Goal: Transaction & Acquisition: Purchase product/service

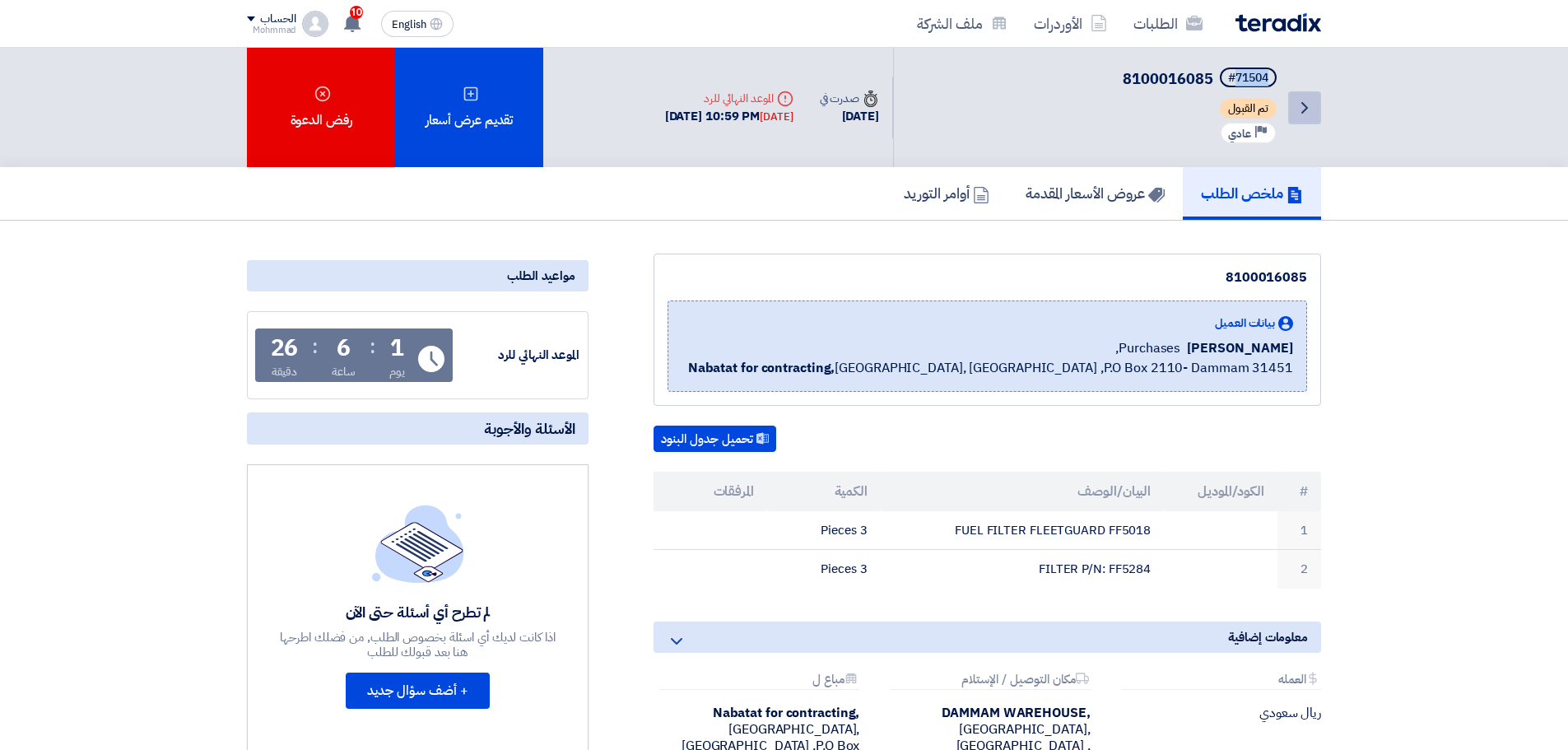
click at [1301, 108] on icon "Back" at bounding box center [1304, 108] width 19 height 19
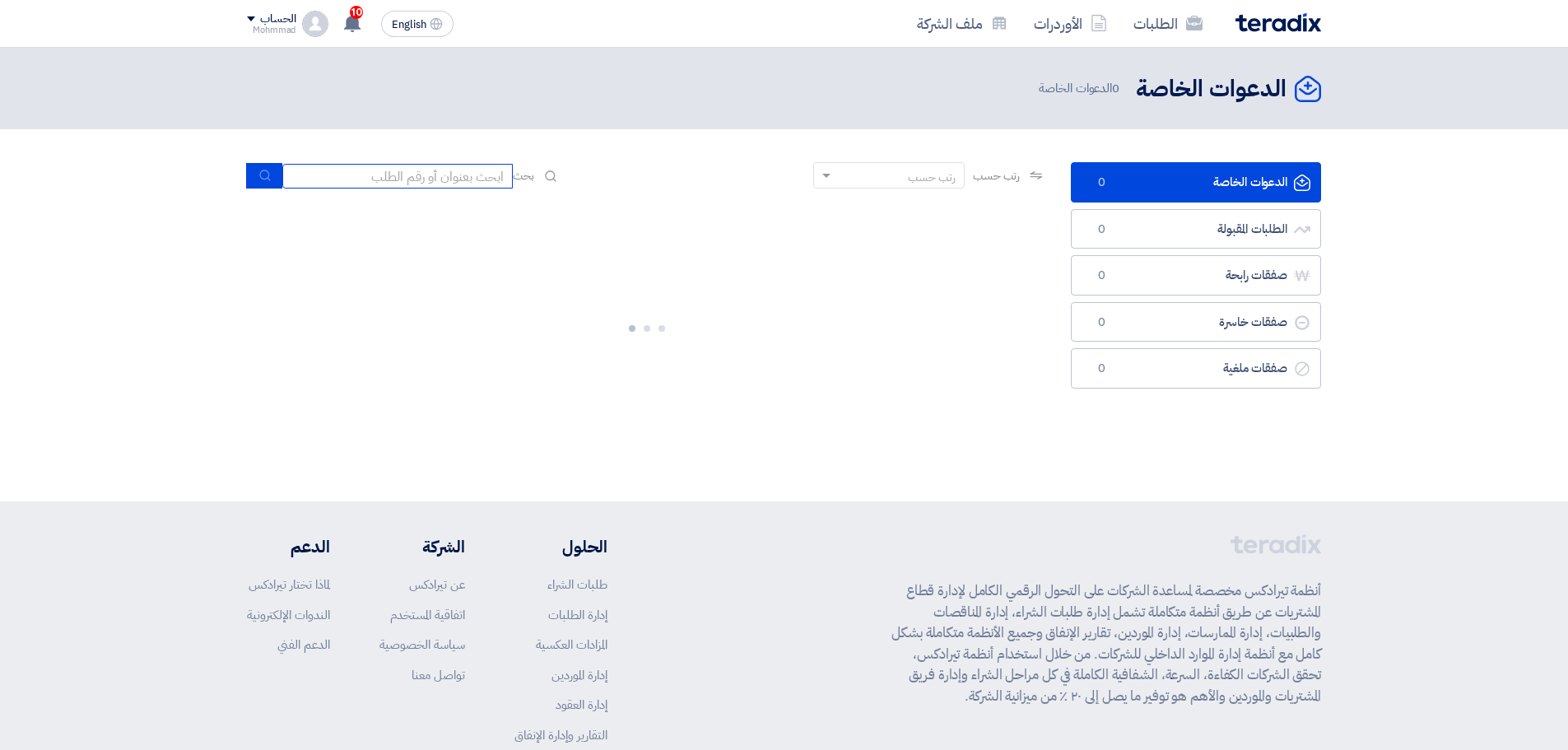
click at [427, 175] on input at bounding box center [397, 175] width 230 height 25
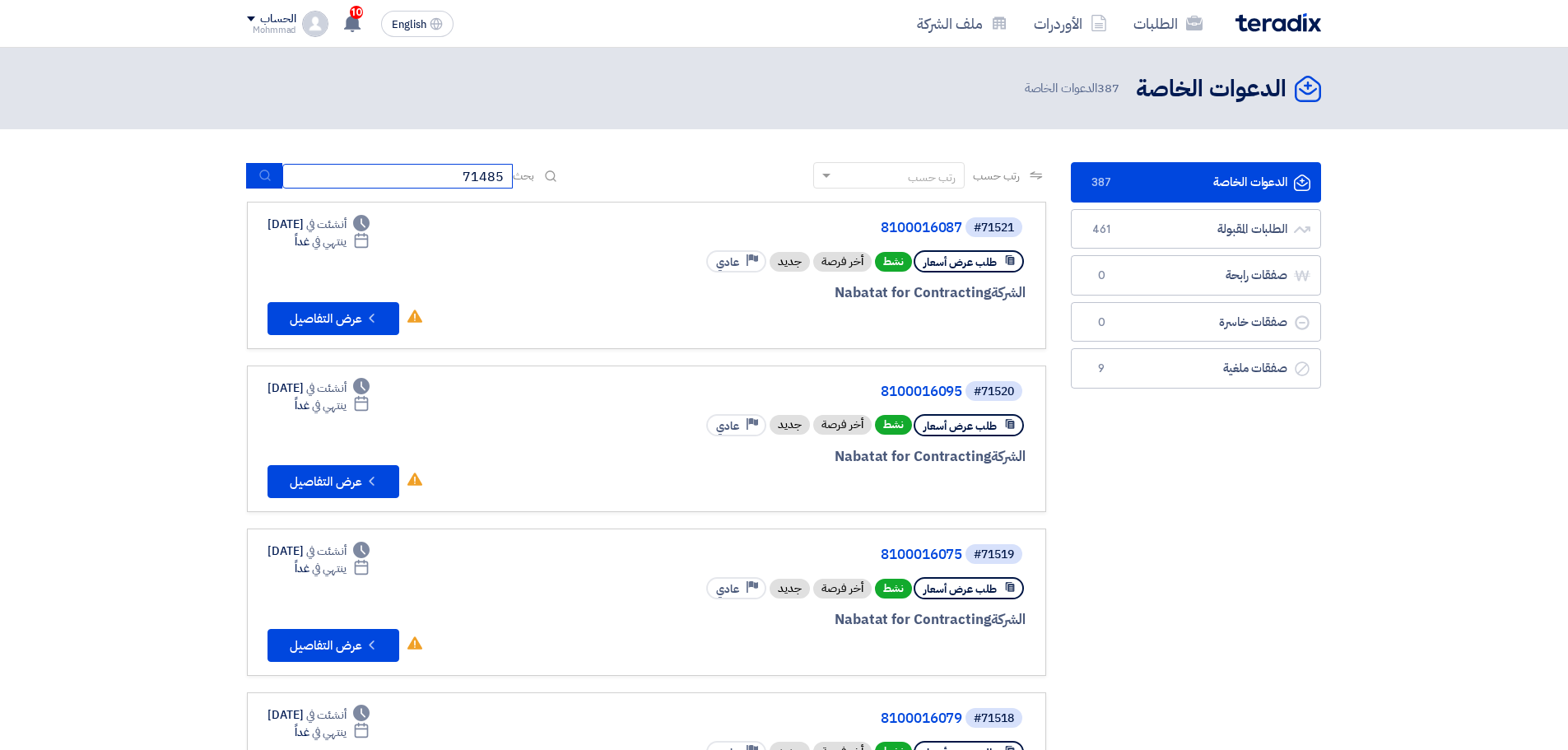
type input "71485"
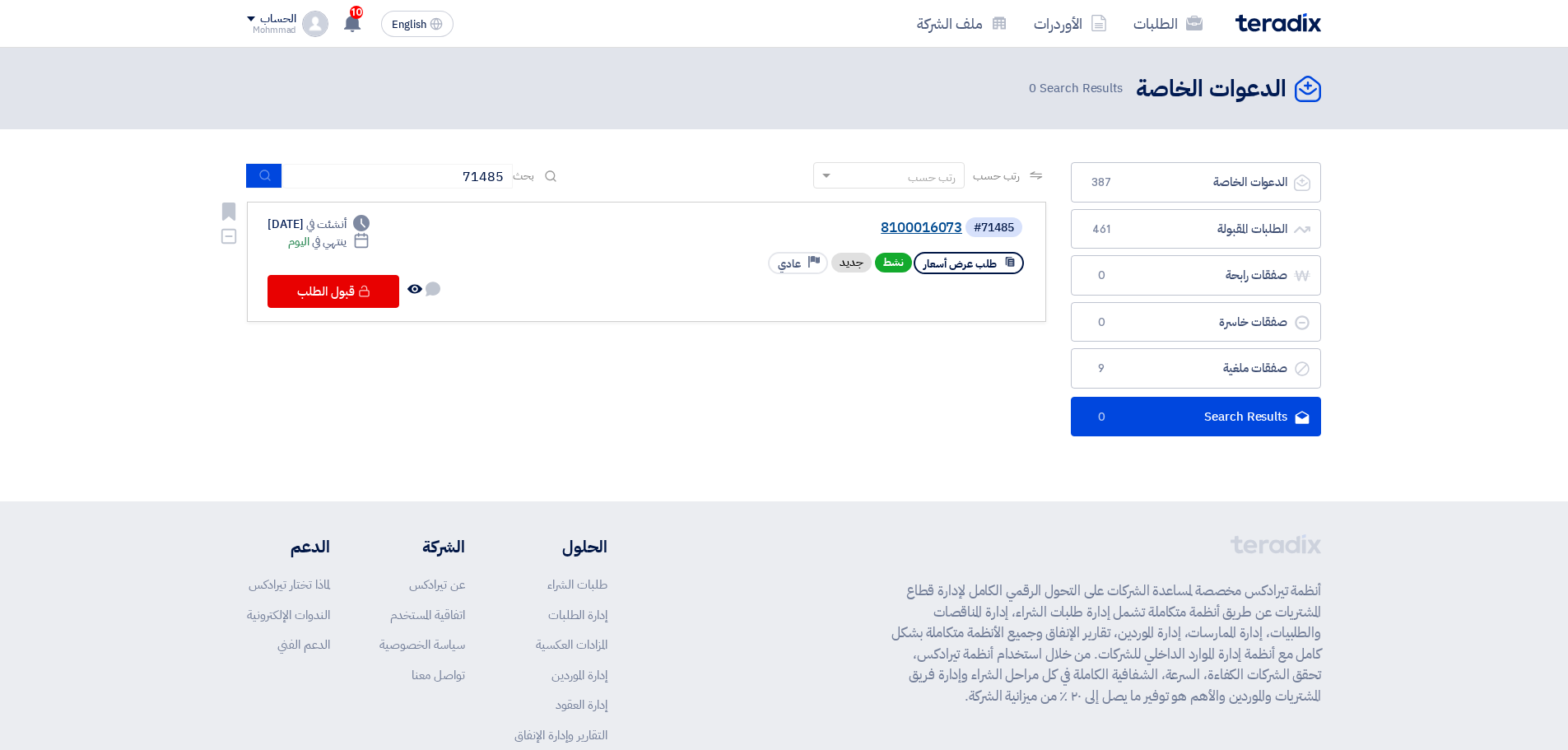
click at [892, 227] on link "8100016073" at bounding box center [797, 227] width 329 height 14
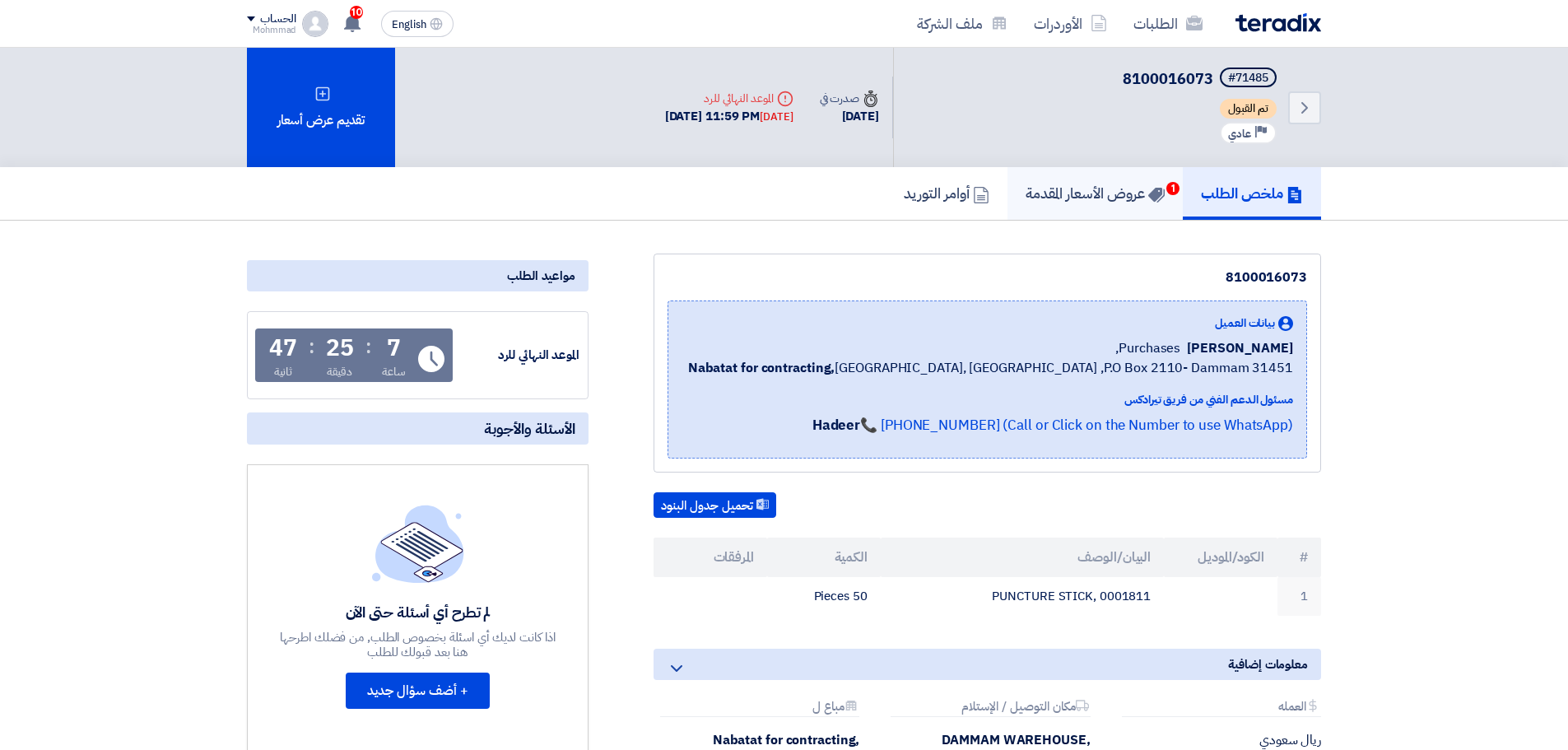
click at [1135, 185] on h5 "عروض الأسعار المقدمة 1" at bounding box center [1095, 193] width 139 height 19
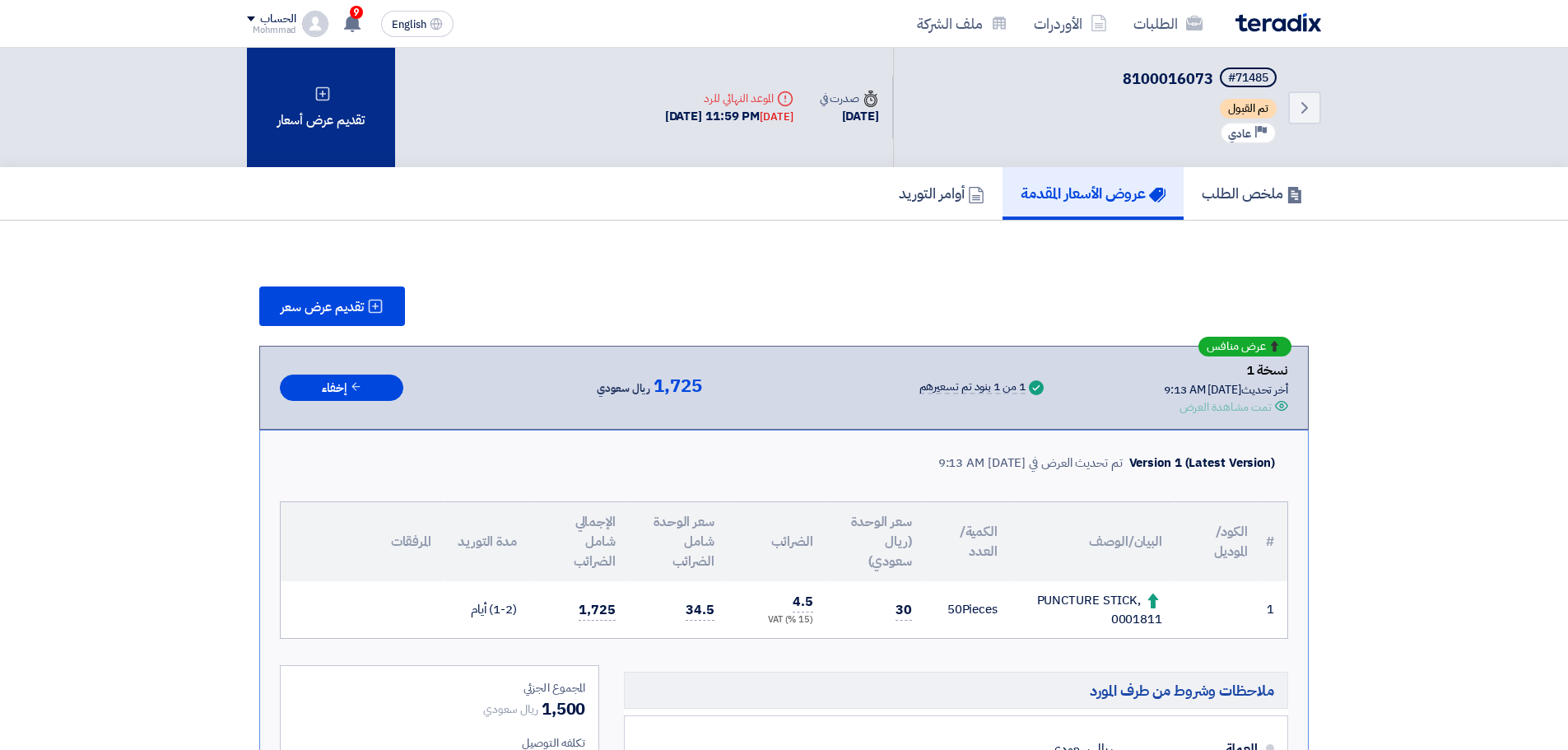
click at [360, 102] on div "تقديم عرض أسعار" at bounding box center [321, 107] width 148 height 119
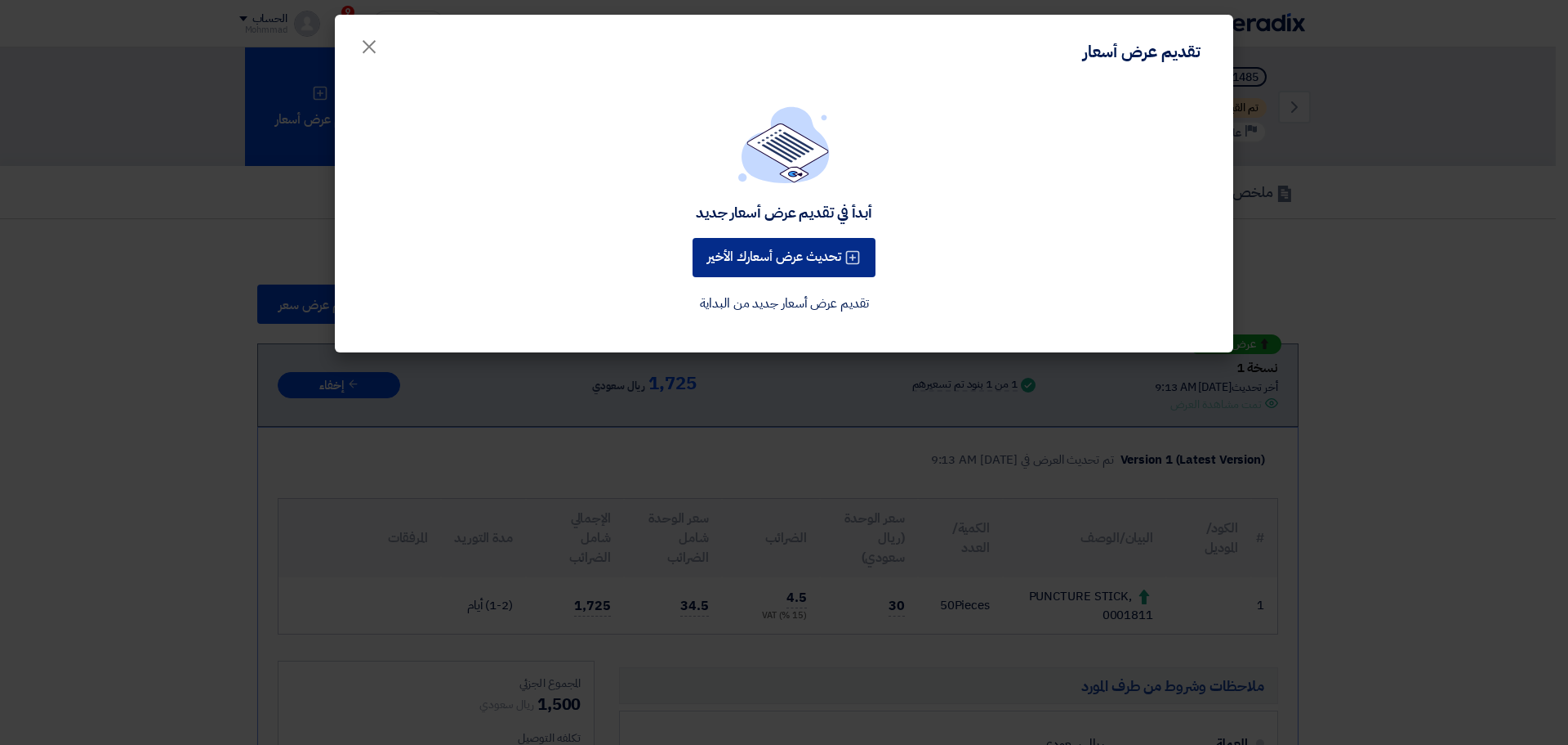
click at [785, 256] on button "تحديث عرض أسعارك الأخير" at bounding box center [784, 257] width 183 height 40
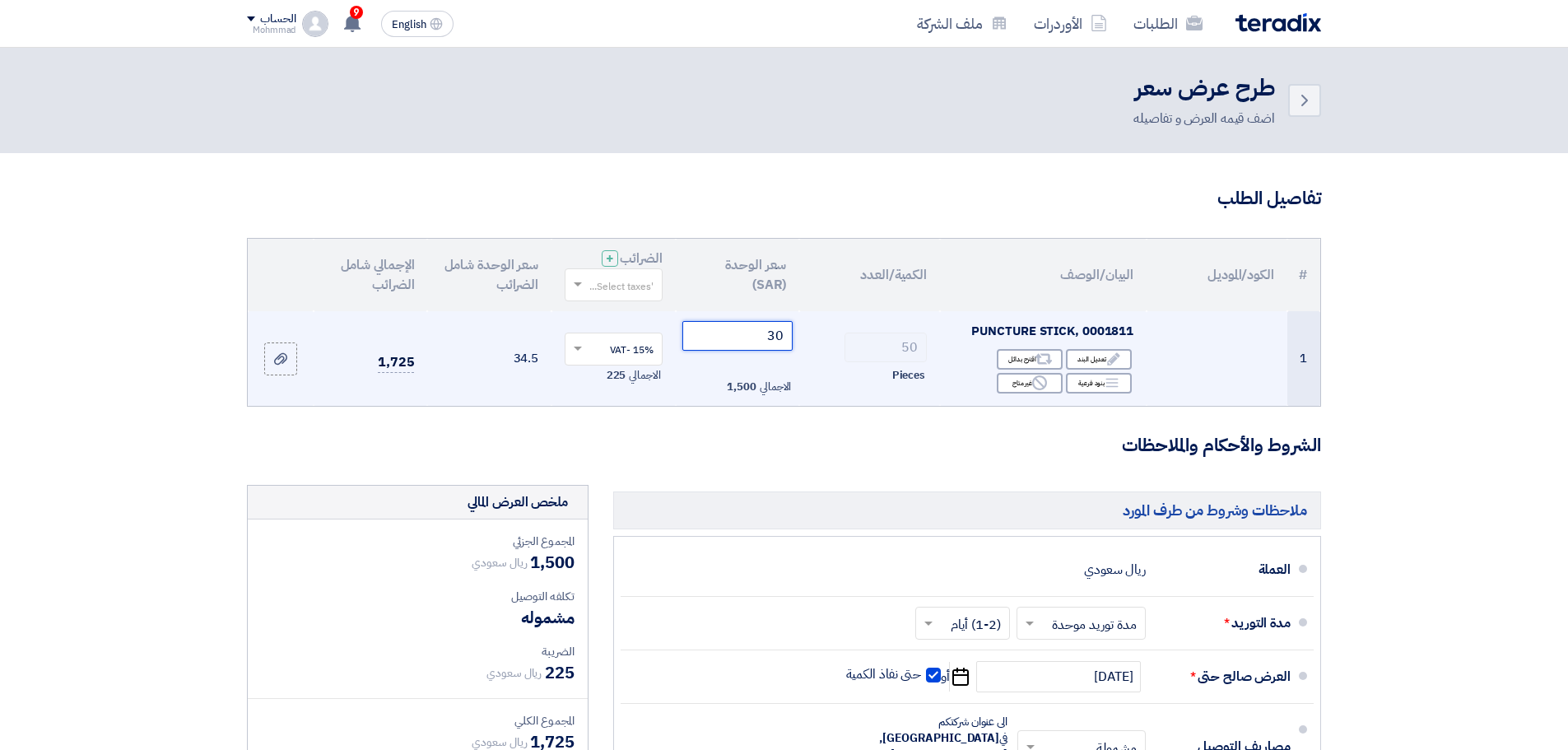
click at [778, 338] on input "30" at bounding box center [737, 335] width 111 height 30
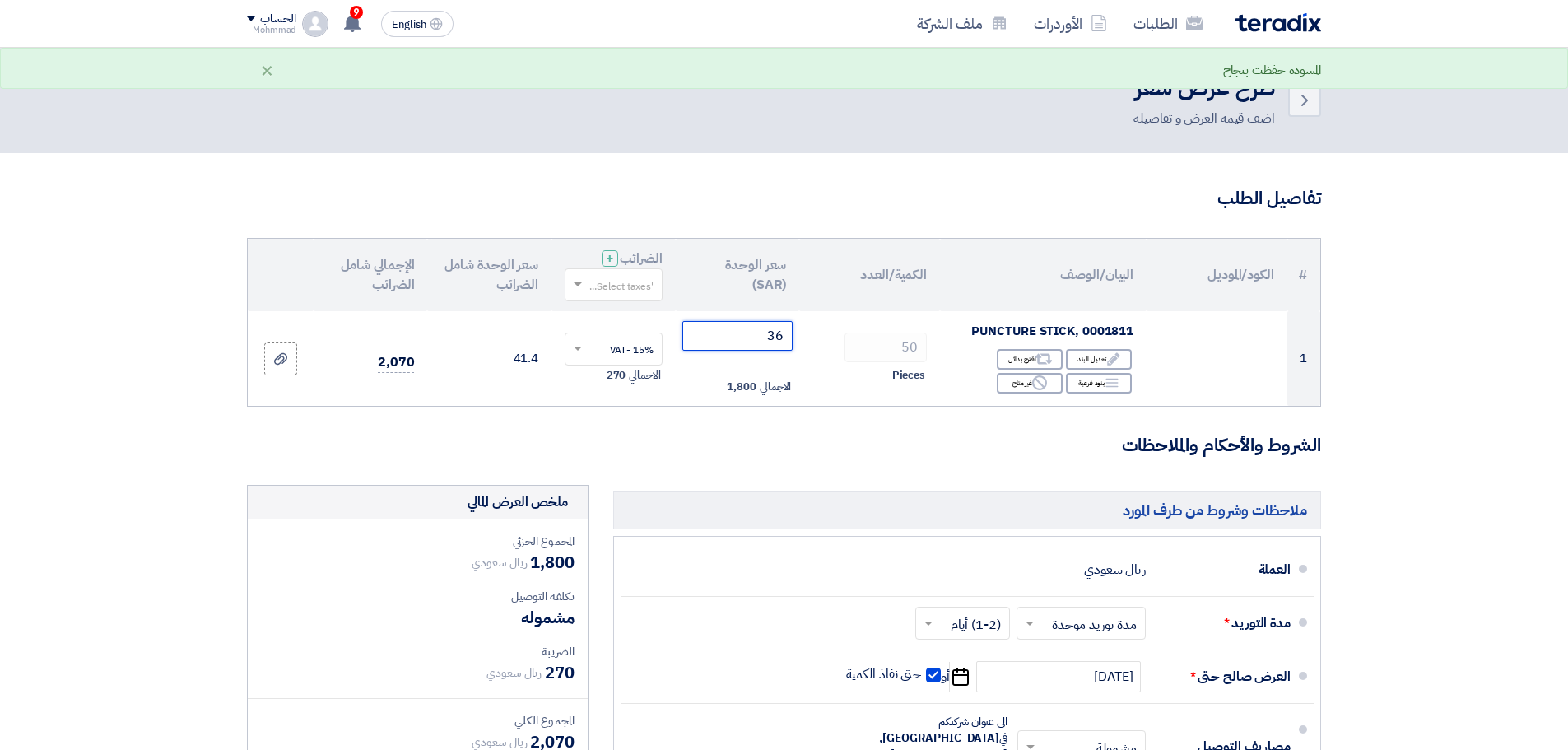
type input "36"
click at [1432, 457] on section "تفاصيل الطلب # الكود/الموديل البيان/الوصف الكمية/العدد سعر الوحدة (SAR) الضرائب…" at bounding box center [784, 616] width 1568 height 926
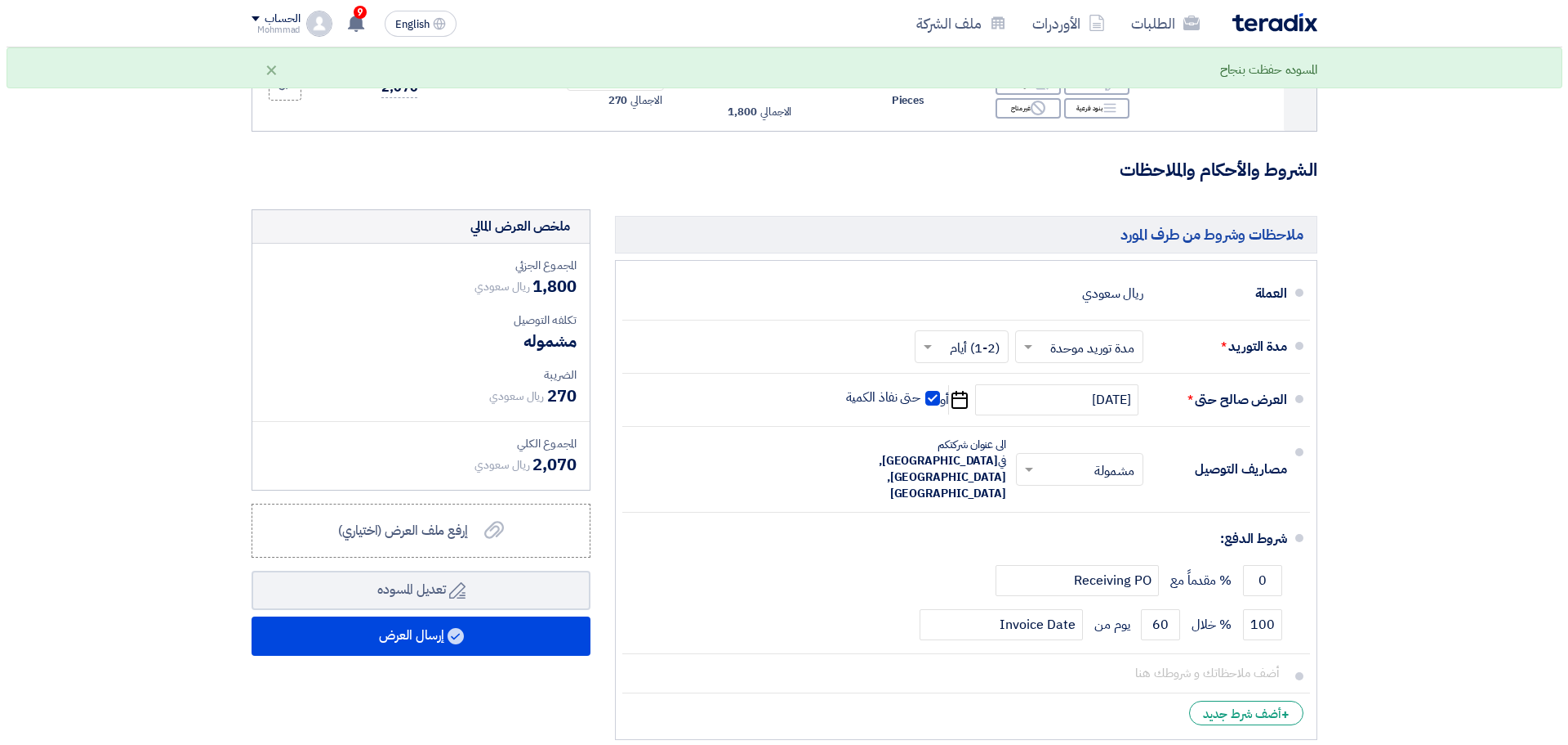
scroll to position [341, 0]
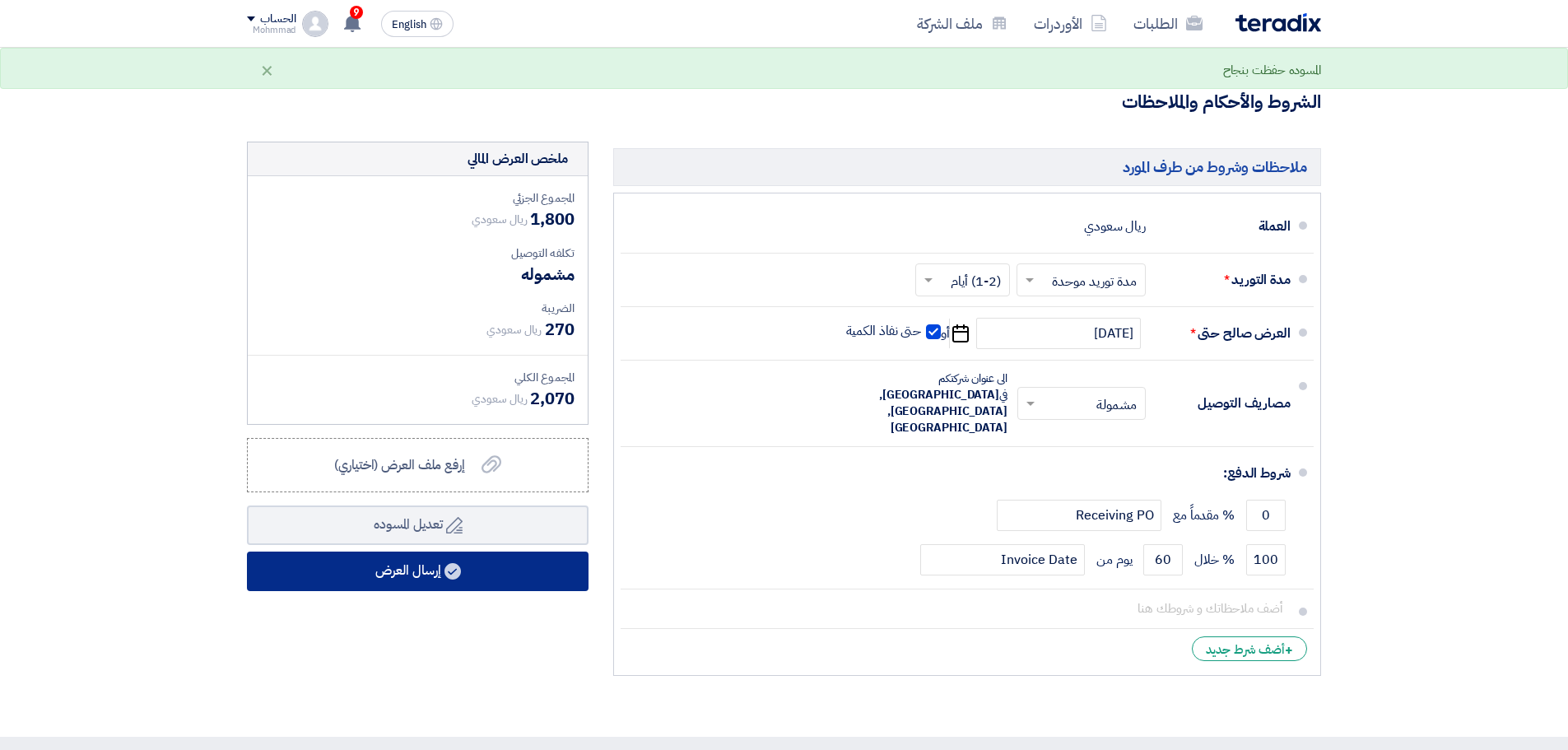
click at [461, 576] on icon at bounding box center [452, 571] width 16 height 16
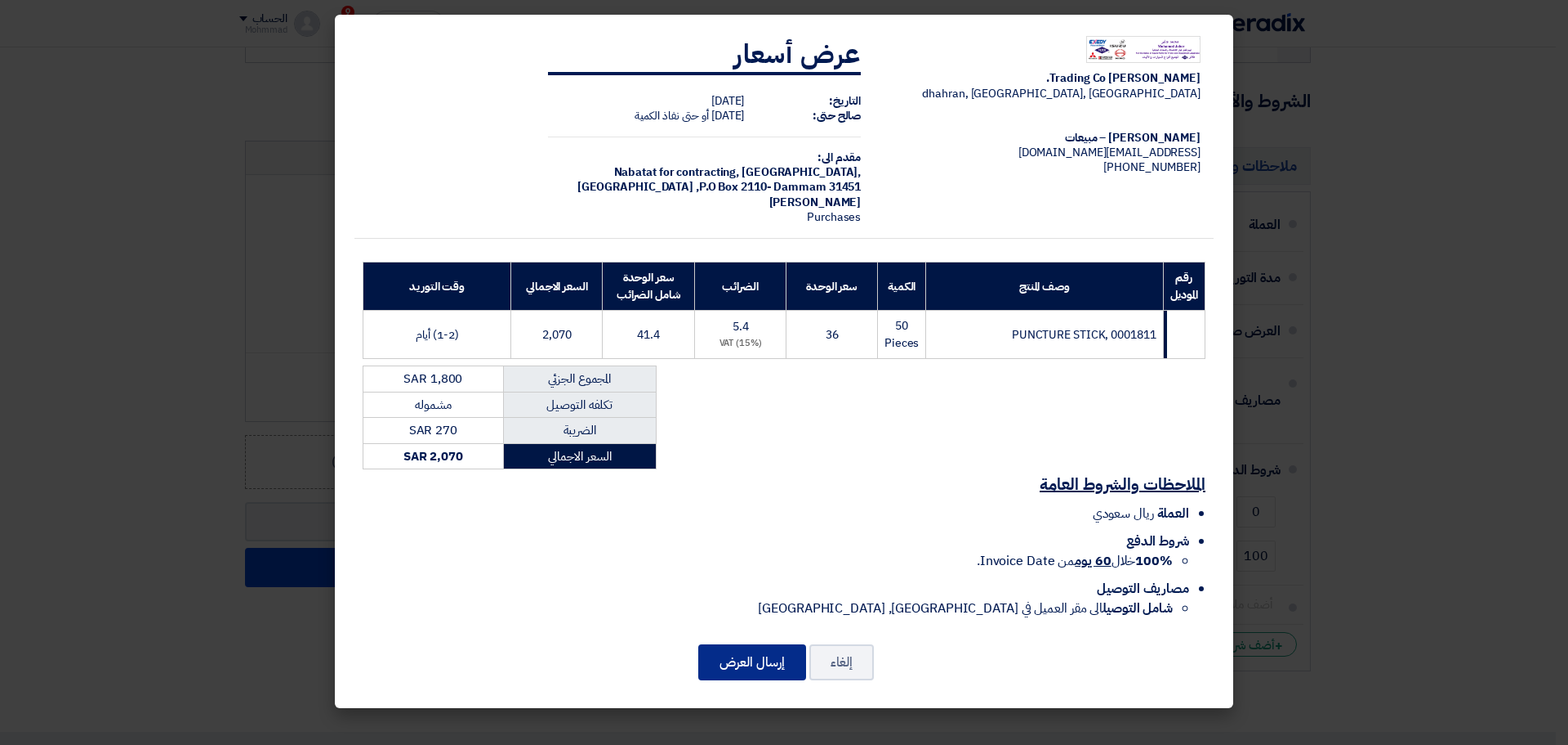
click at [763, 666] on button "إرسال العرض" at bounding box center [752, 662] width 108 height 36
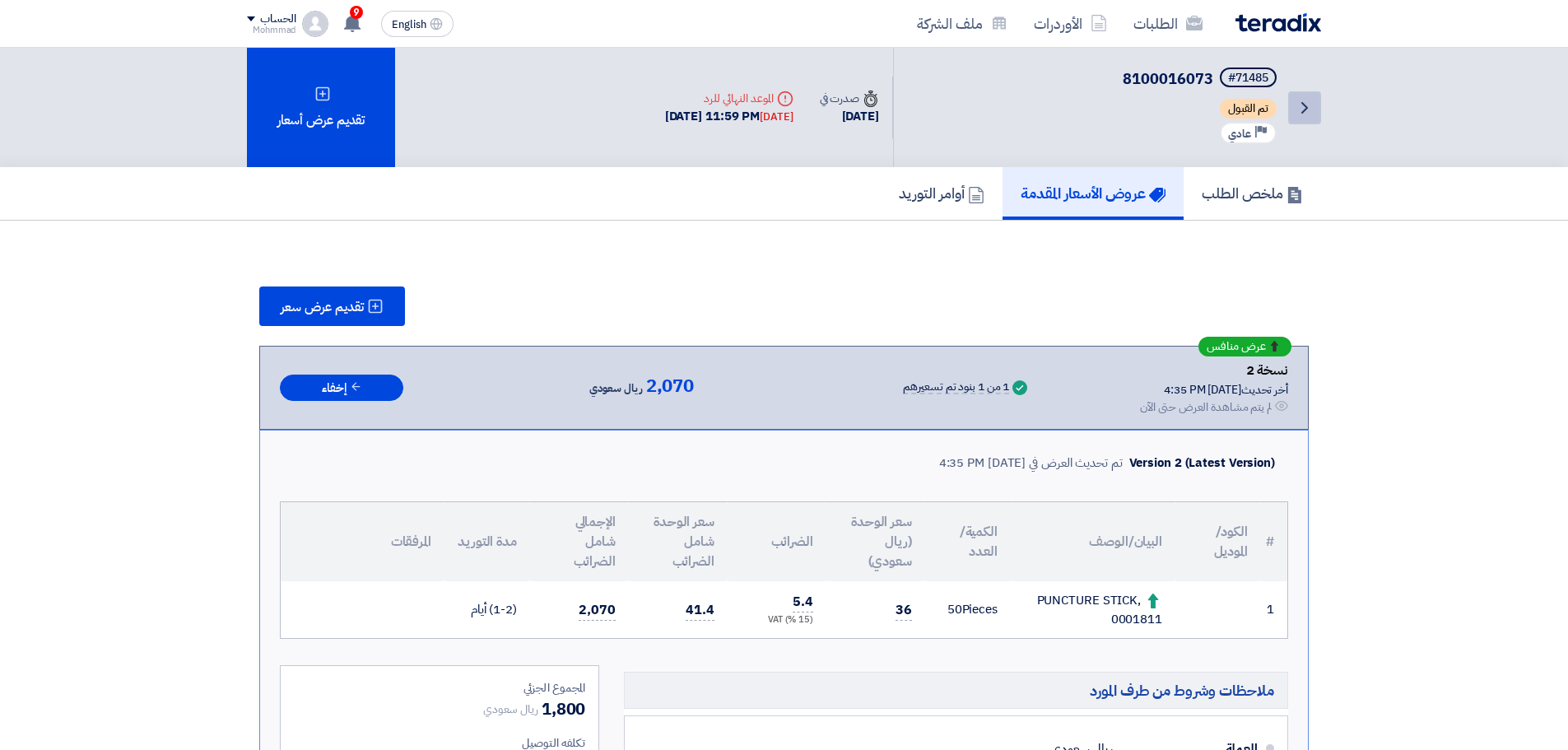
click at [1311, 111] on icon "Back" at bounding box center [1304, 108] width 19 height 19
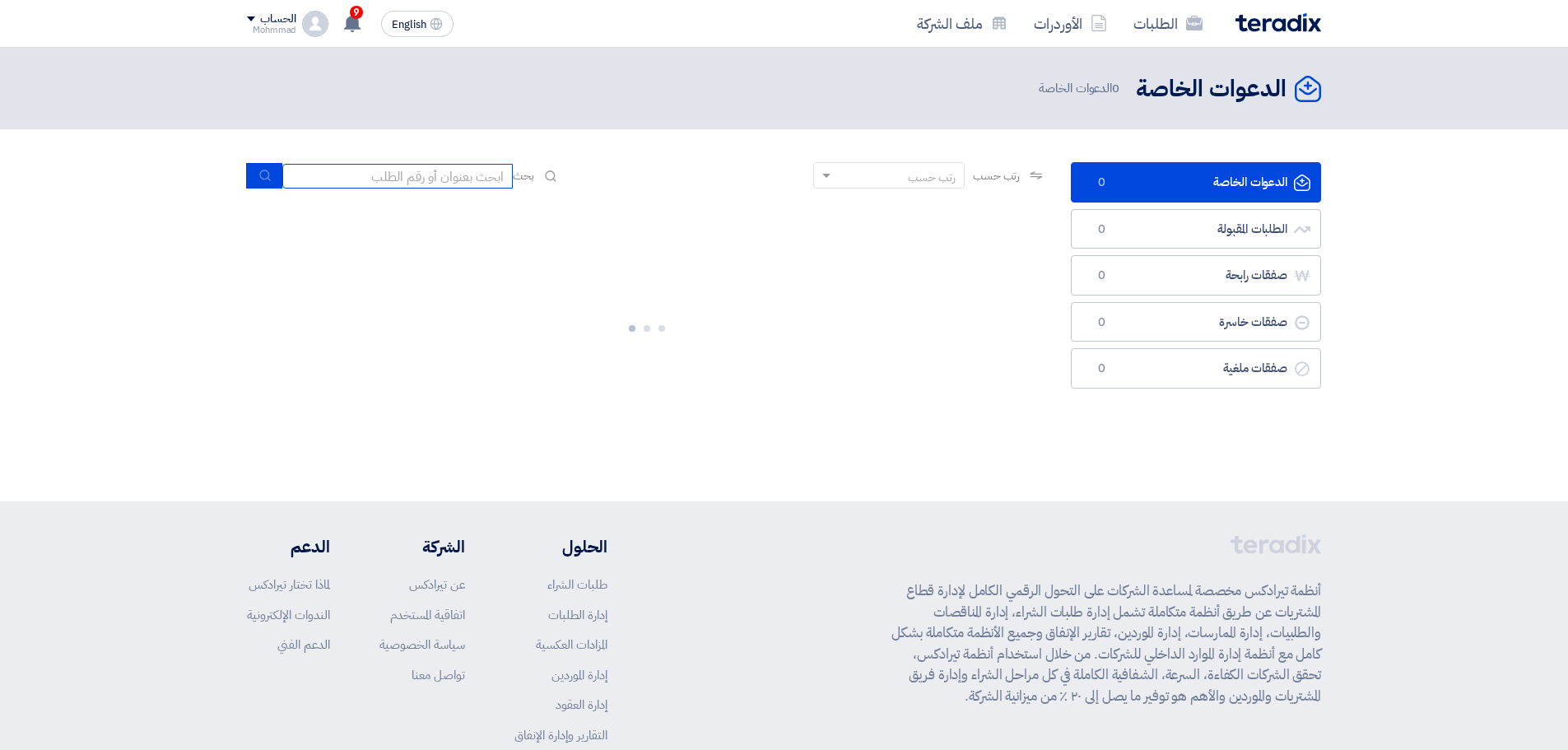
click at [410, 179] on input at bounding box center [397, 175] width 230 height 25
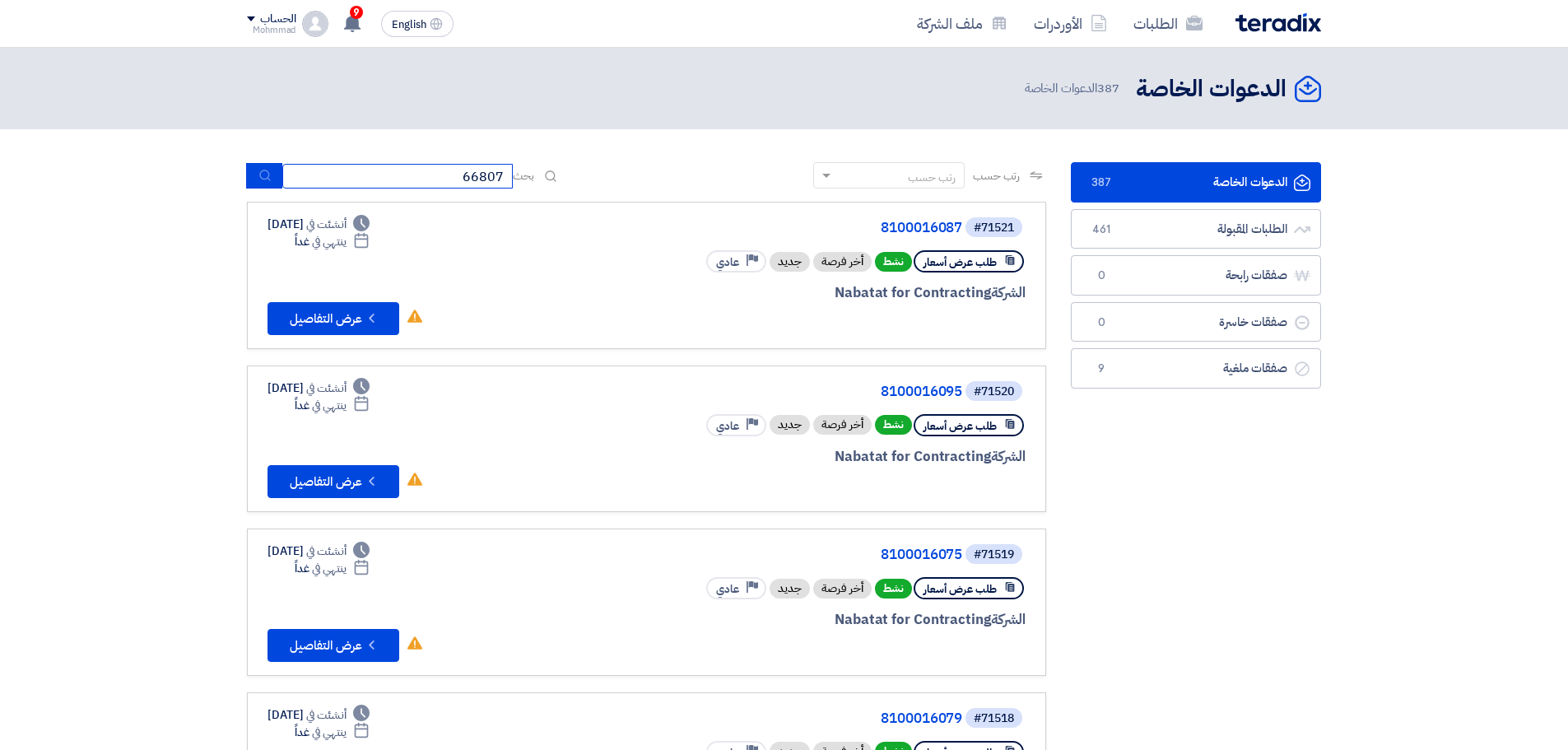
type input "66807"
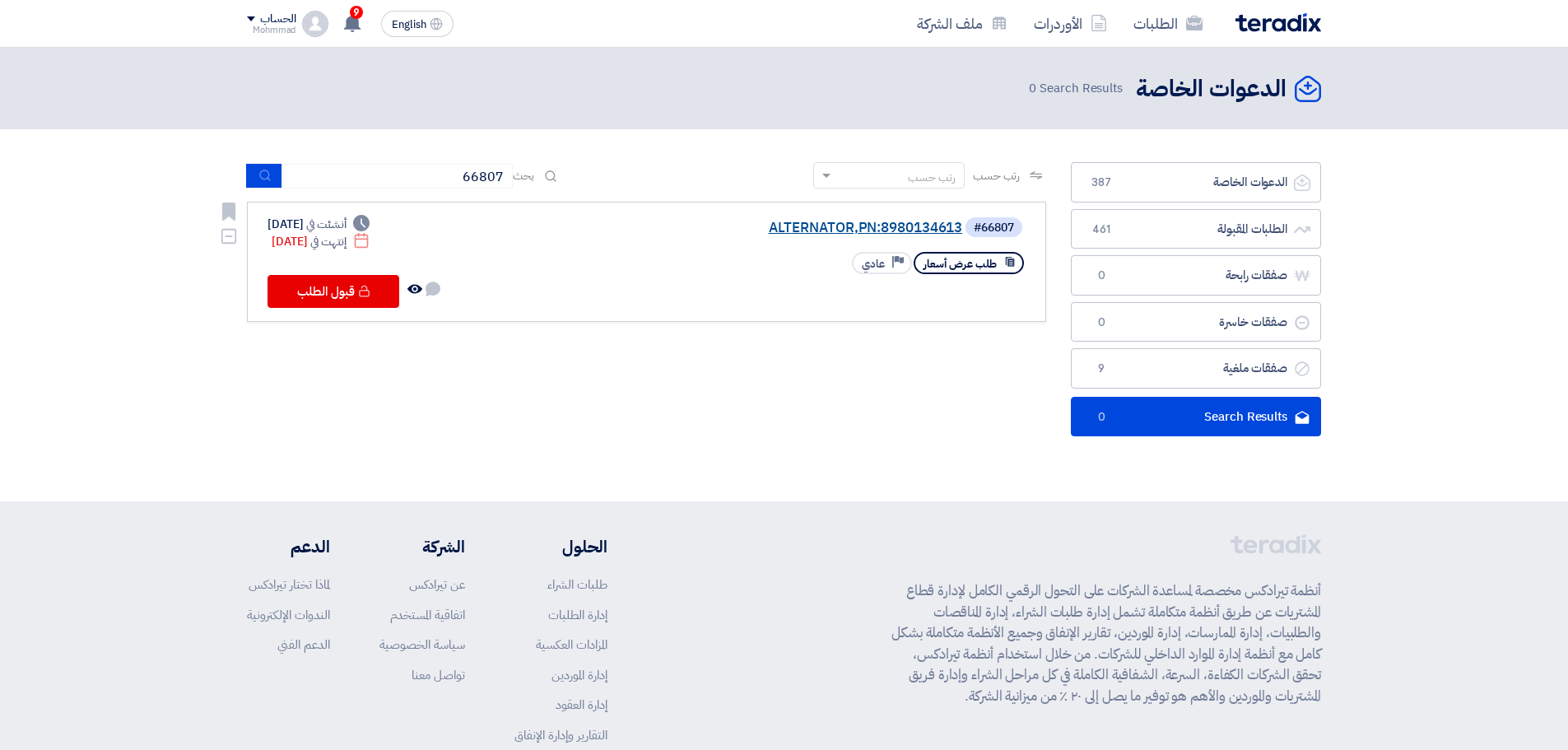
click at [887, 230] on link "ALTERNATOR,PN:8980134613" at bounding box center [797, 227] width 329 height 14
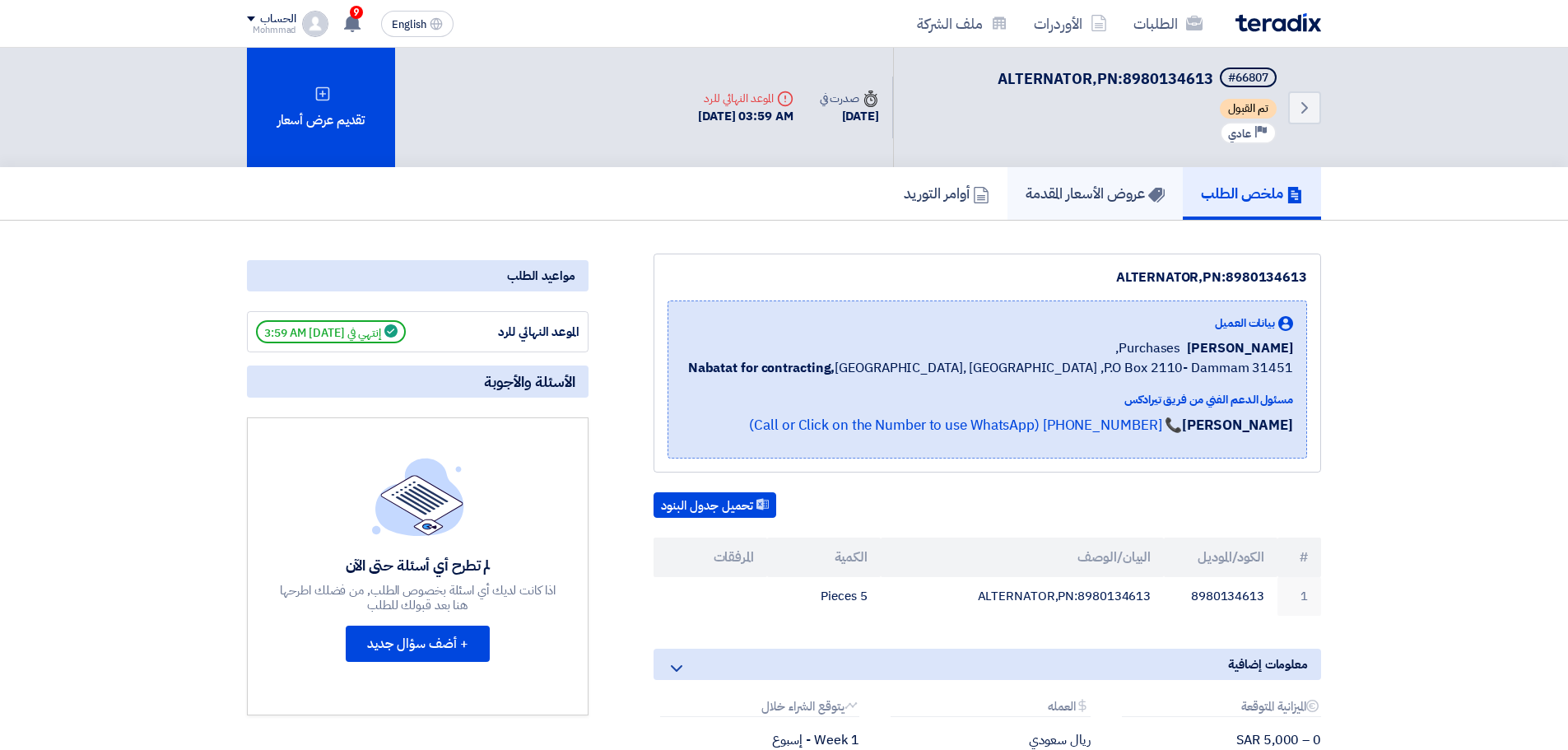
click at [1090, 203] on link "عروض الأسعار المقدمة" at bounding box center [1095, 193] width 175 height 52
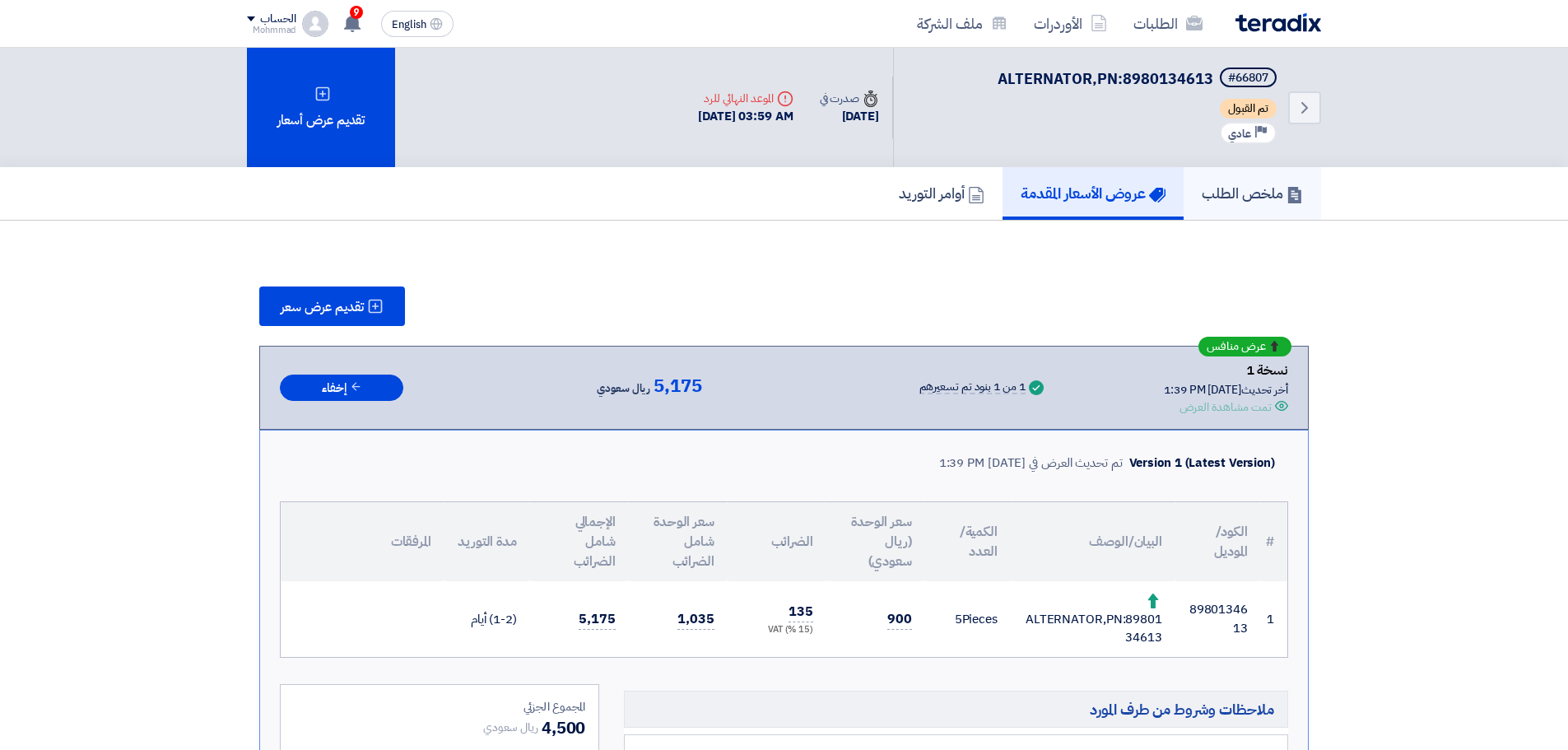
click at [1245, 188] on h5 "ملخص الطلب" at bounding box center [1252, 193] width 102 height 19
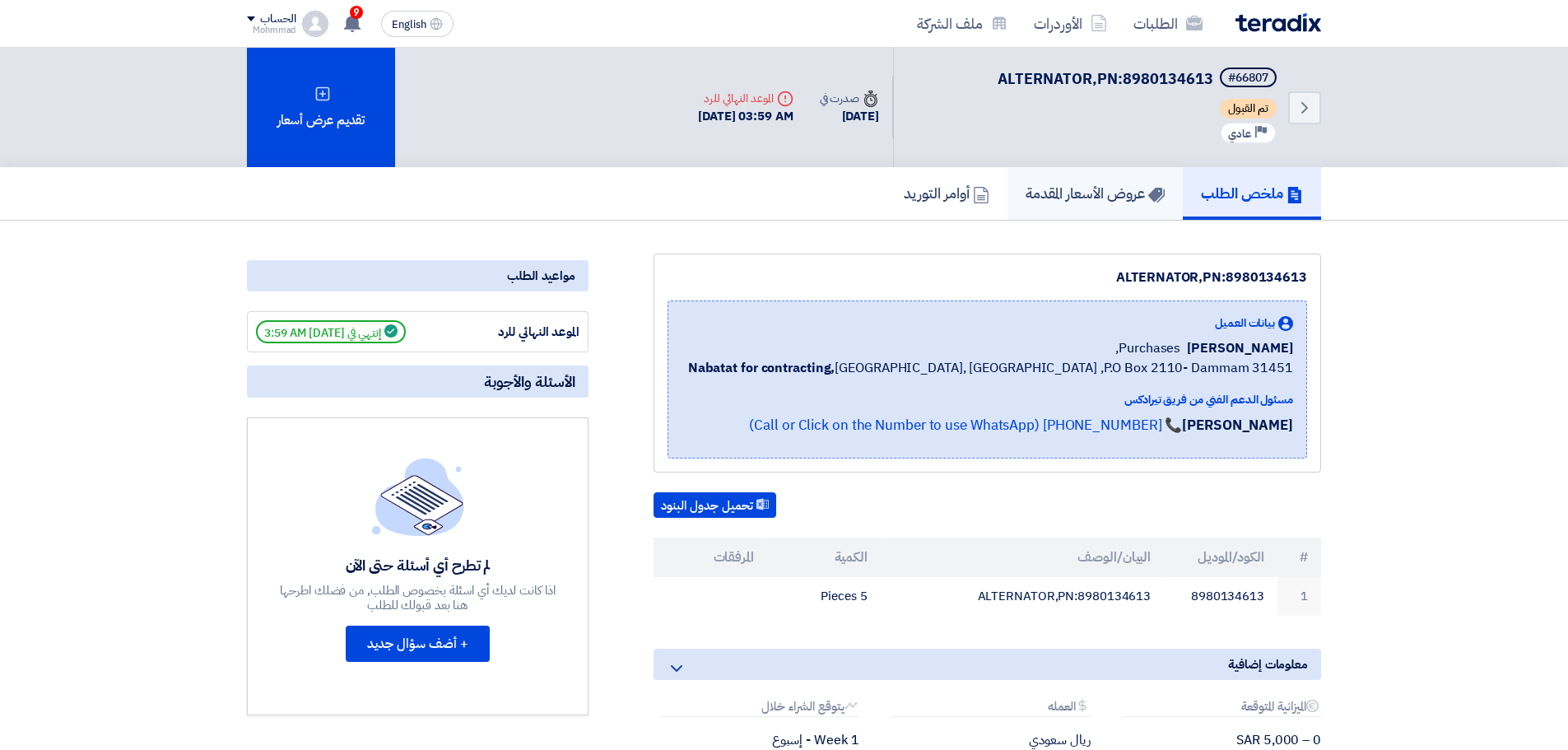
click at [1103, 196] on h5 "عروض الأسعار المقدمة" at bounding box center [1095, 193] width 139 height 19
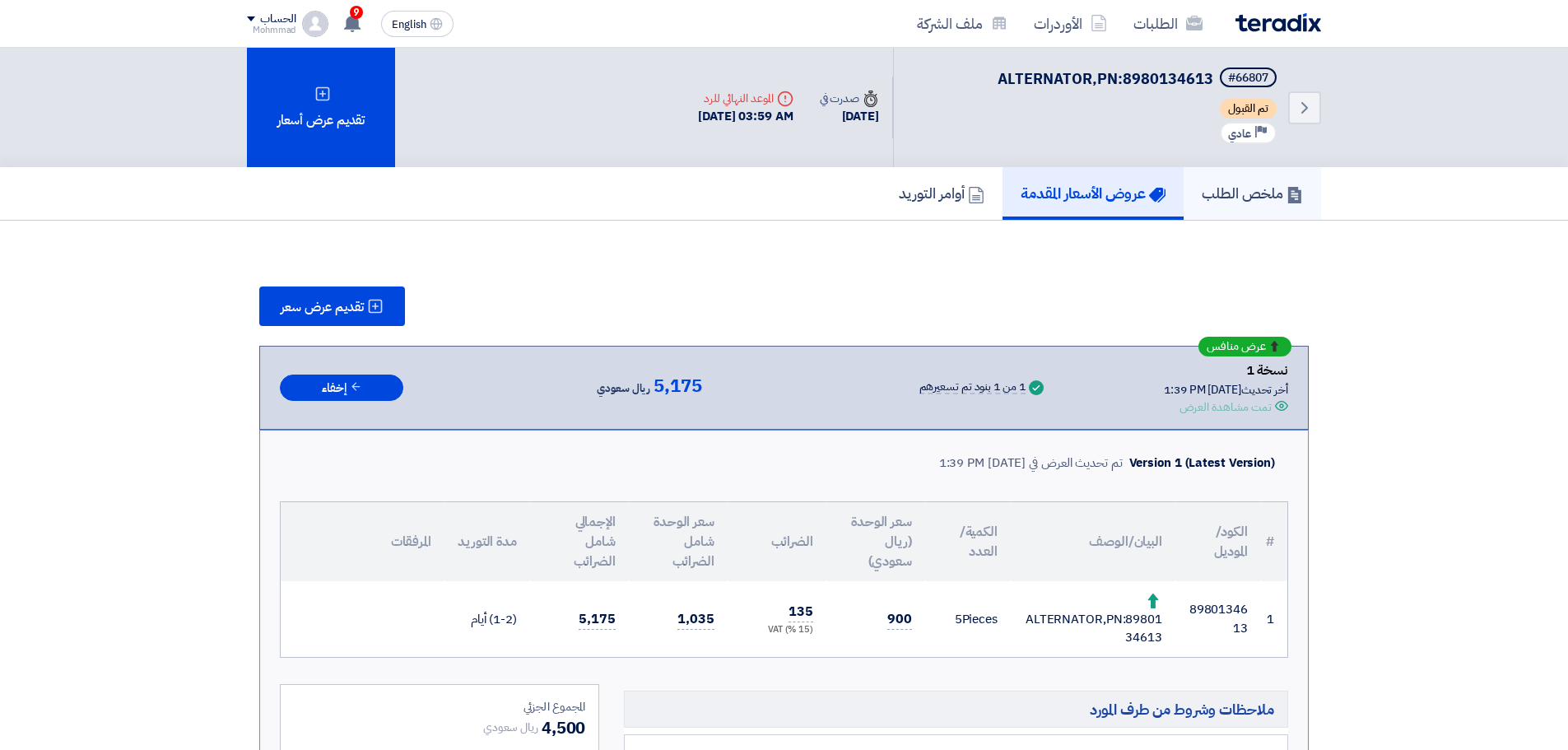
click at [1232, 196] on h5 "ملخص الطلب" at bounding box center [1252, 193] width 102 height 19
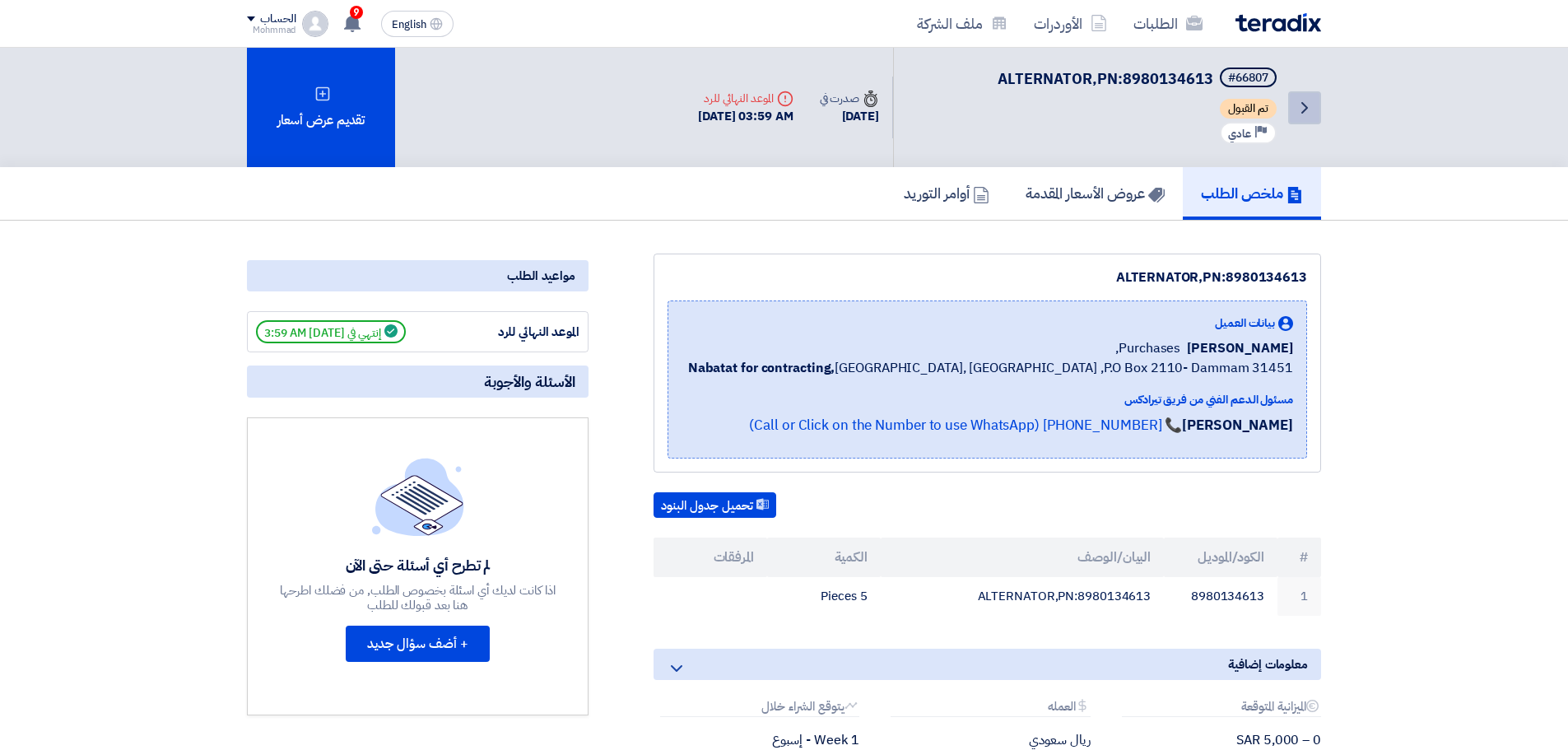
click at [1309, 110] on icon "Back" at bounding box center [1304, 108] width 19 height 19
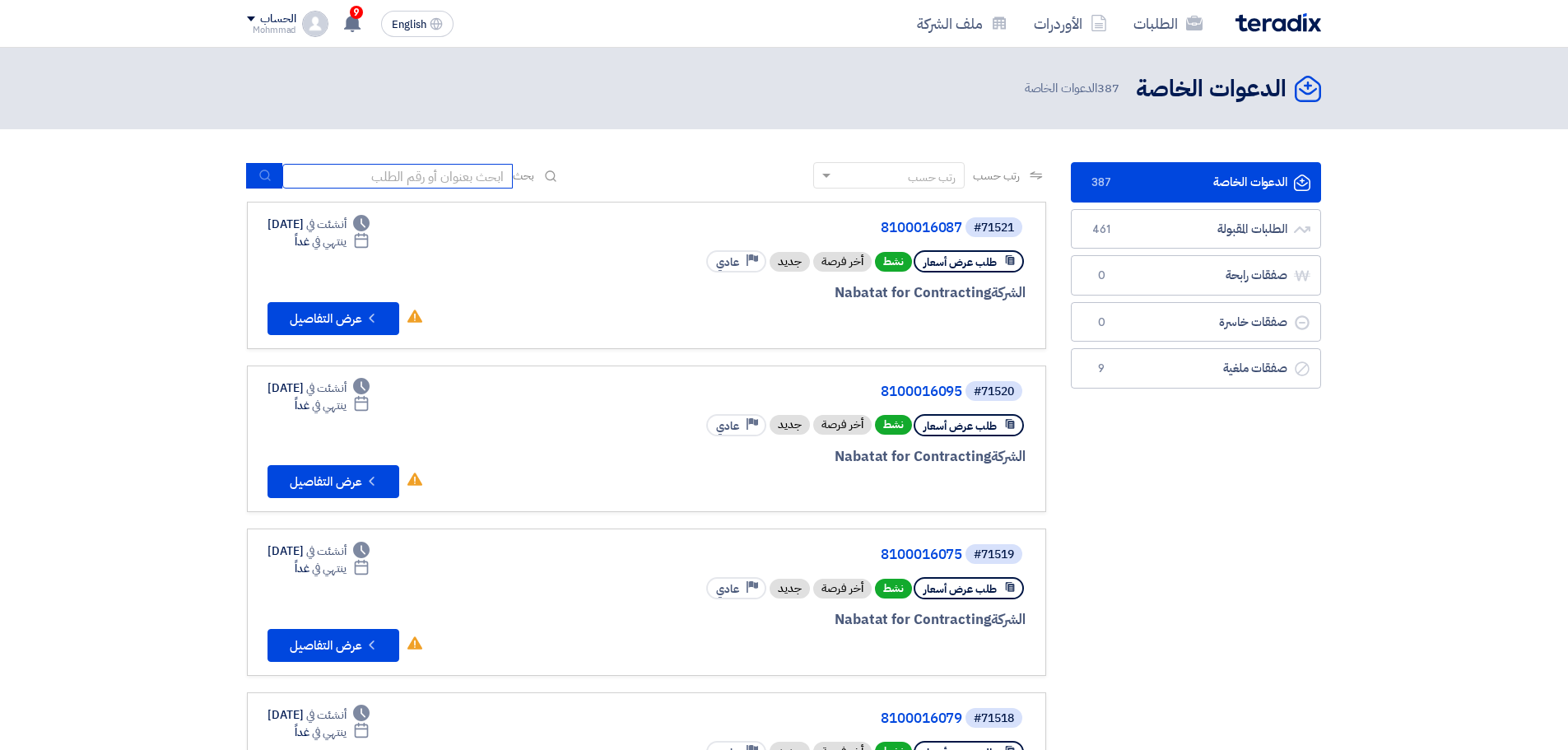
click at [382, 179] on input at bounding box center [397, 175] width 230 height 25
click at [363, 176] on input at bounding box center [397, 175] width 230 height 25
type input "71504"
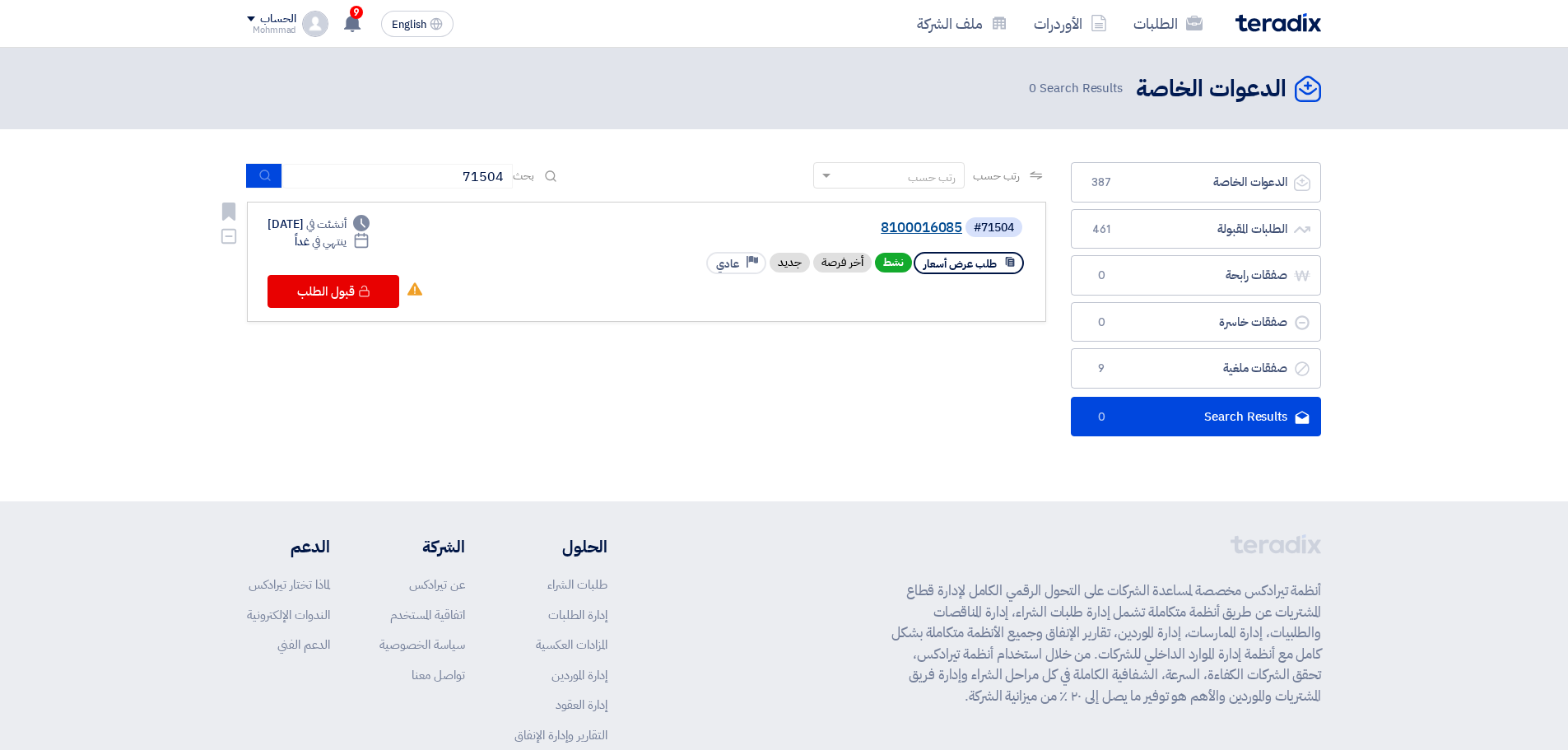
click at [933, 227] on link "8100016085" at bounding box center [797, 227] width 329 height 14
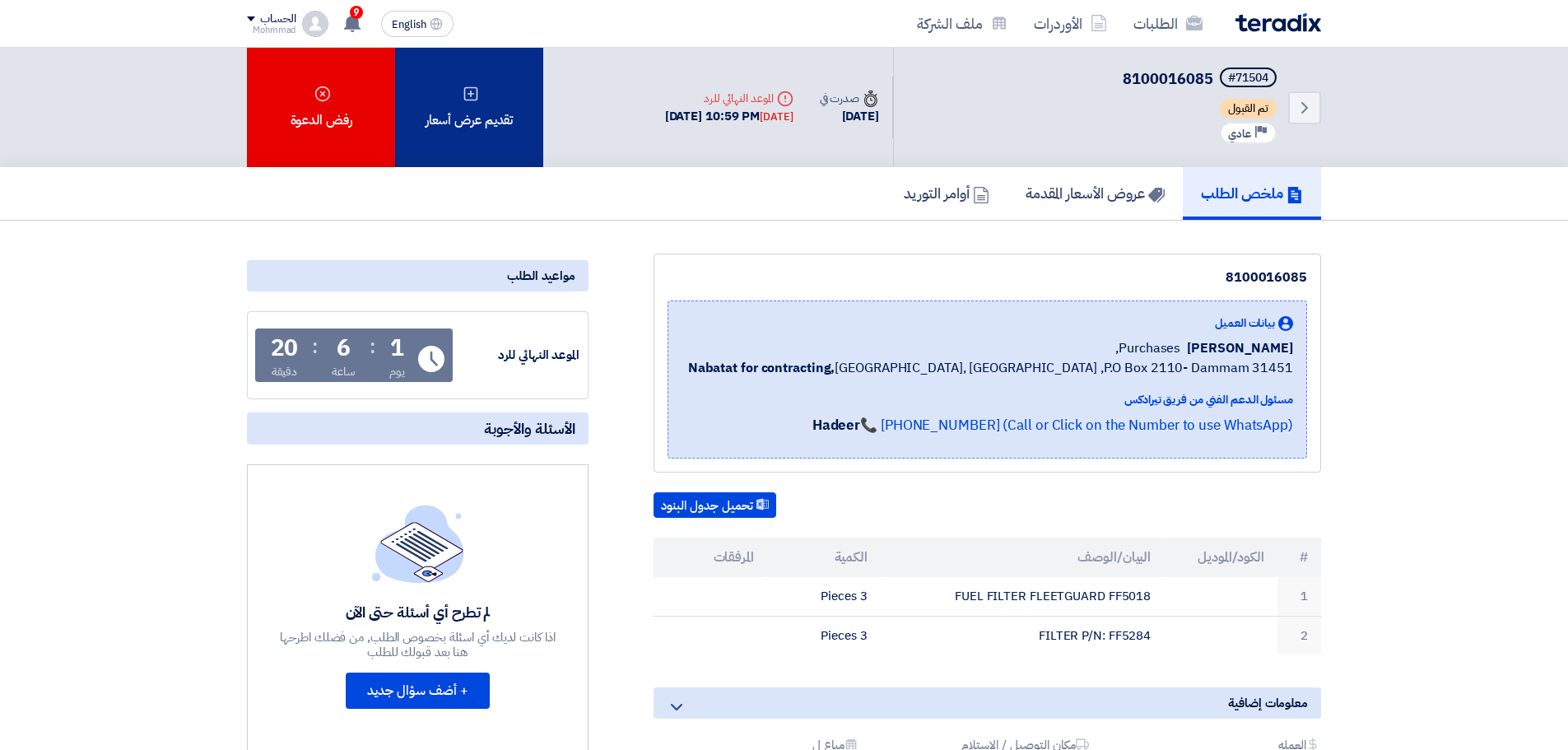
click at [456, 133] on div "تقديم عرض أسعار" at bounding box center [469, 107] width 148 height 119
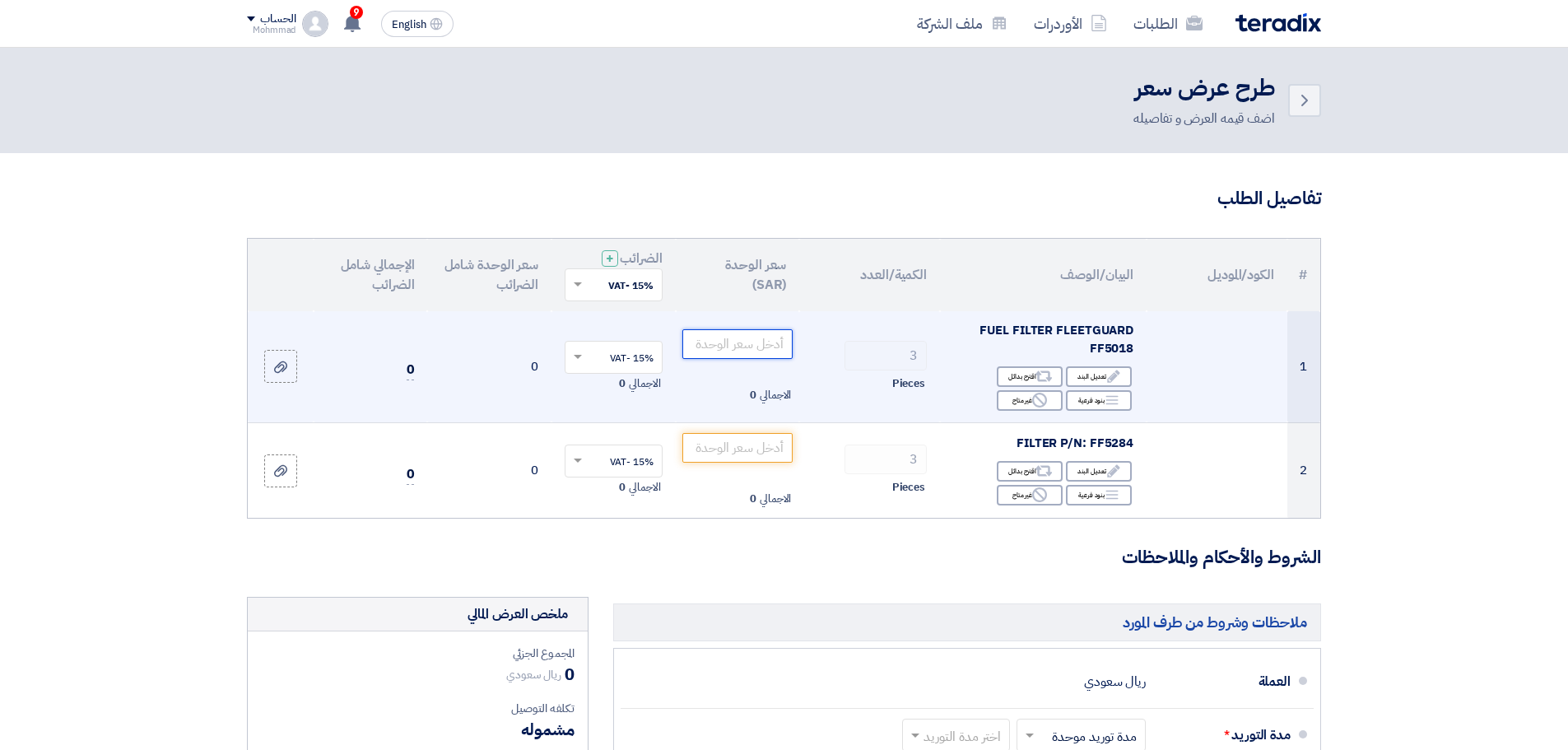
click at [752, 339] on input "number" at bounding box center [737, 344] width 111 height 30
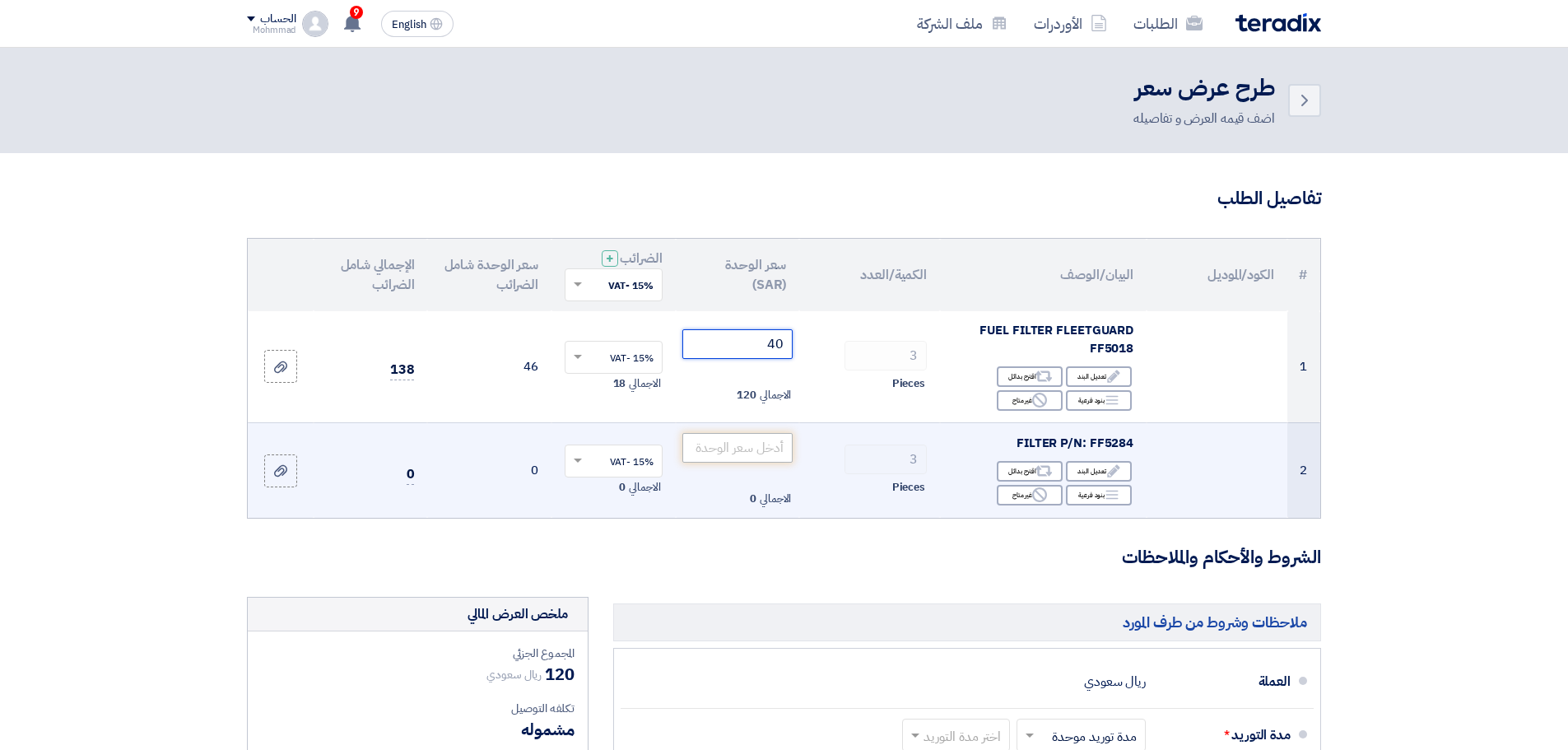
type input "40"
click at [764, 451] on input "number" at bounding box center [737, 447] width 111 height 30
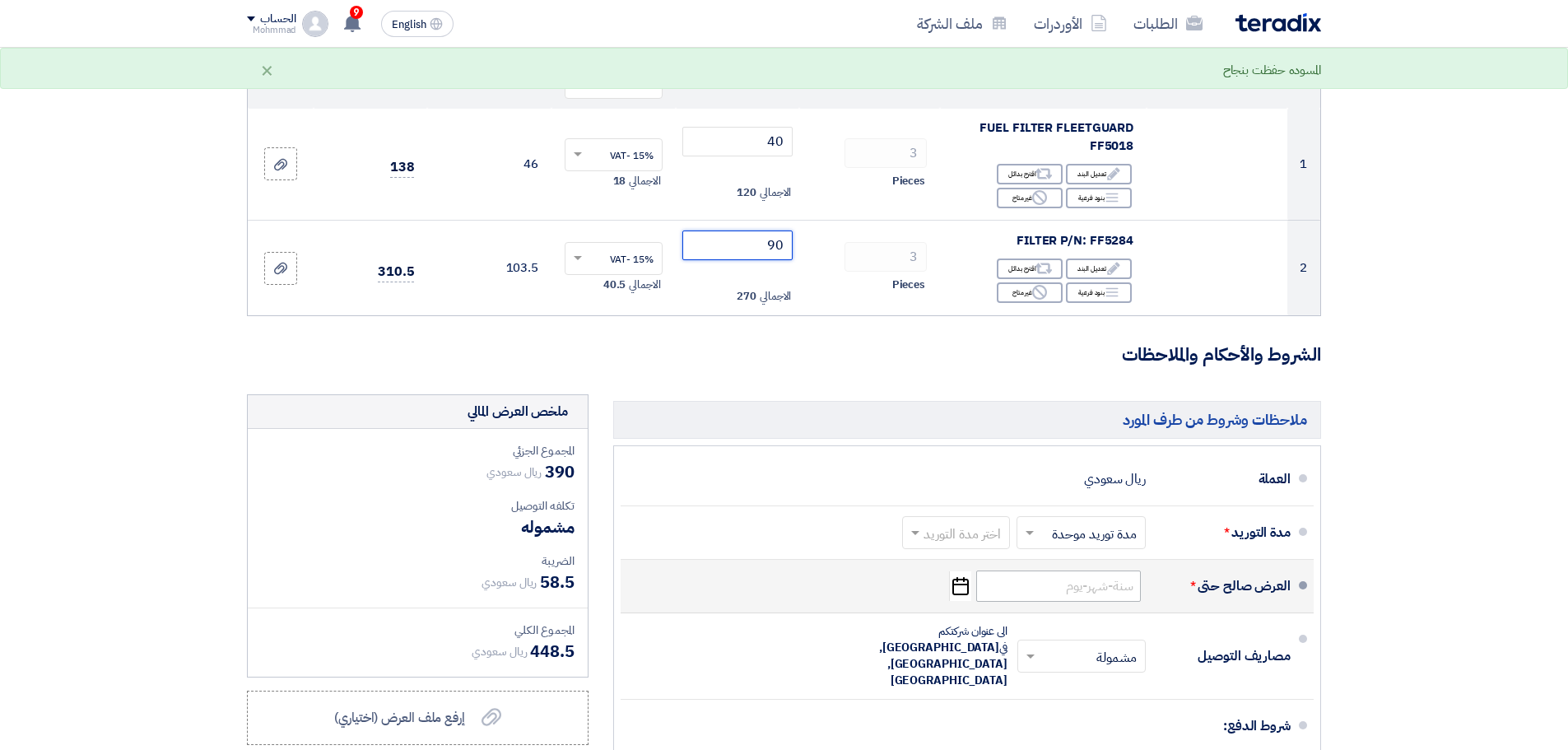
scroll to position [206, 0]
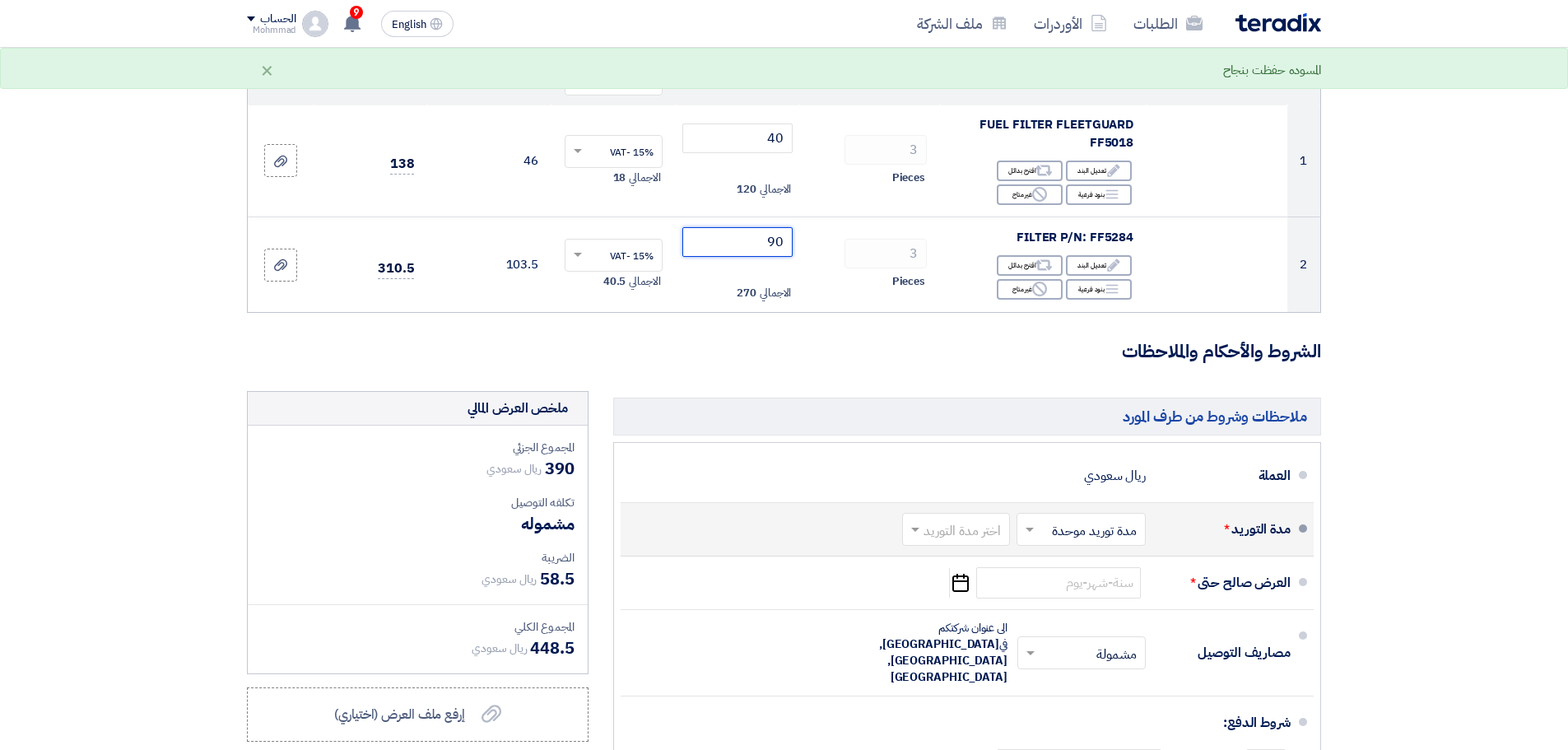
type input "90"
click at [940, 542] on input "text" at bounding box center [952, 530] width 100 height 24
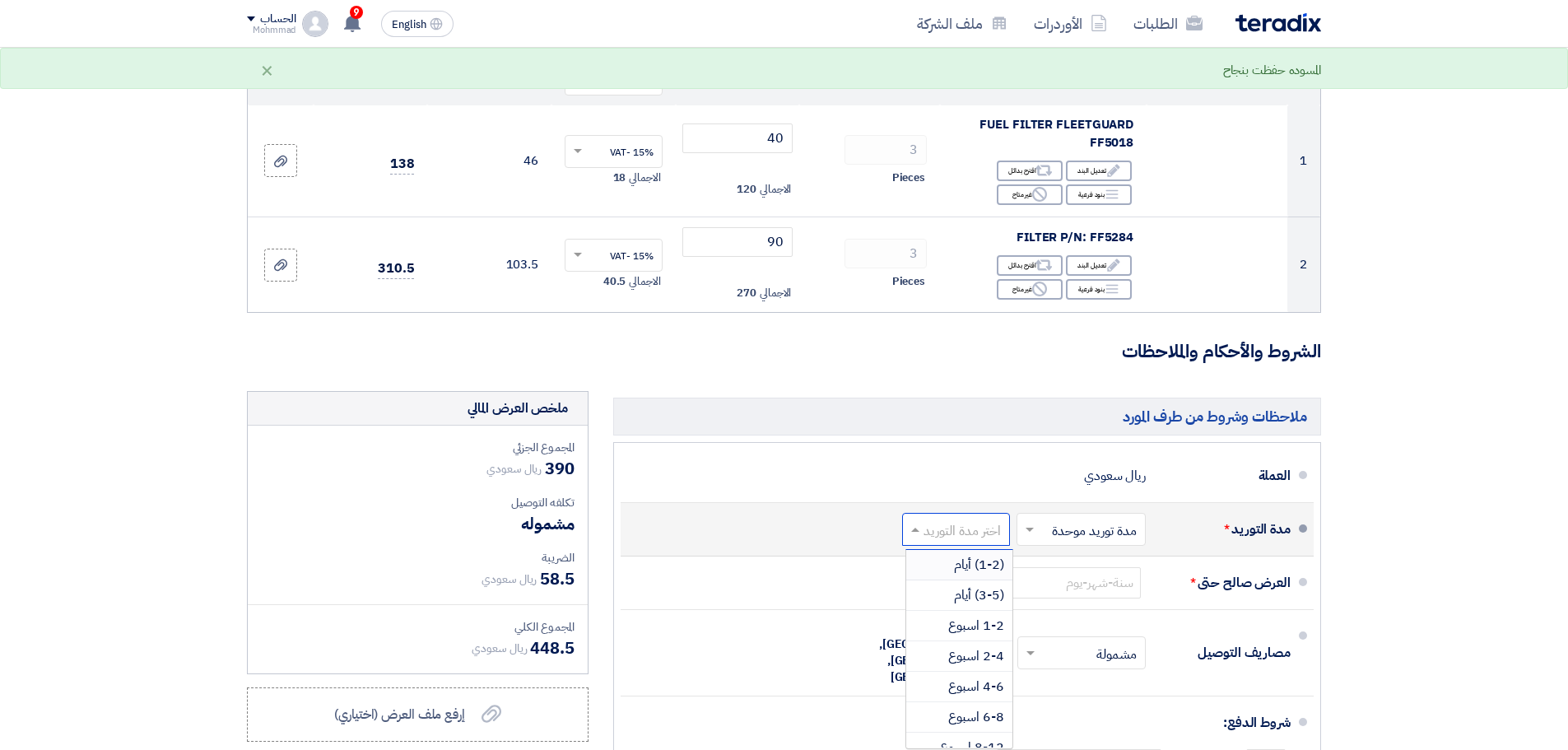
click at [961, 569] on span "(1-2) أيام" at bounding box center [979, 564] width 50 height 19
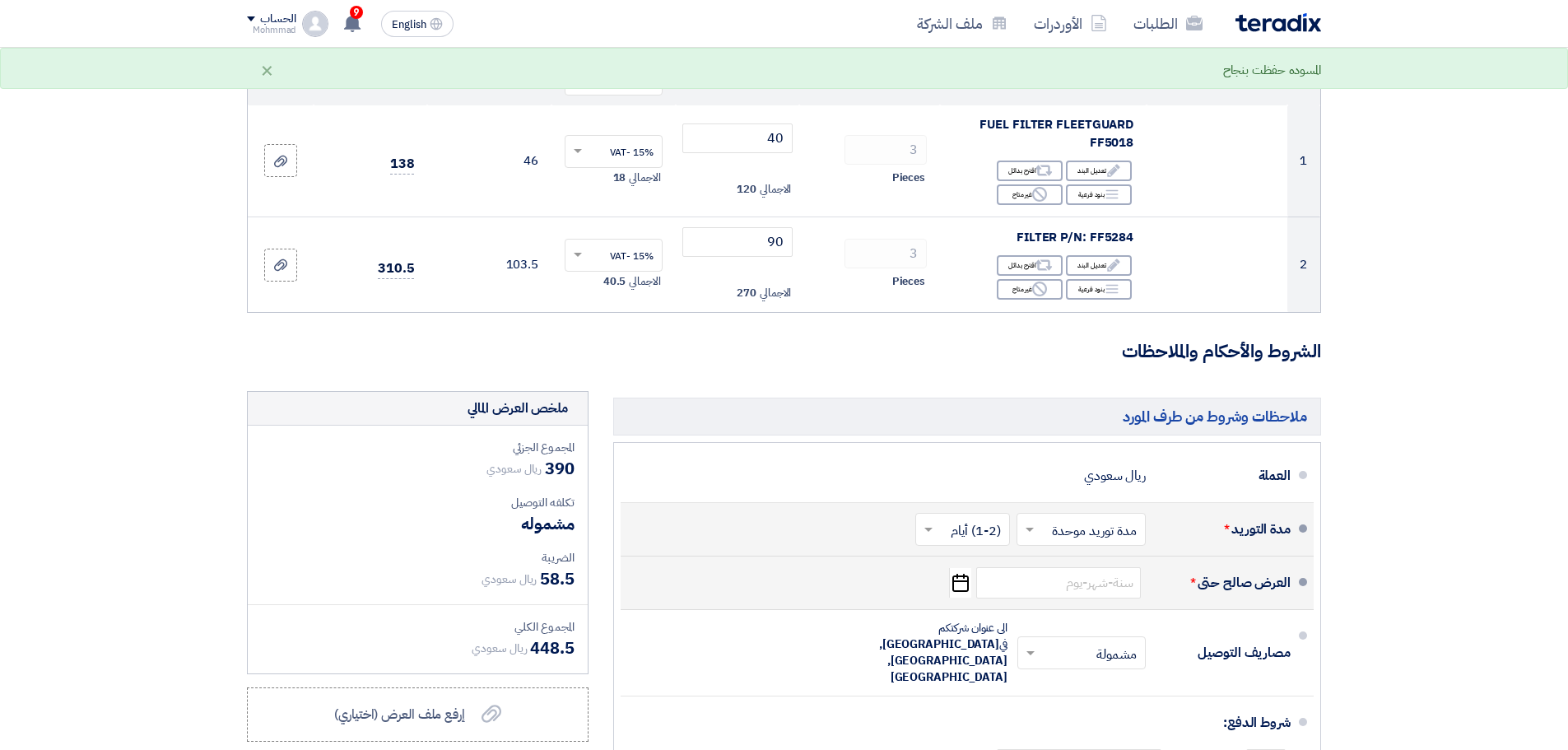
click at [956, 588] on icon "Pick a date" at bounding box center [960, 582] width 22 height 30
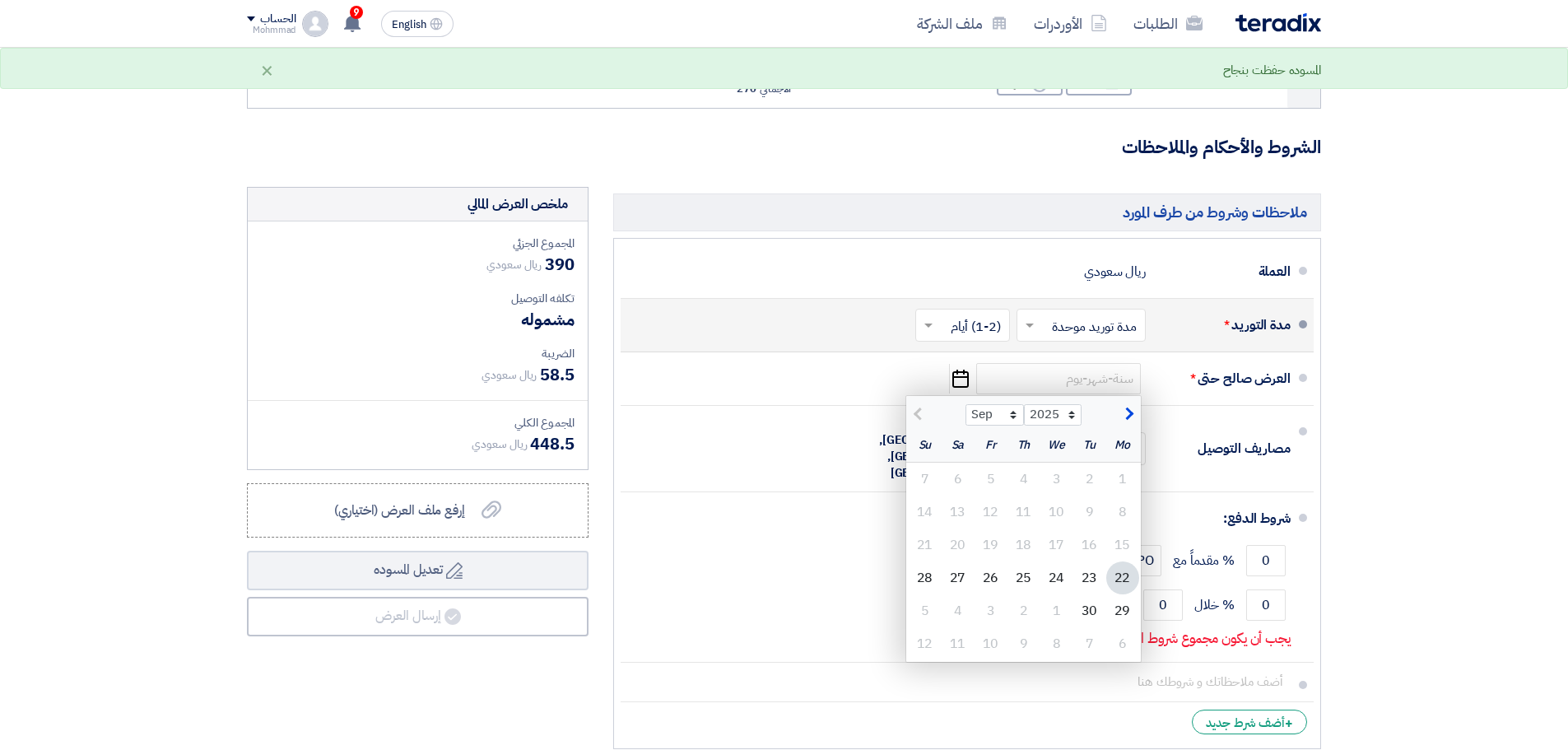
scroll to position [411, 0]
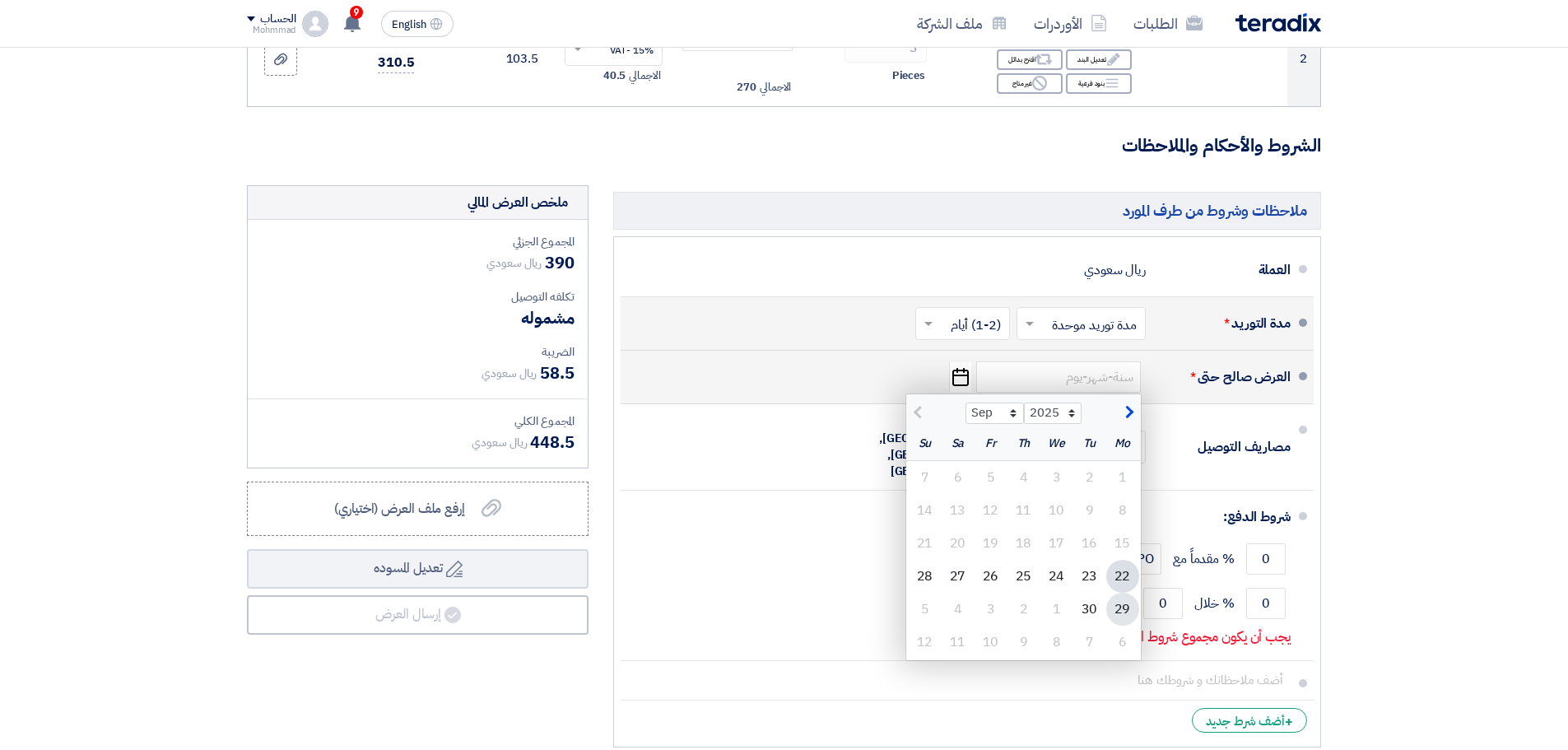
click at [1124, 615] on div "29" at bounding box center [1122, 609] width 33 height 33
type input "[DATE]"
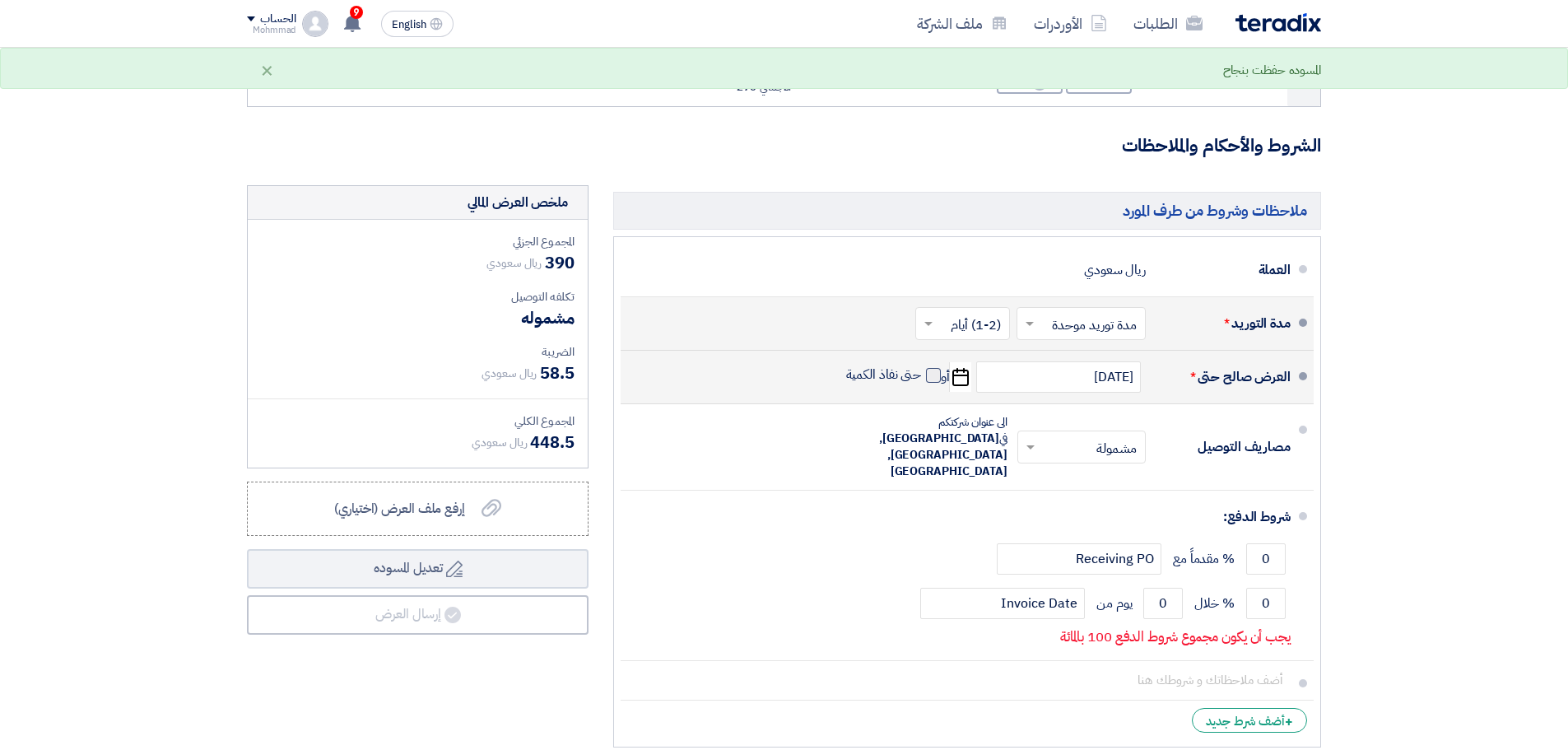
click at [936, 379] on span at bounding box center [933, 374] width 14 height 14
click at [922, 379] on input "حتى نفاذ الكمية" at bounding box center [881, 382] width 79 height 31
checkbox input "true"
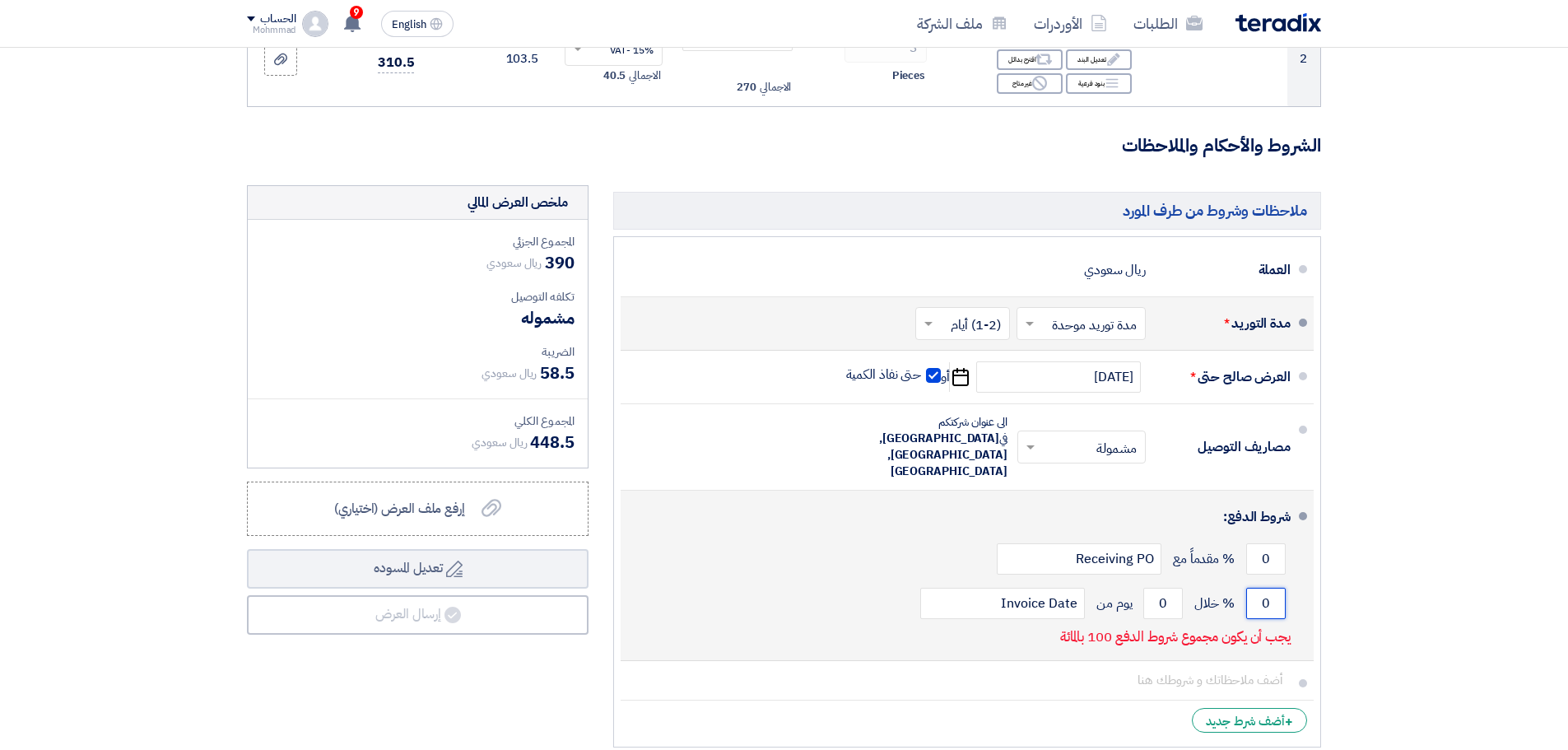
click at [1276, 587] on input "0" at bounding box center [1266, 603] width 40 height 31
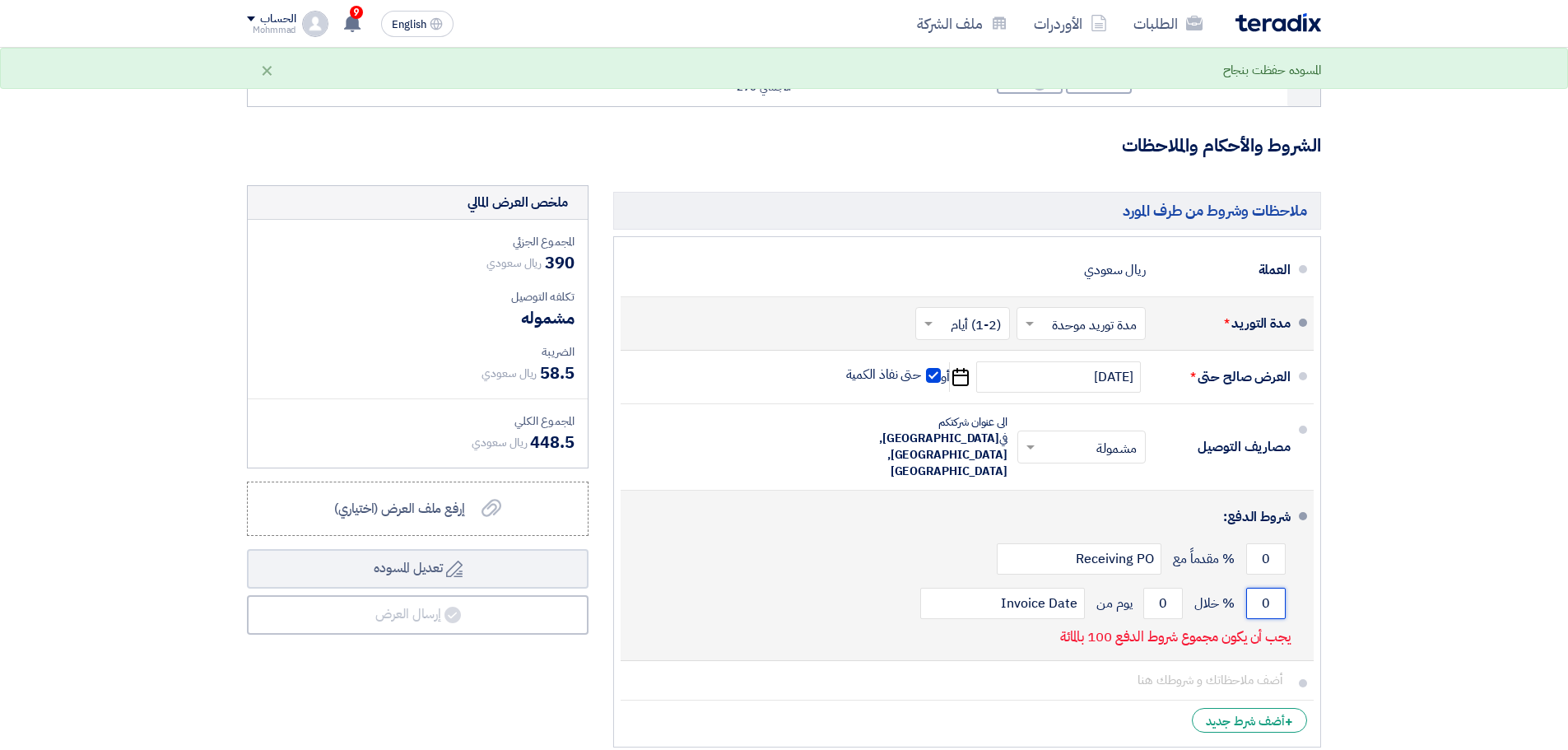
click at [1275, 587] on input "0" at bounding box center [1266, 603] width 40 height 31
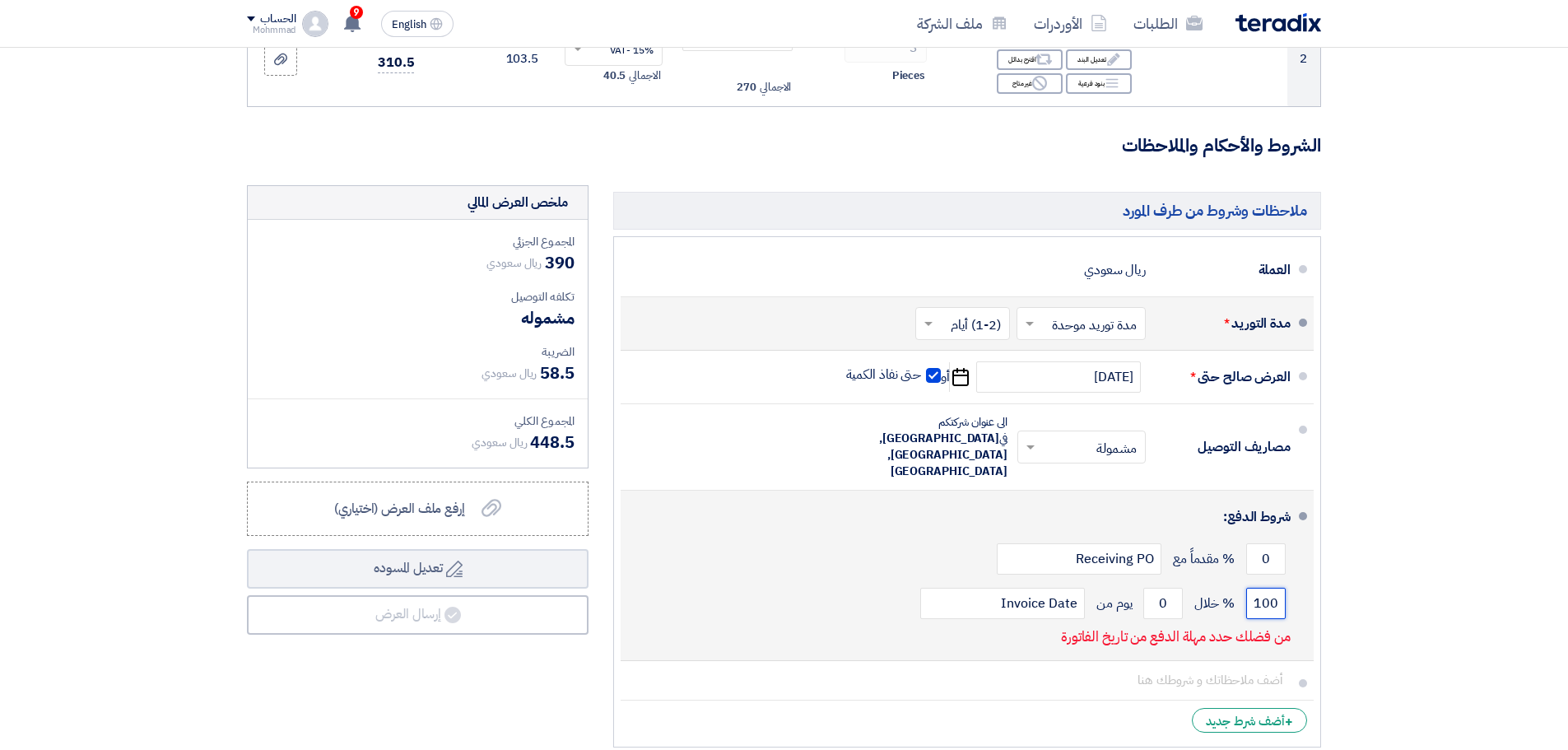
type input "100"
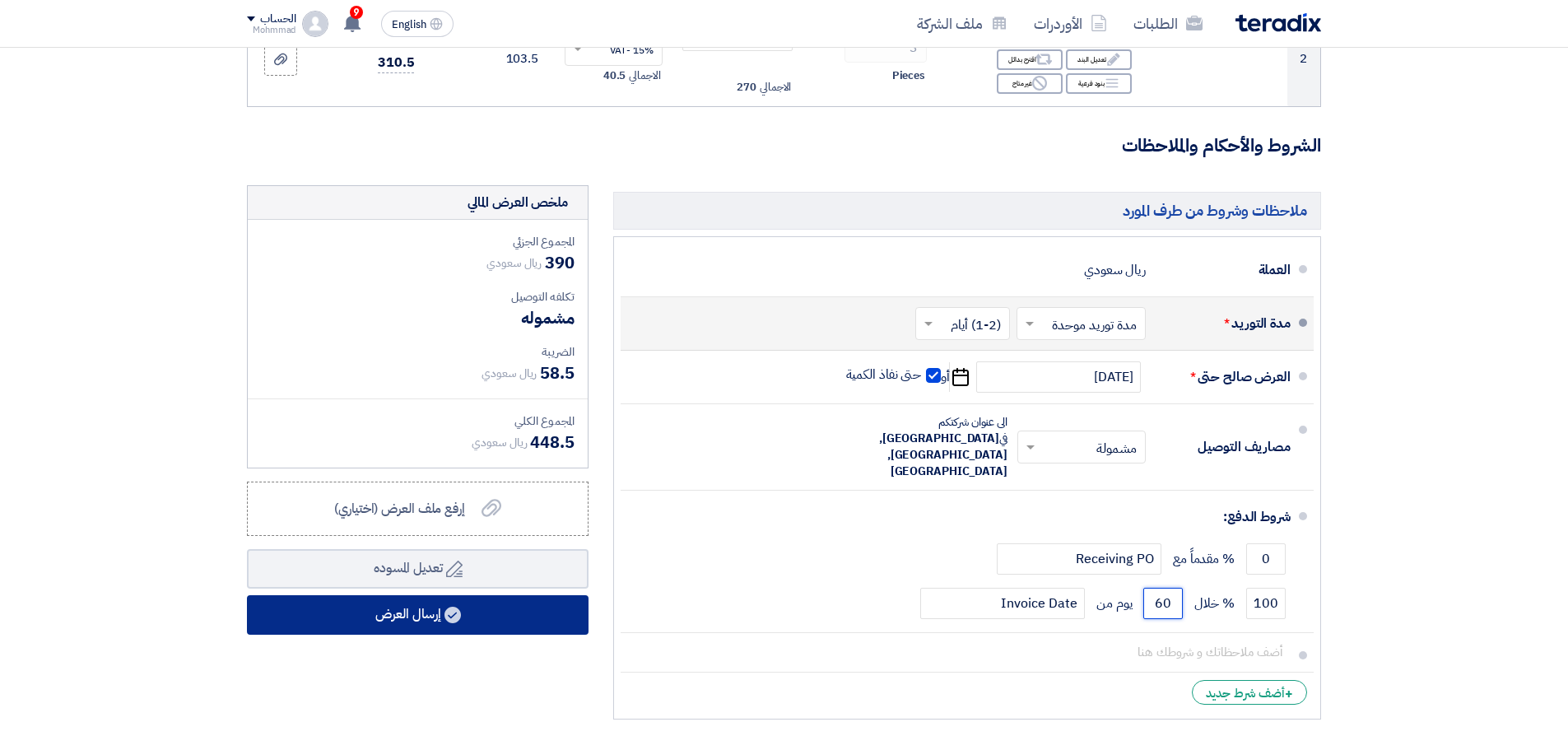
type input "60"
click at [453, 609] on use at bounding box center [452, 614] width 16 height 16
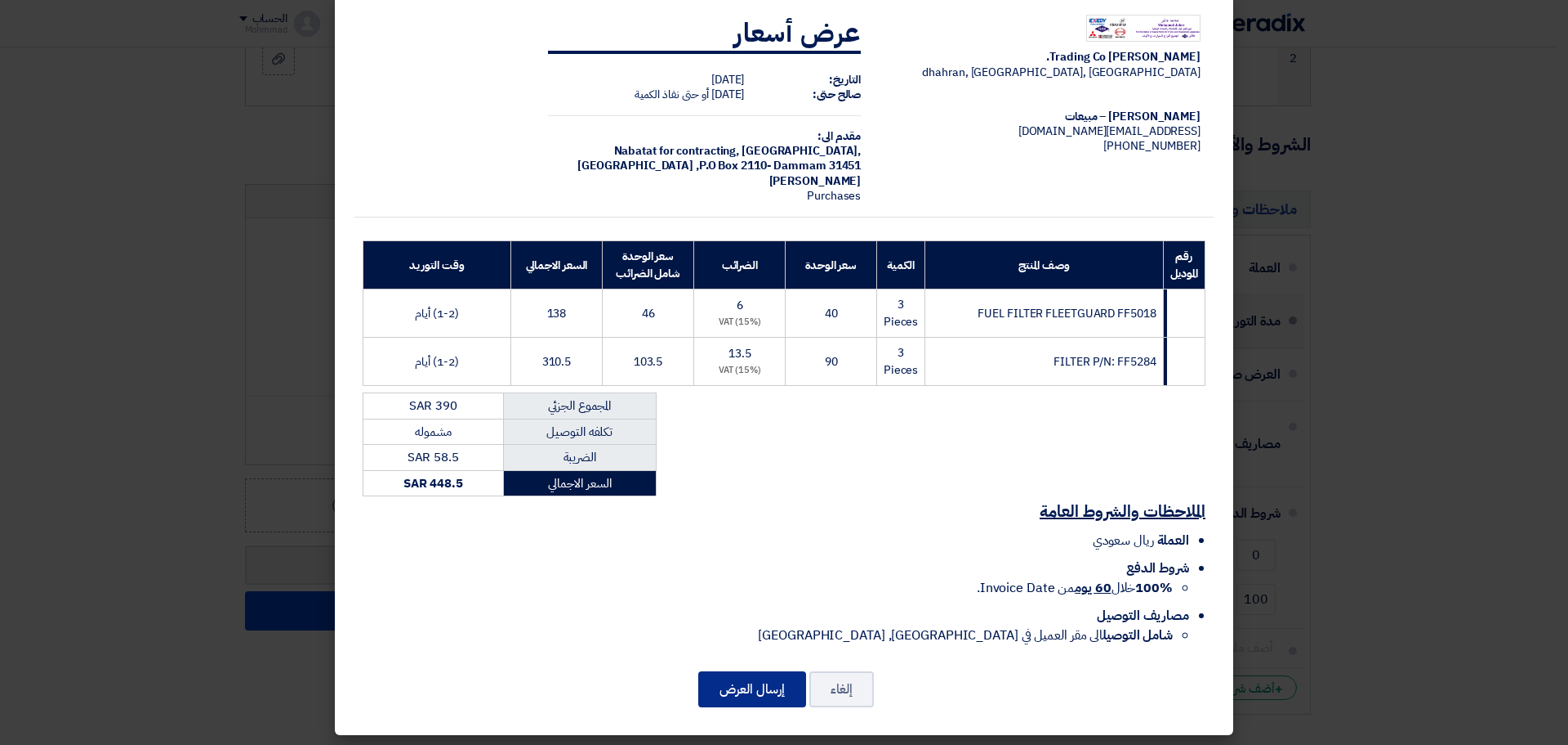
scroll to position [26, 0]
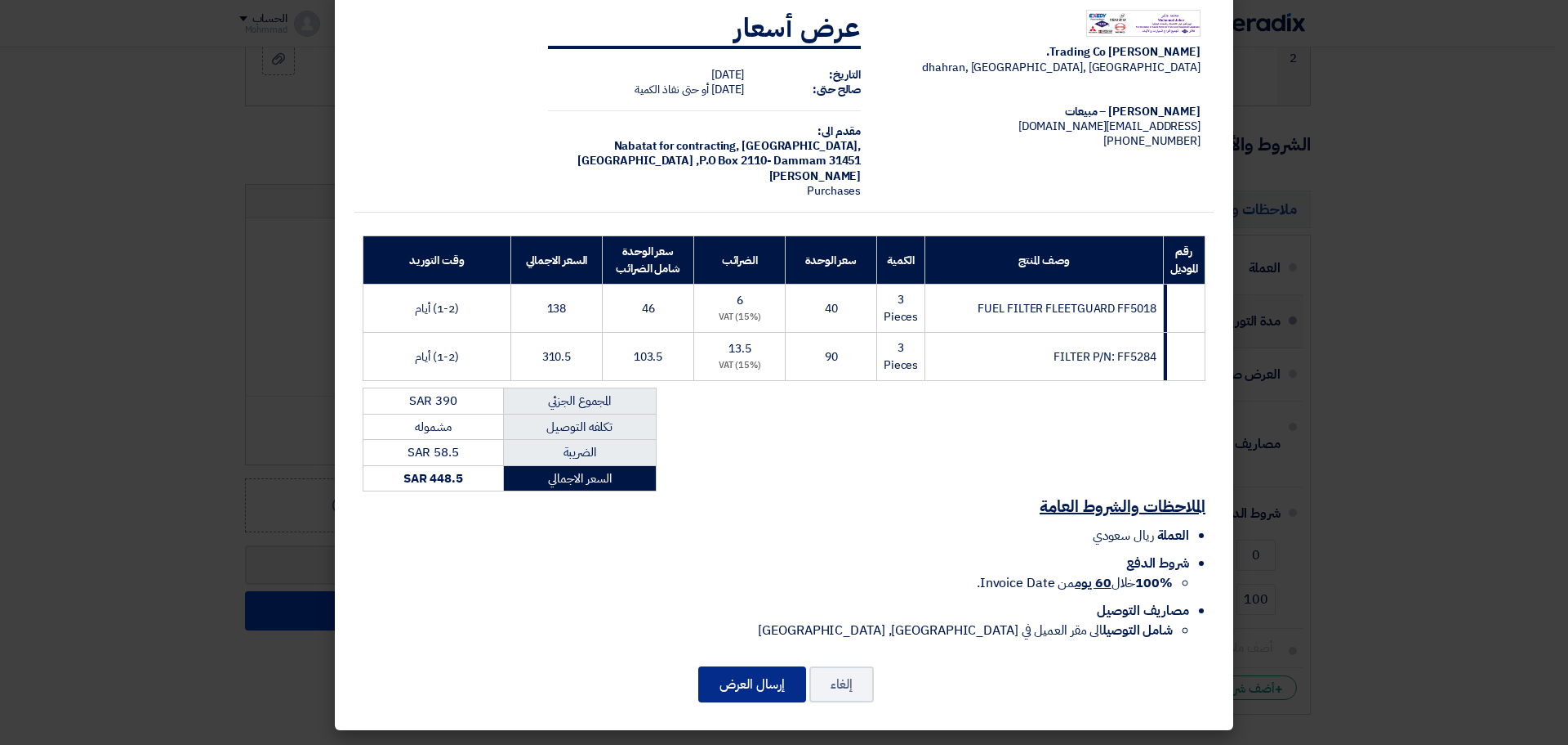
click at [760, 684] on button "إرسال العرض" at bounding box center [752, 684] width 108 height 36
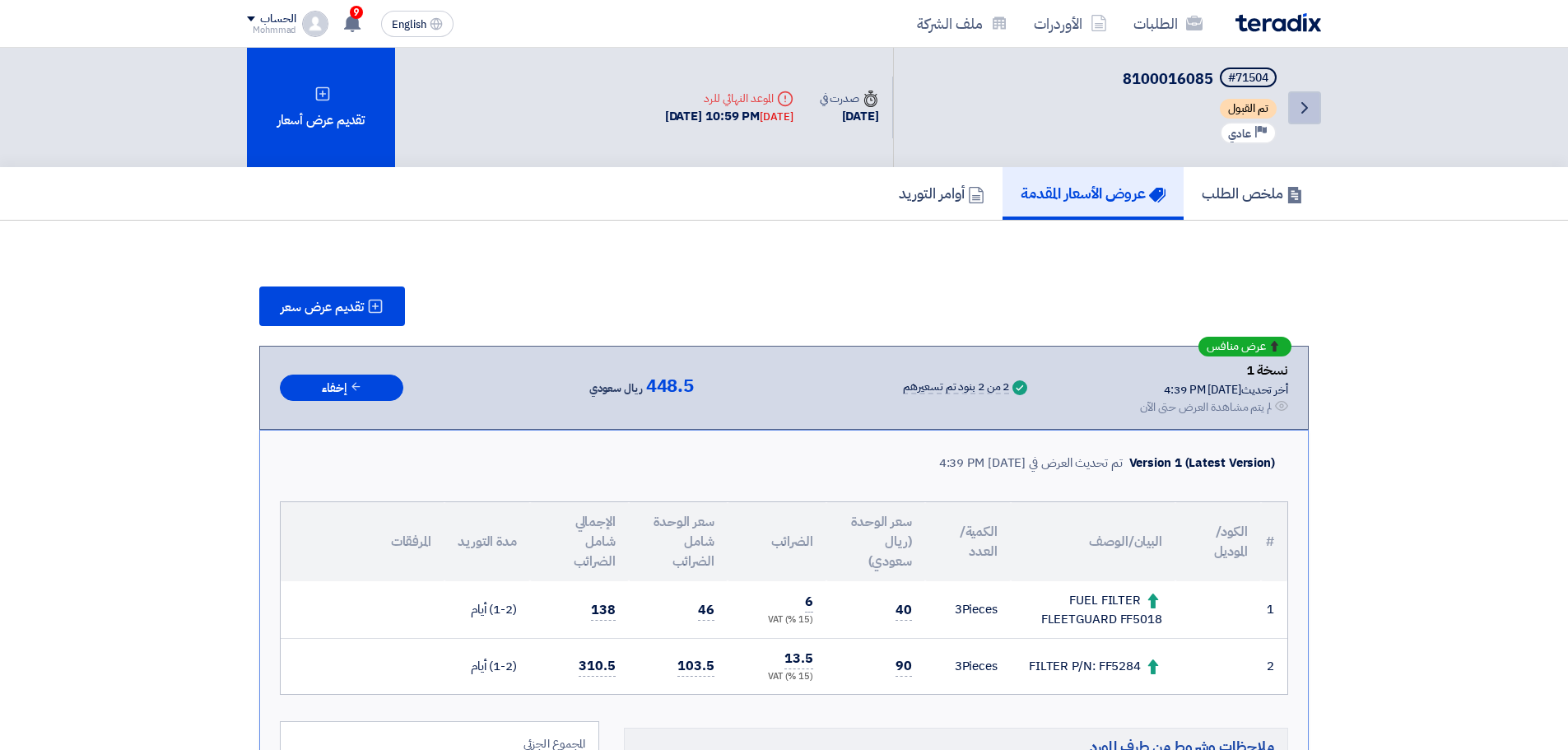
click at [1300, 103] on icon "Back" at bounding box center [1304, 108] width 19 height 19
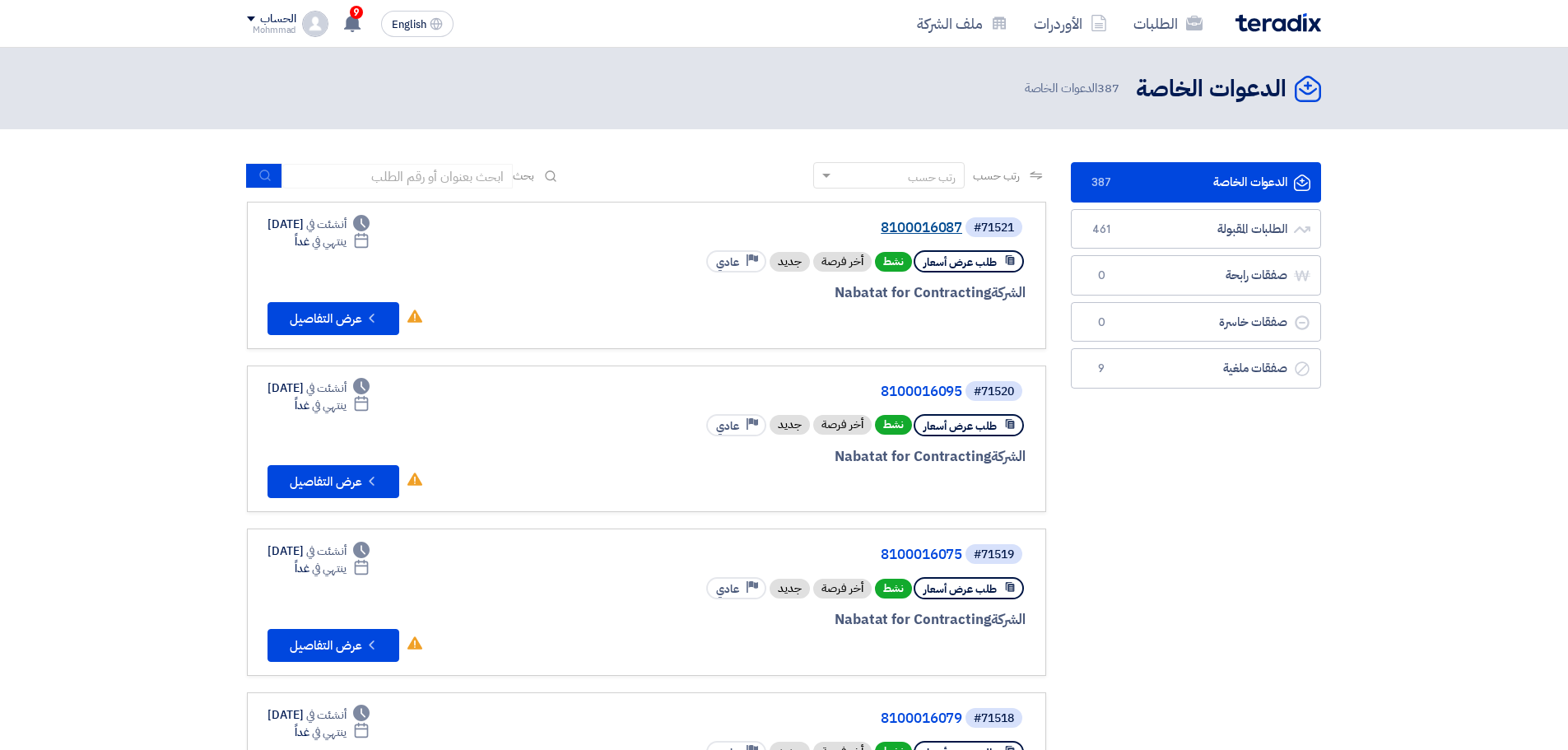
click at [925, 229] on link "8100016087" at bounding box center [797, 227] width 329 height 14
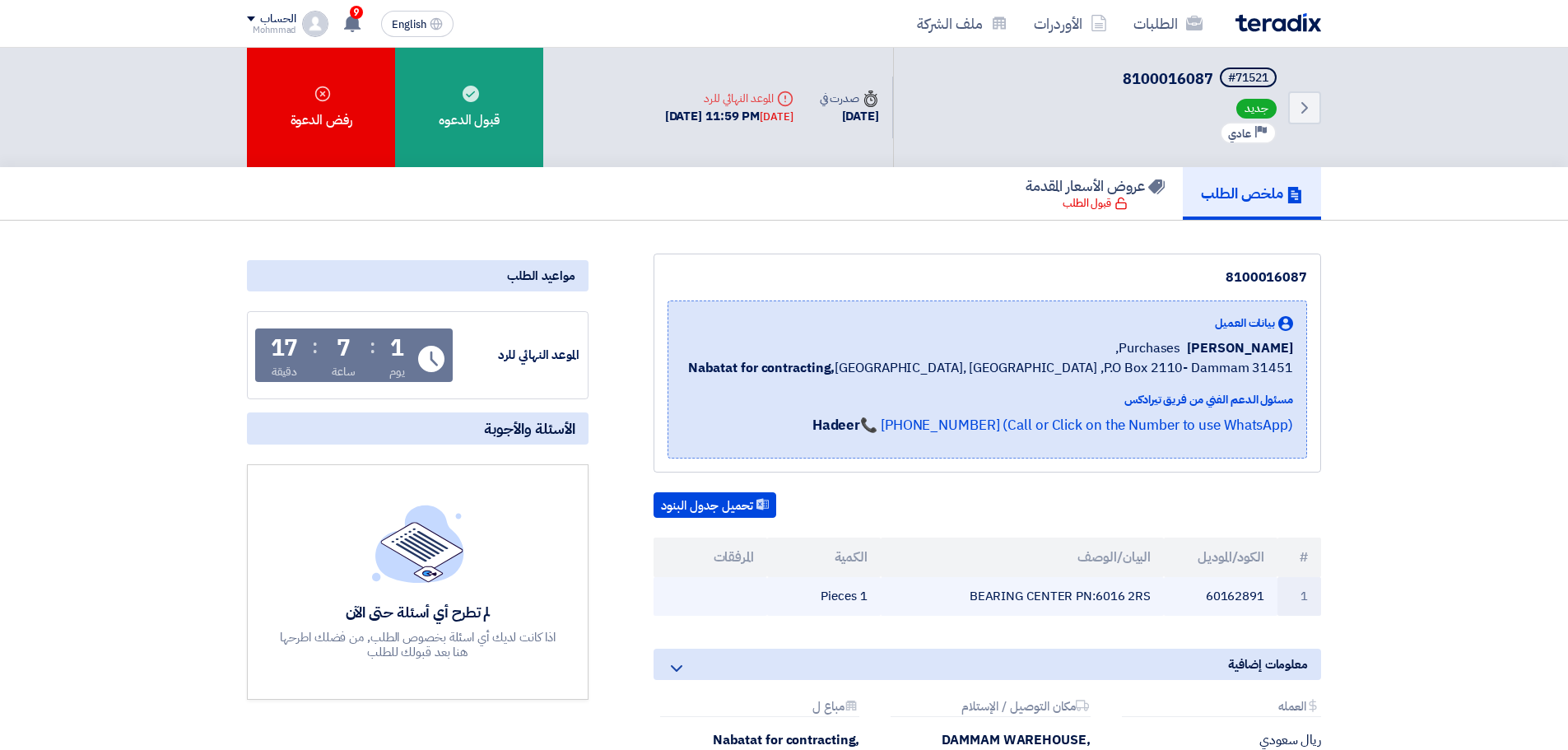
click at [1247, 597] on td "60162891" at bounding box center [1220, 596] width 113 height 39
copy td "60162891"
drag, startPoint x: 1098, startPoint y: 596, endPoint x: 1150, endPoint y: 598, distance: 52.0
click at [1150, 598] on td "BEARING CENTER PN:6016 2RS" at bounding box center [1022, 596] width 284 height 39
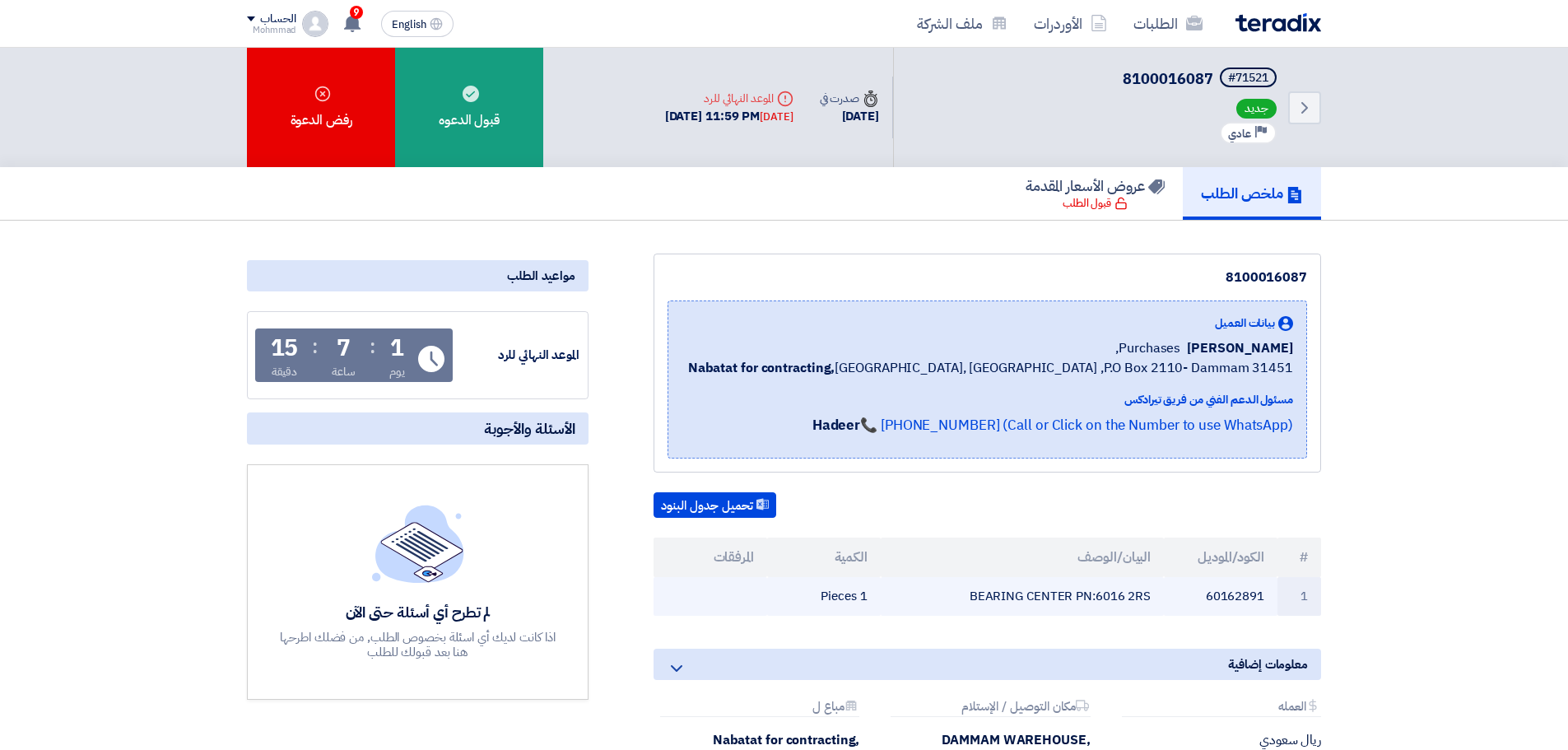
click at [1141, 599] on td "BEARING CENTER PN:6016 2RS" at bounding box center [1022, 596] width 284 height 39
click at [1143, 599] on td "BEARING CENTER PN:6016 2RS" at bounding box center [1022, 596] width 284 height 39
drag, startPoint x: 1096, startPoint y: 594, endPoint x: 1152, endPoint y: 602, distance: 56.6
click at [1152, 602] on td "BEARING CENTER PN:6016 2RS" at bounding box center [1022, 596] width 284 height 39
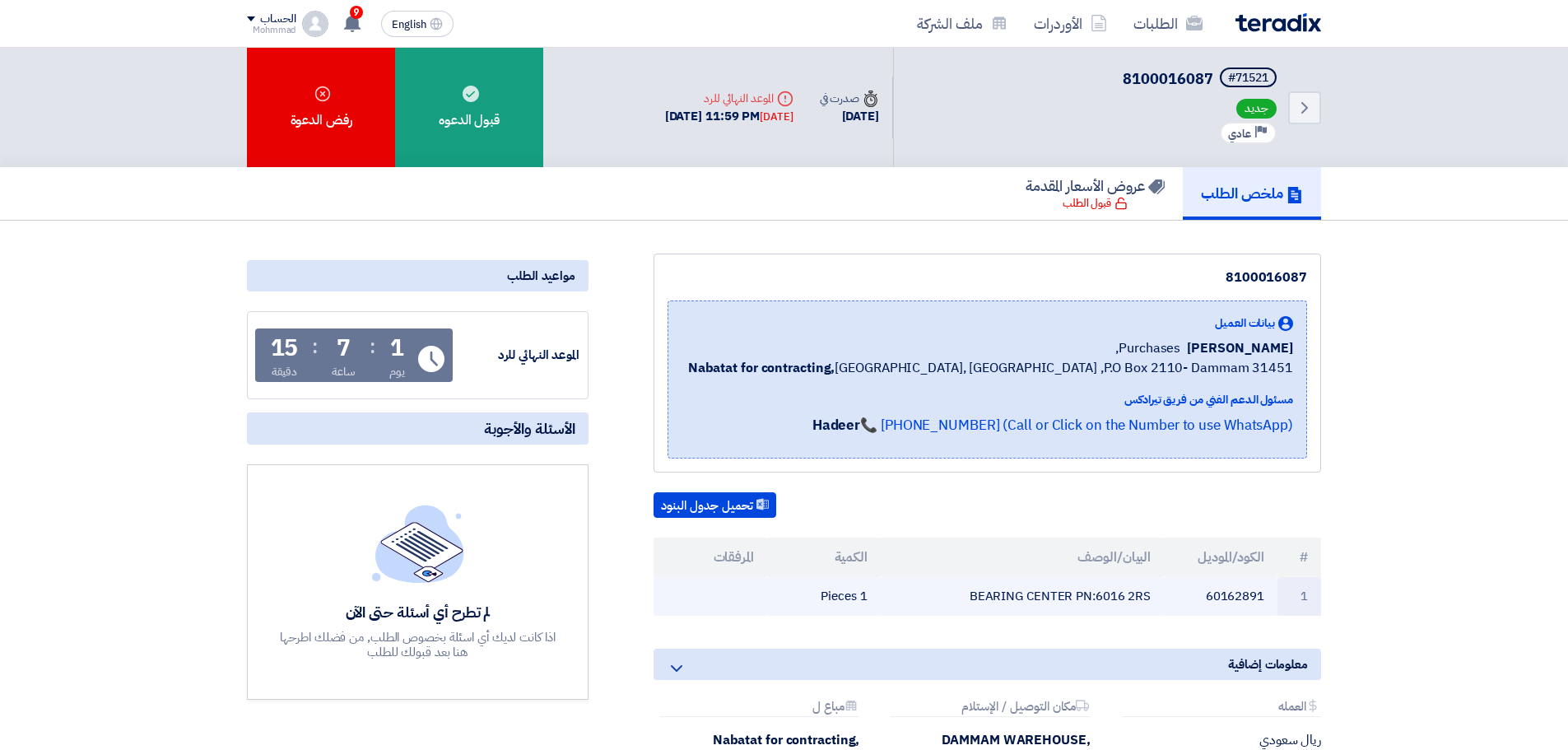
copy td "6016 2RS"
drag, startPoint x: 1306, startPoint y: 557, endPoint x: 788, endPoint y: 591, distance: 519.1
click at [788, 591] on table "# الكود/الموديل البيان/الوصف الكمية المرفقات 1 60162891 BEARING CENTER PN:6016 …" at bounding box center [987, 576] width 667 height 78
copy table "# الكود/الموديل البيان/الوصف الكمية المرفقات 1 60162891 BEARING CENTER PN:6016 …"
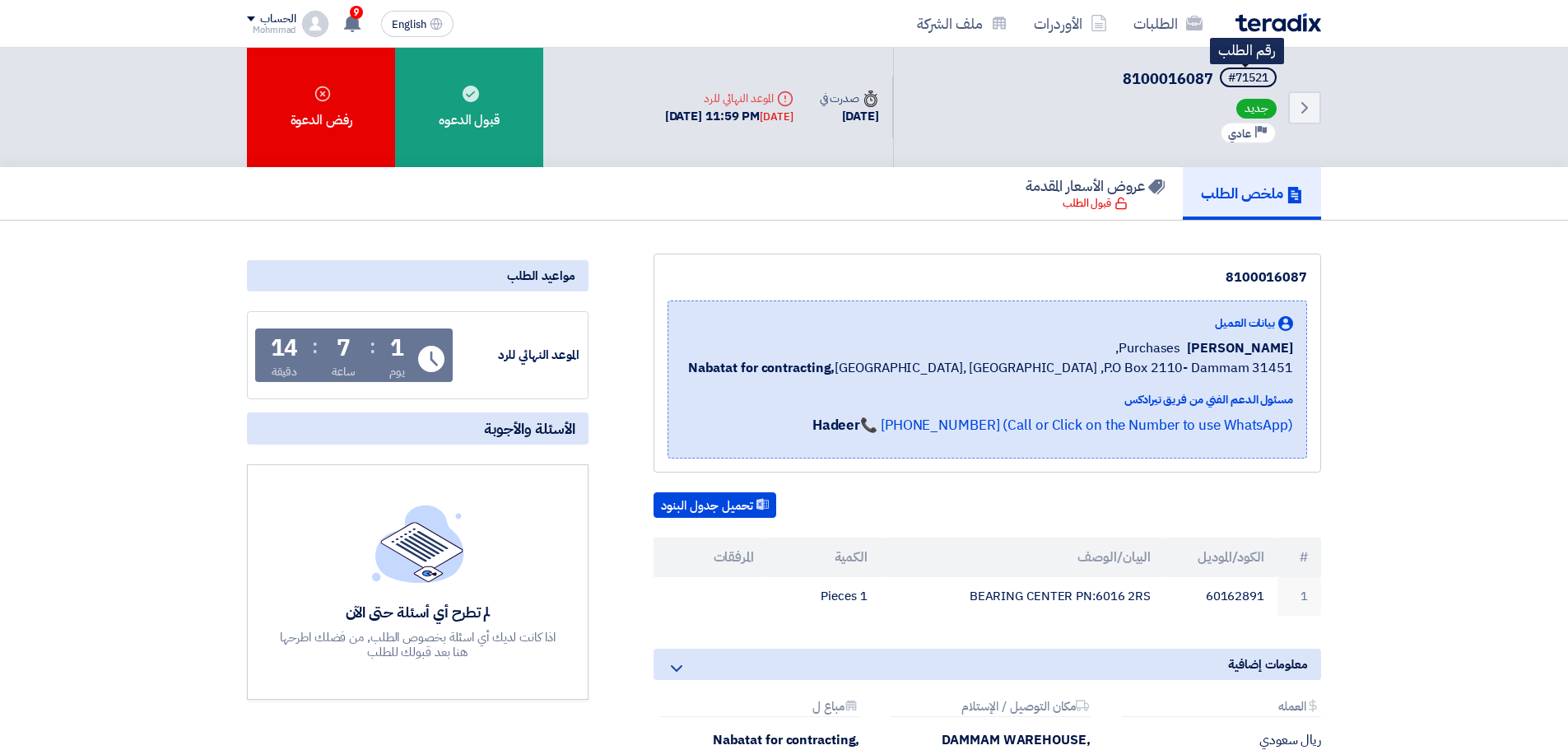
click at [1247, 84] on div "#71521" at bounding box center [1248, 79] width 41 height 12
copy div "71521"
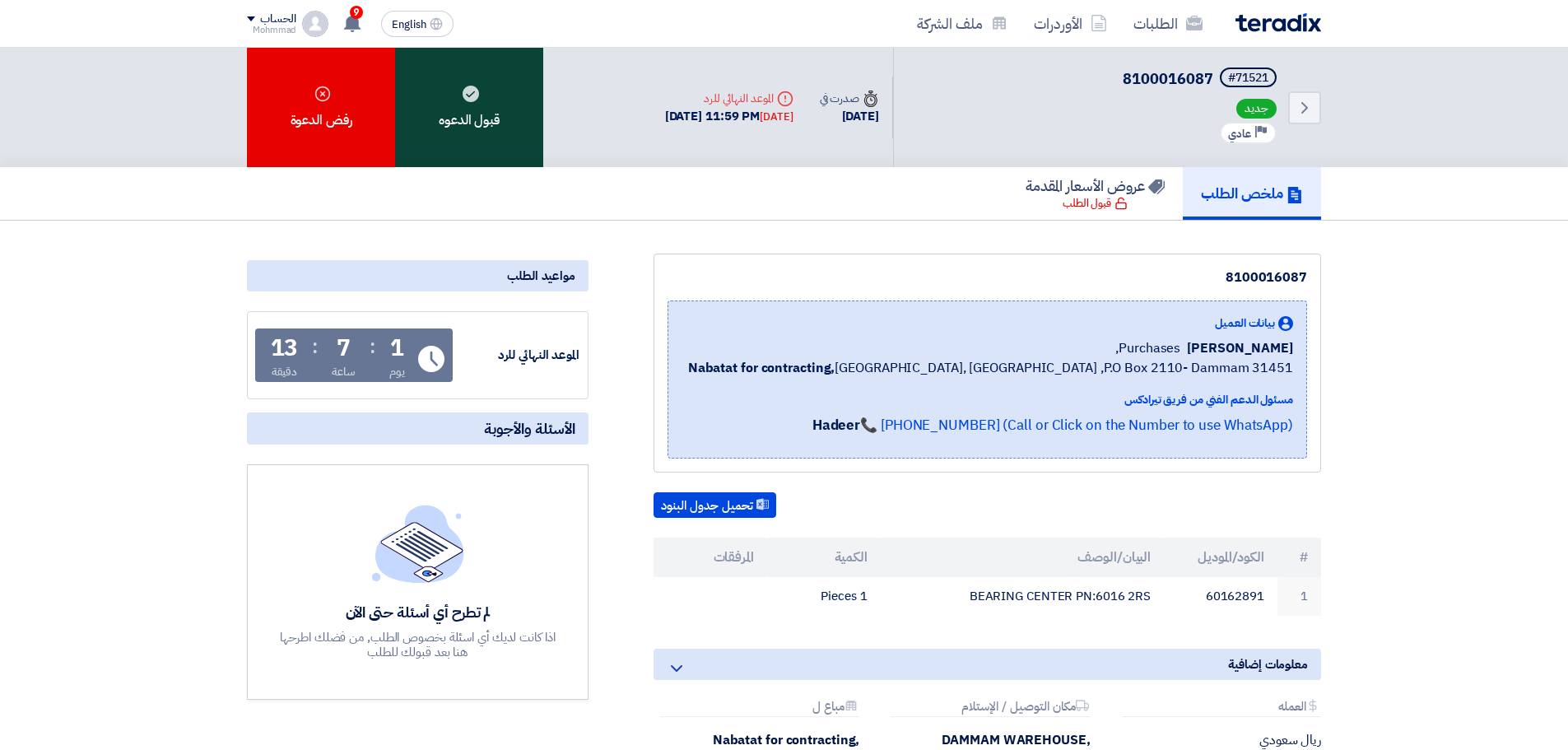
click at [475, 113] on div "قبول الدعوه" at bounding box center [469, 107] width 148 height 119
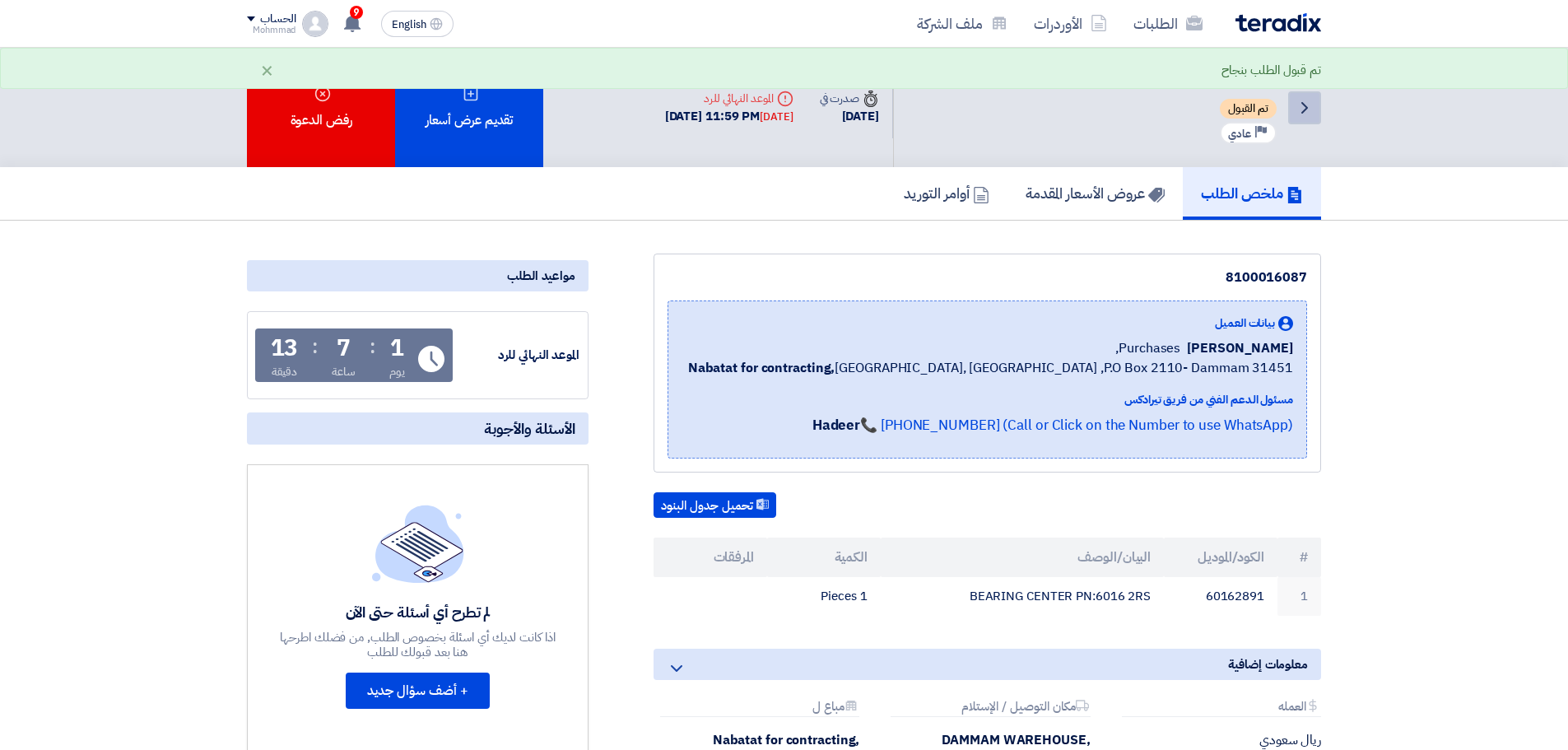
click at [1308, 110] on icon "Back" at bounding box center [1304, 108] width 19 height 19
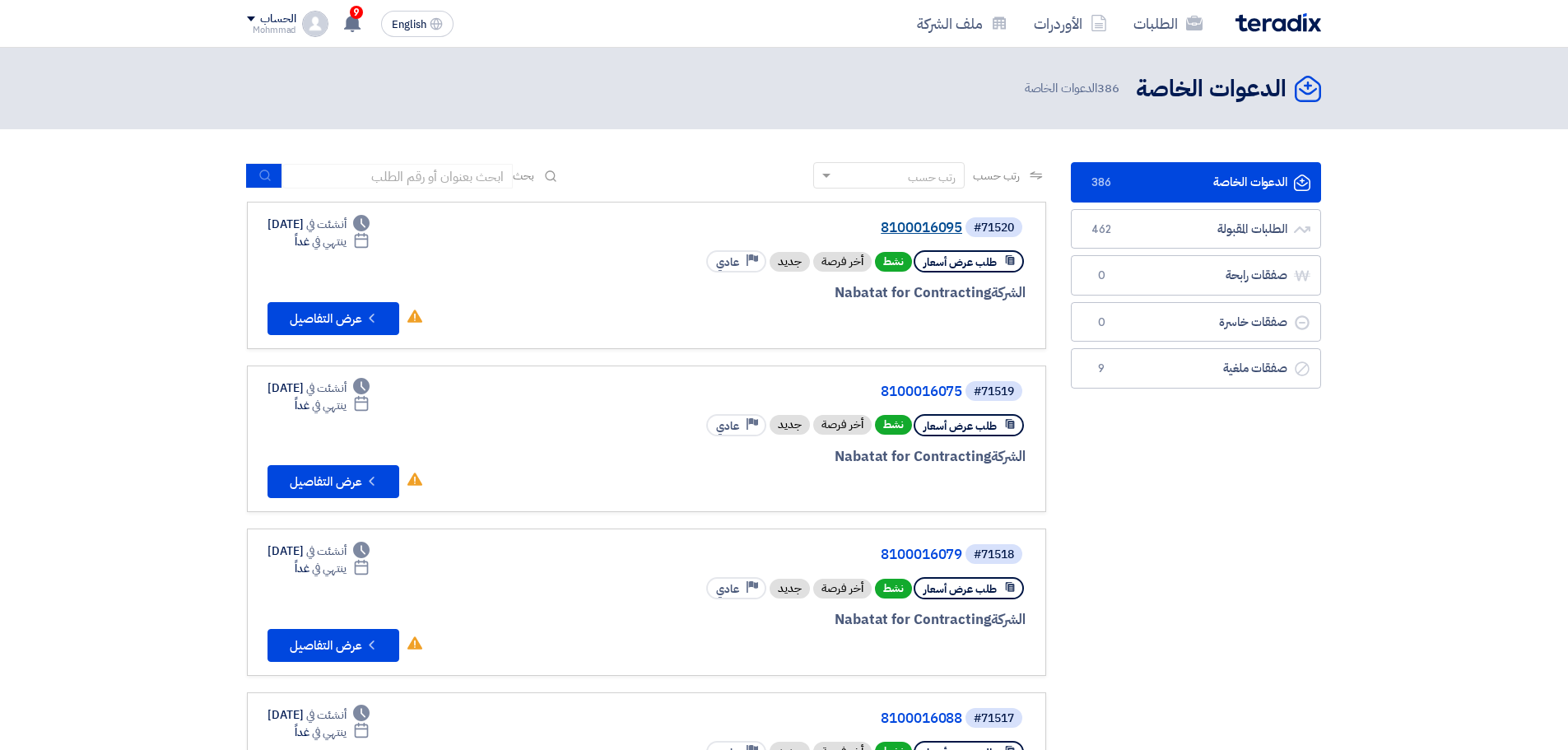
click at [926, 226] on link "8100016095" at bounding box center [797, 227] width 329 height 14
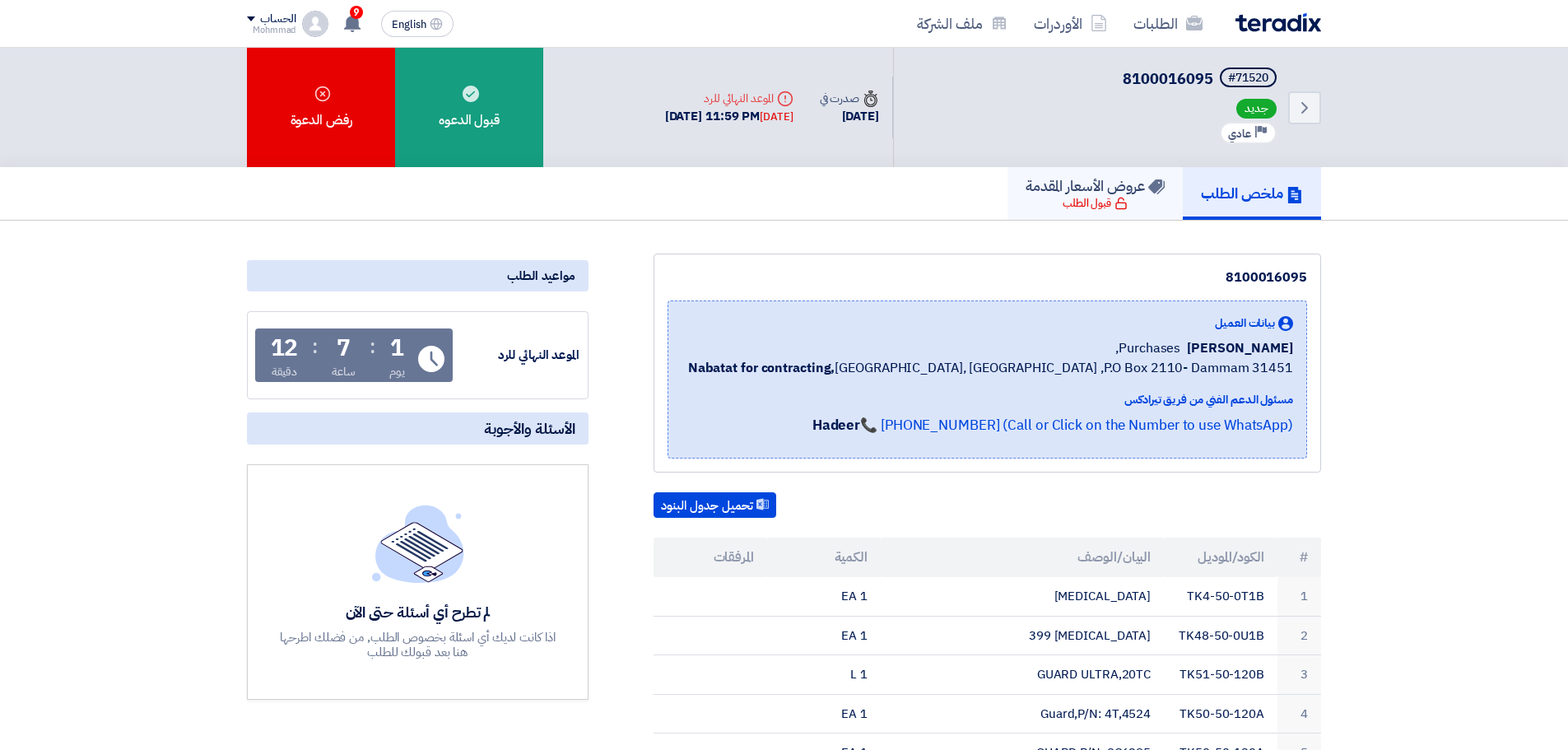
click at [1096, 188] on h5 "عروض الأسعار المقدمة" at bounding box center [1095, 185] width 139 height 19
click at [1093, 195] on h5 "عروض الأسعار المقدمة" at bounding box center [1095, 185] width 139 height 19
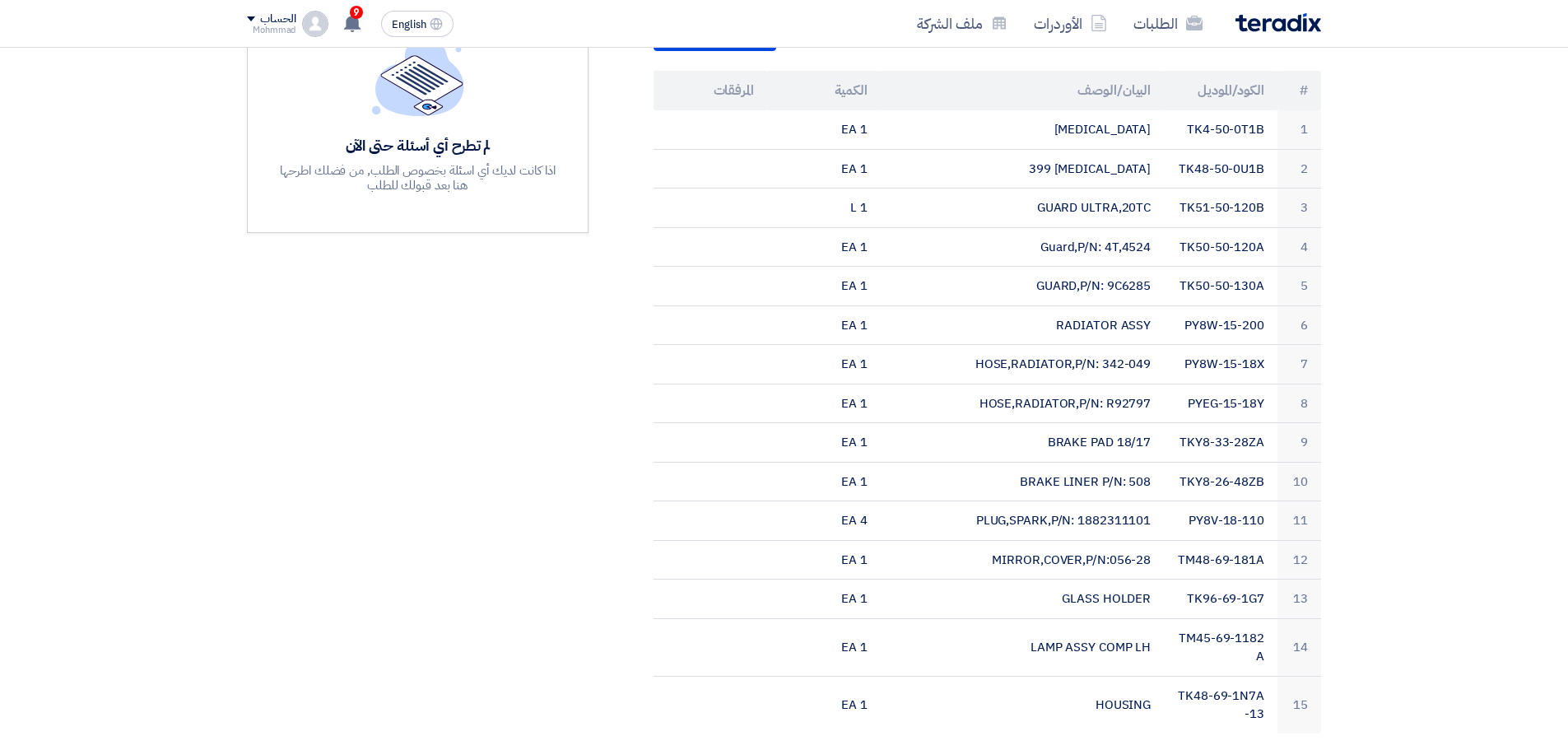
scroll to position [480, 0]
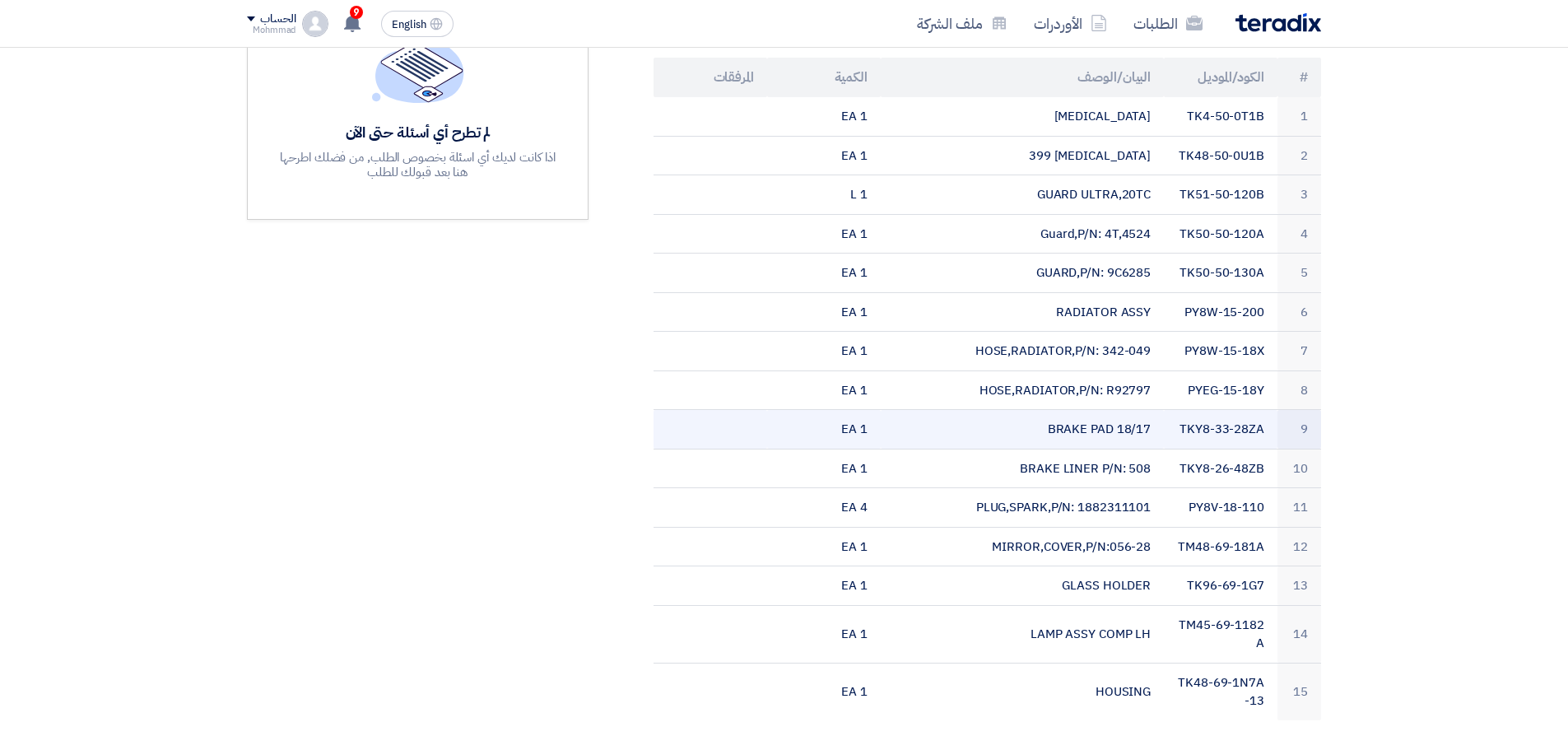
drag, startPoint x: 1182, startPoint y: 423, endPoint x: 1263, endPoint y: 427, distance: 81.1
click at [1263, 427] on td "TKY8-33-28ZA" at bounding box center [1220, 429] width 113 height 40
copy td "TKY8-33-28ZA"
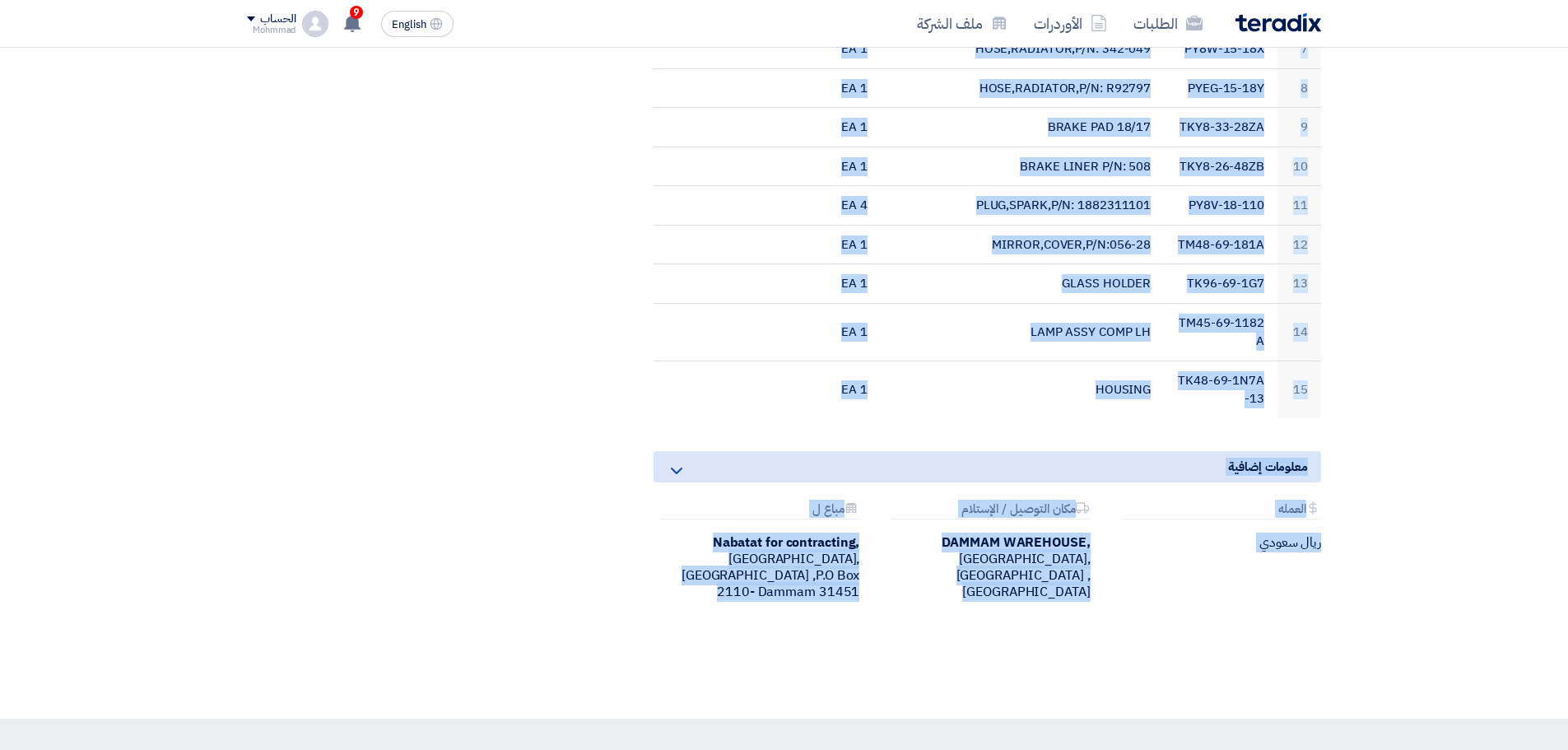
scroll to position [891, 0]
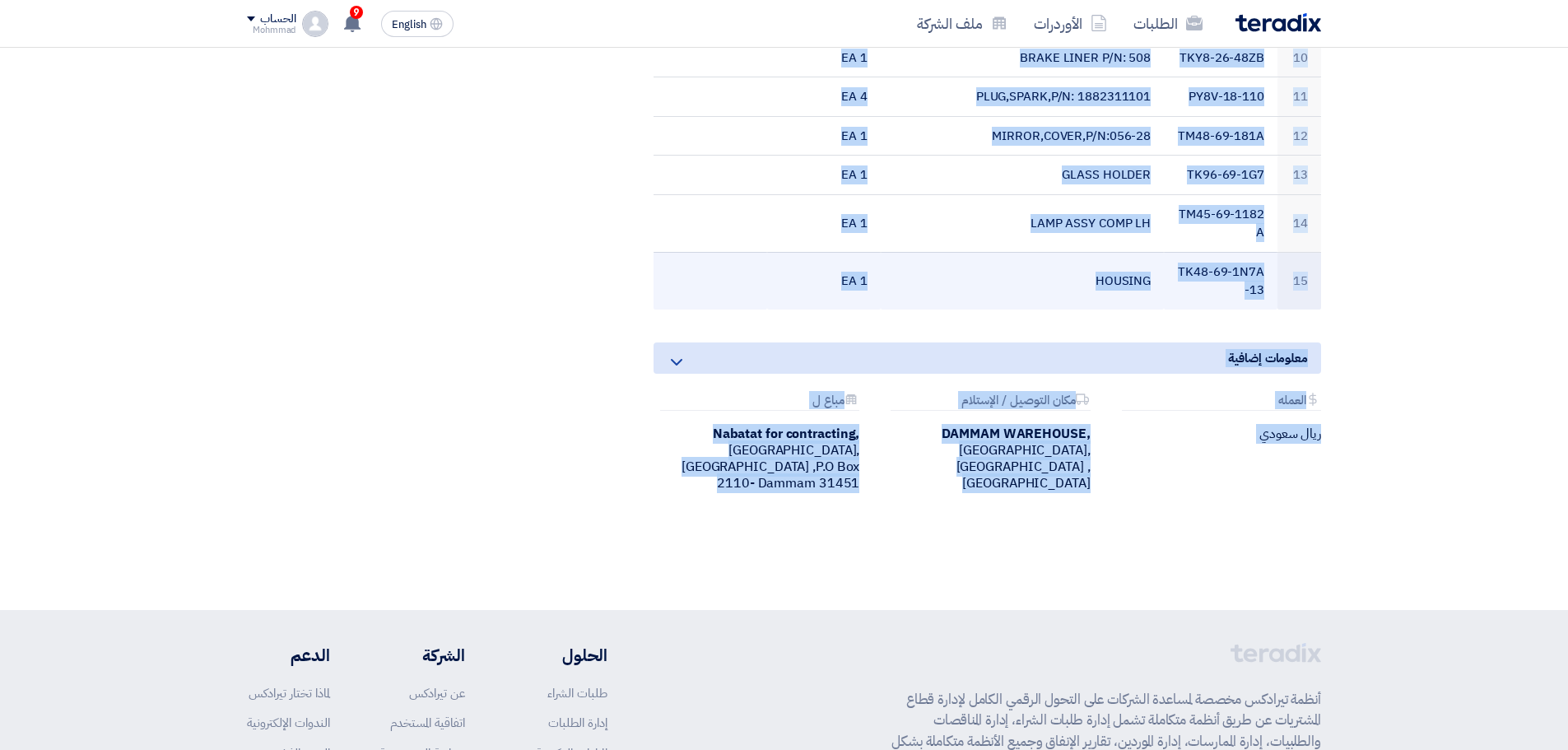
drag, startPoint x: 1306, startPoint y: 416, endPoint x: 832, endPoint y: 301, distance: 487.8
copy table "# lorem/ipsumdo sitame/conse adipis elitsedd 4 EI2-19-1T8I UTLABORE 9 ET 3 DO33…"
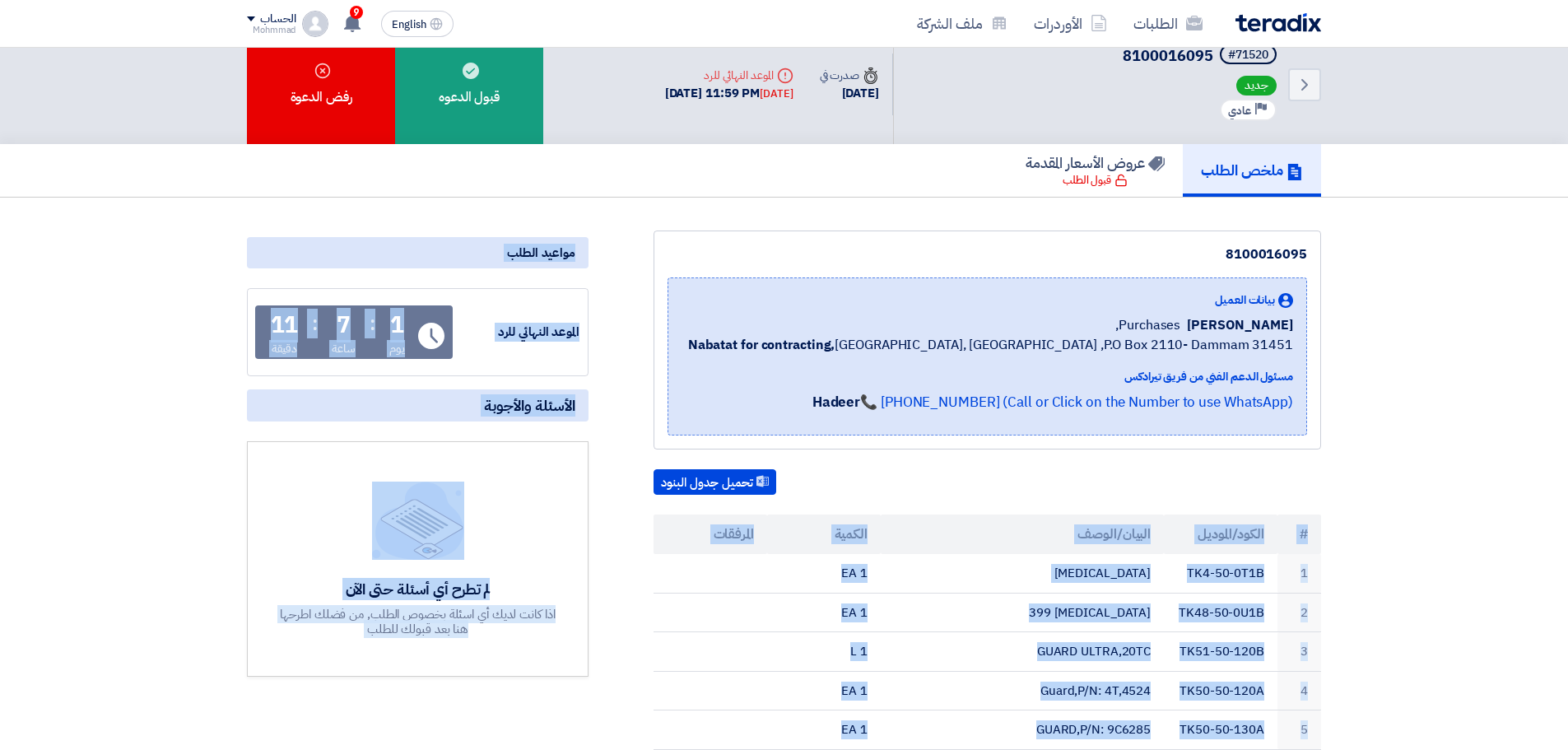
scroll to position [0, 0]
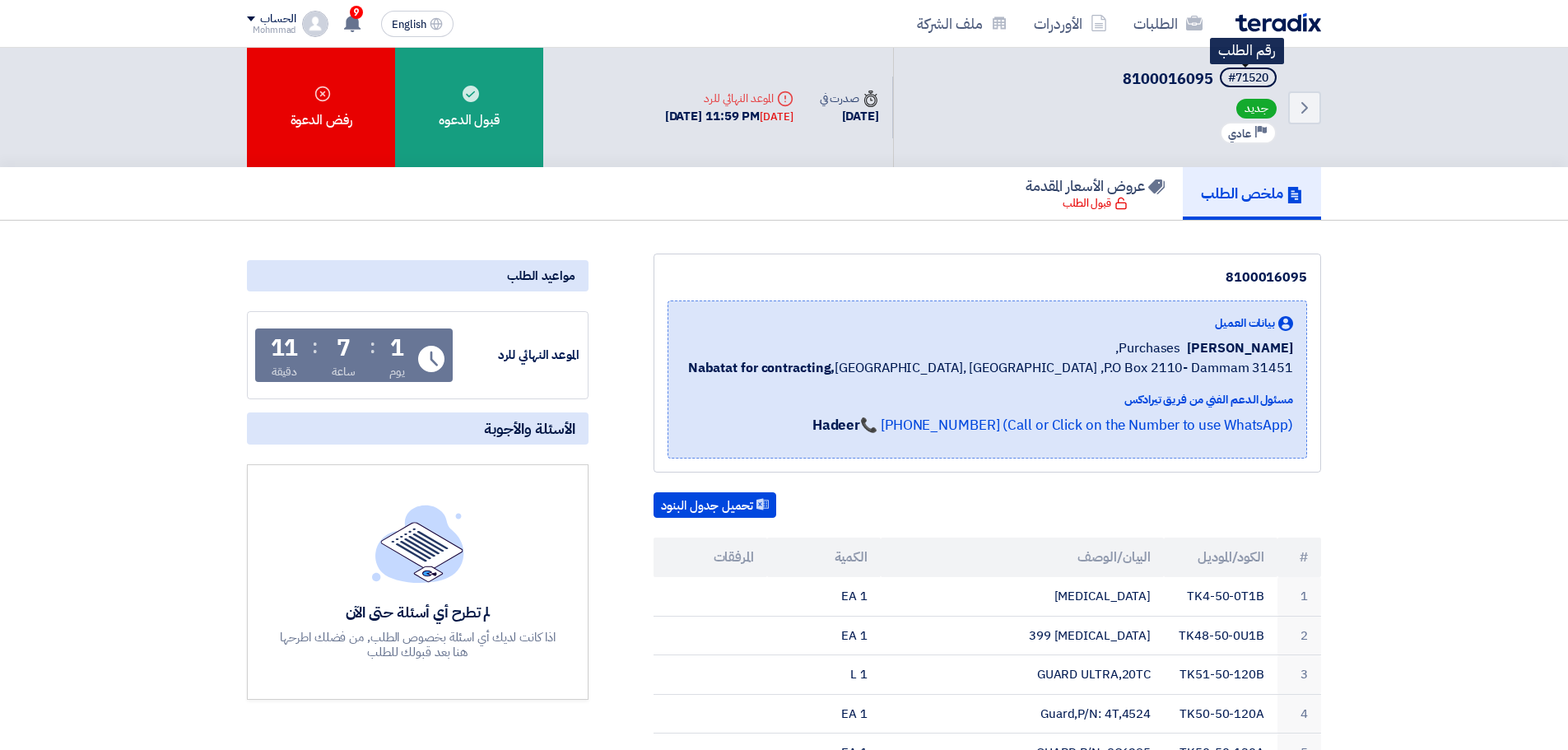
click at [1262, 76] on div "#71520" at bounding box center [1248, 79] width 41 height 12
copy div "71520"
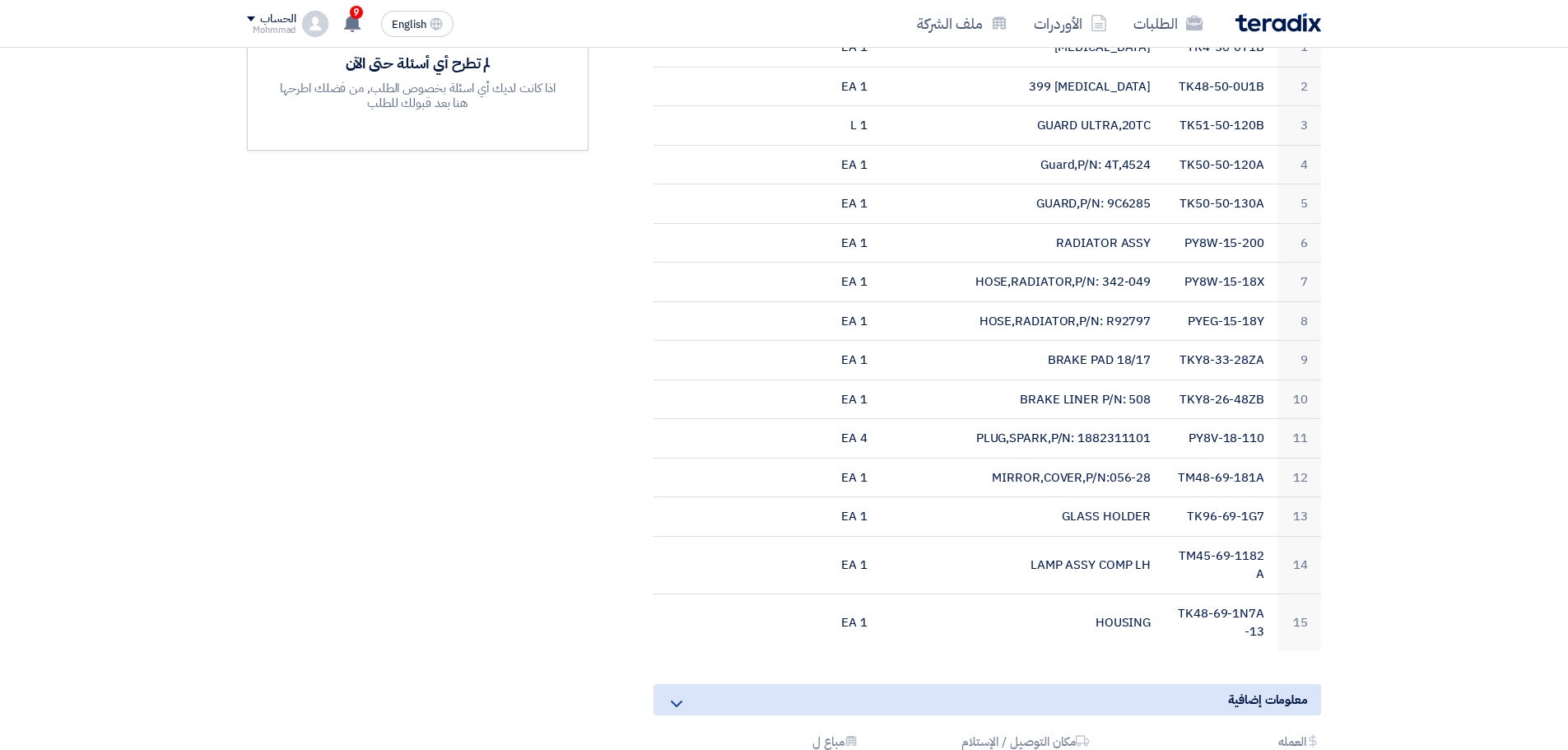
scroll to position [480, 0]
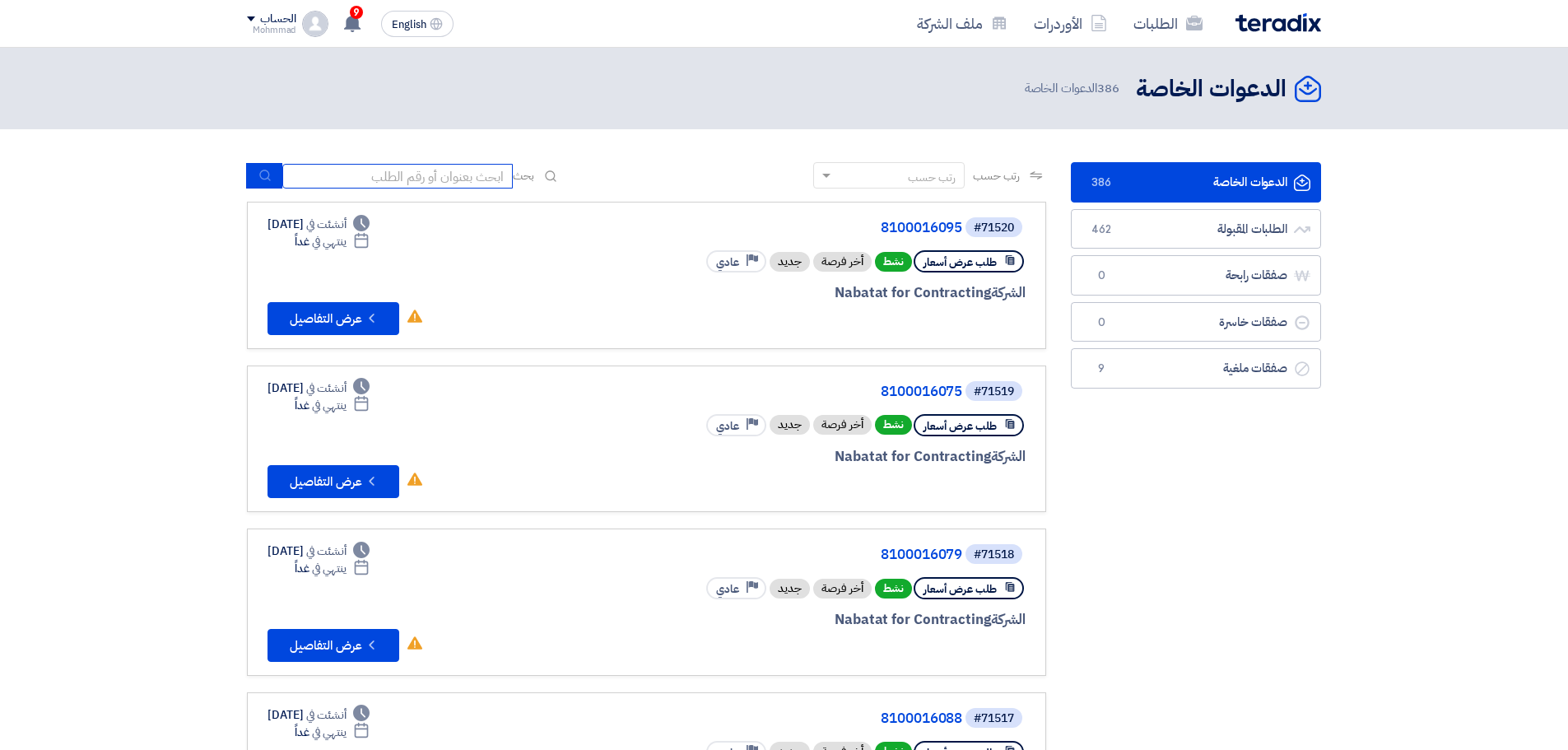
click at [393, 179] on input at bounding box center [397, 175] width 230 height 25
paste input "70604"
type input "70604"
click at [251, 167] on button "submit" at bounding box center [264, 175] width 36 height 25
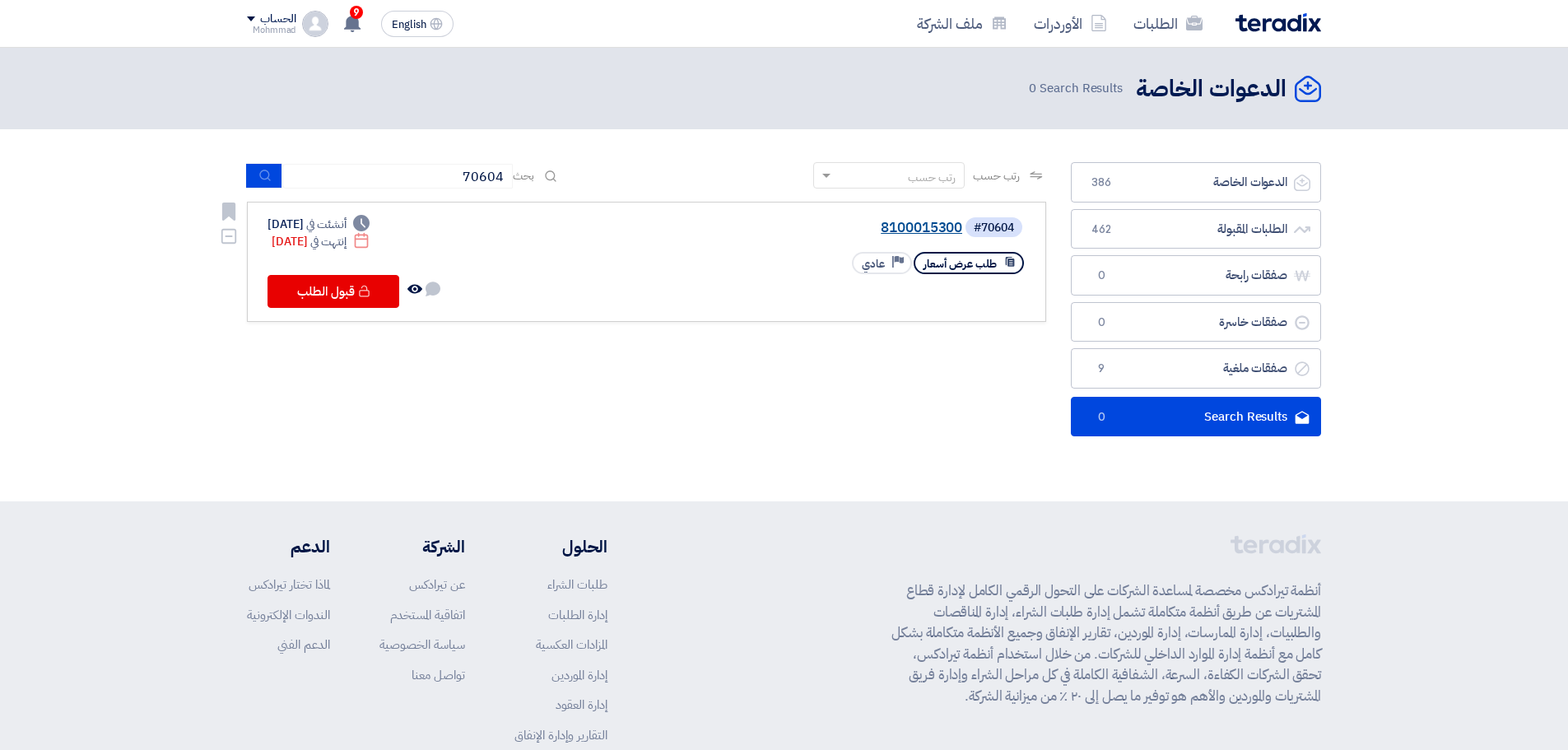
click at [903, 229] on link "8100015300" at bounding box center [797, 227] width 329 height 14
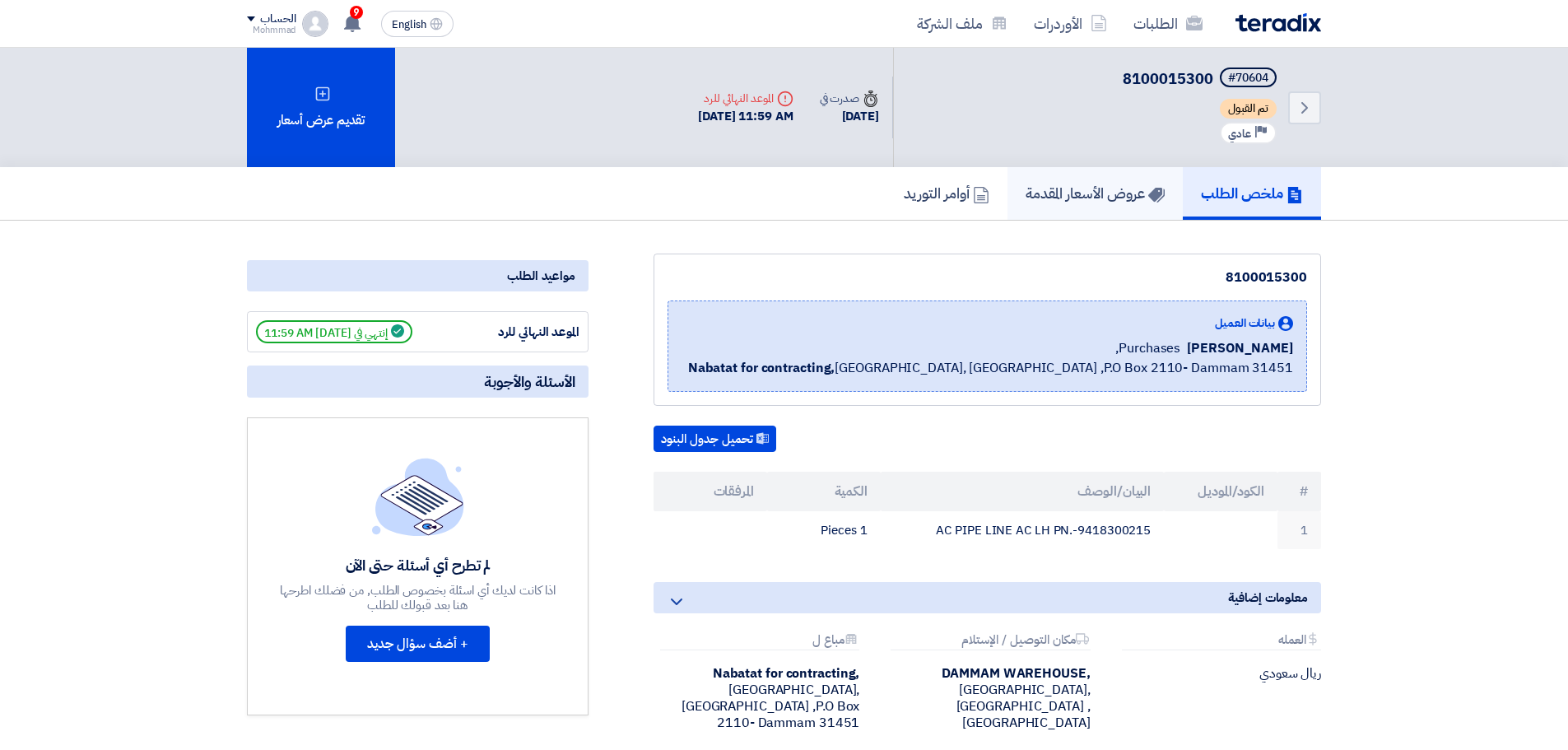
click at [1118, 196] on h5 "عروض الأسعار المقدمة" at bounding box center [1095, 193] width 139 height 19
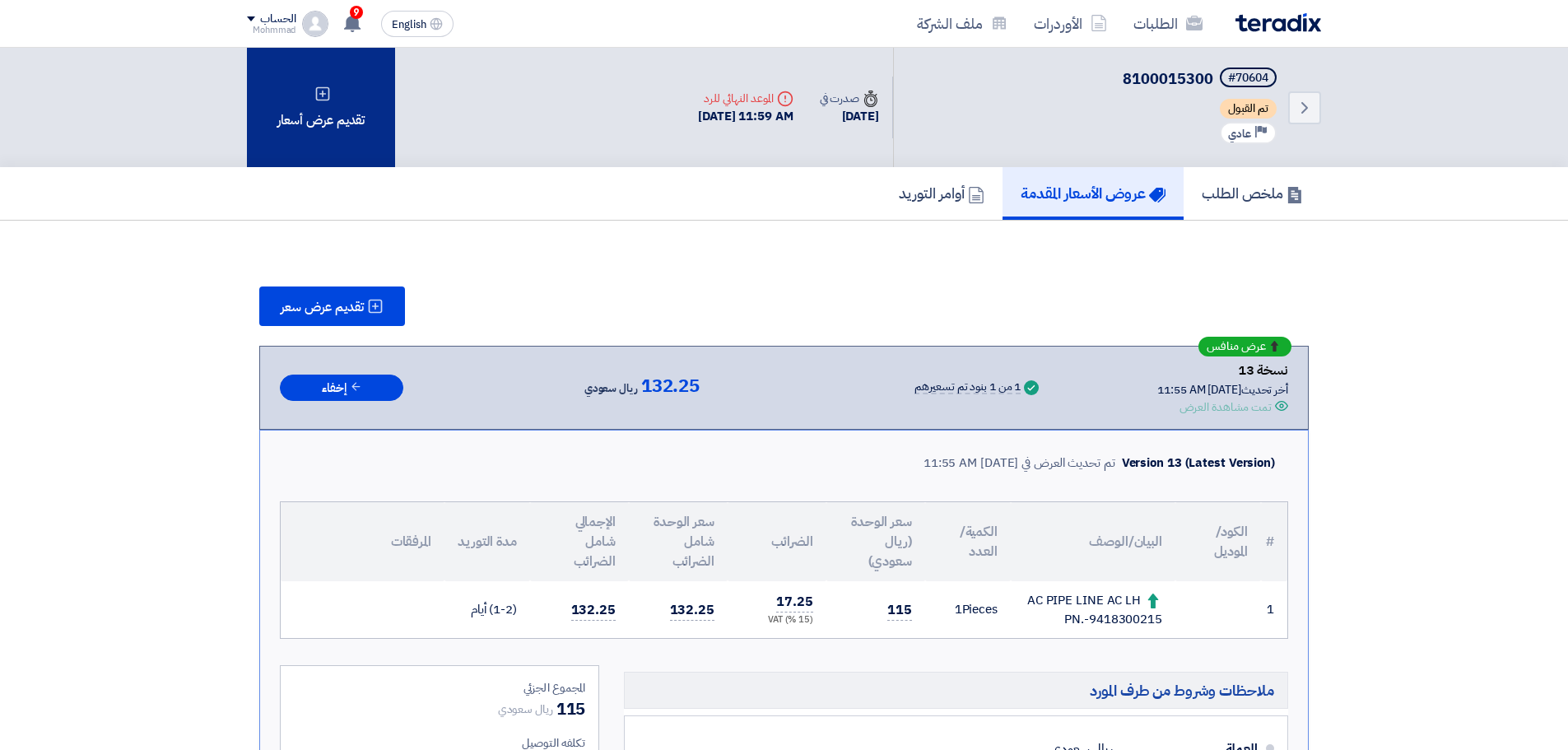
click at [313, 119] on div "تقديم عرض أسعار" at bounding box center [321, 107] width 148 height 119
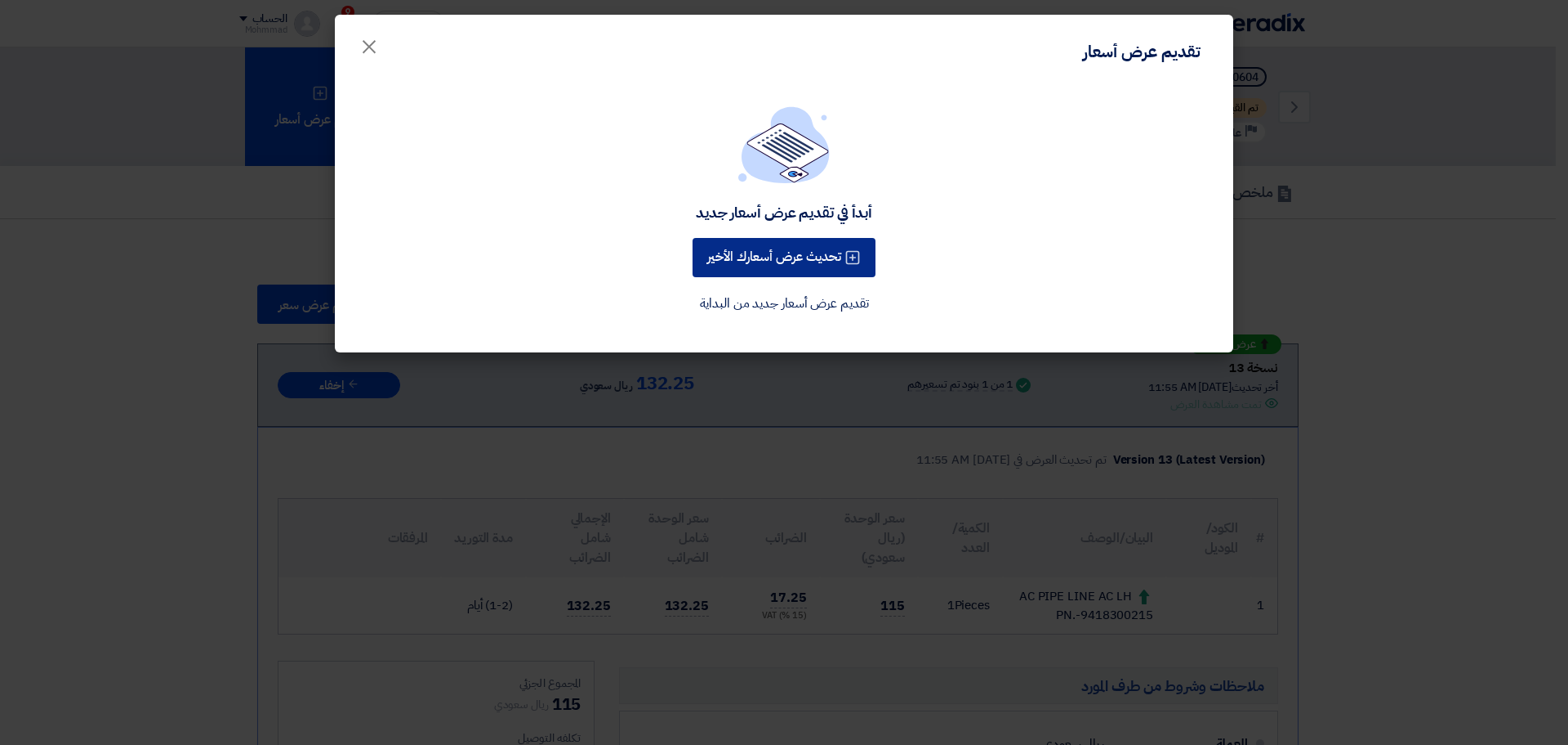
click at [766, 260] on button "تحديث عرض أسعارك الأخير" at bounding box center [784, 257] width 183 height 40
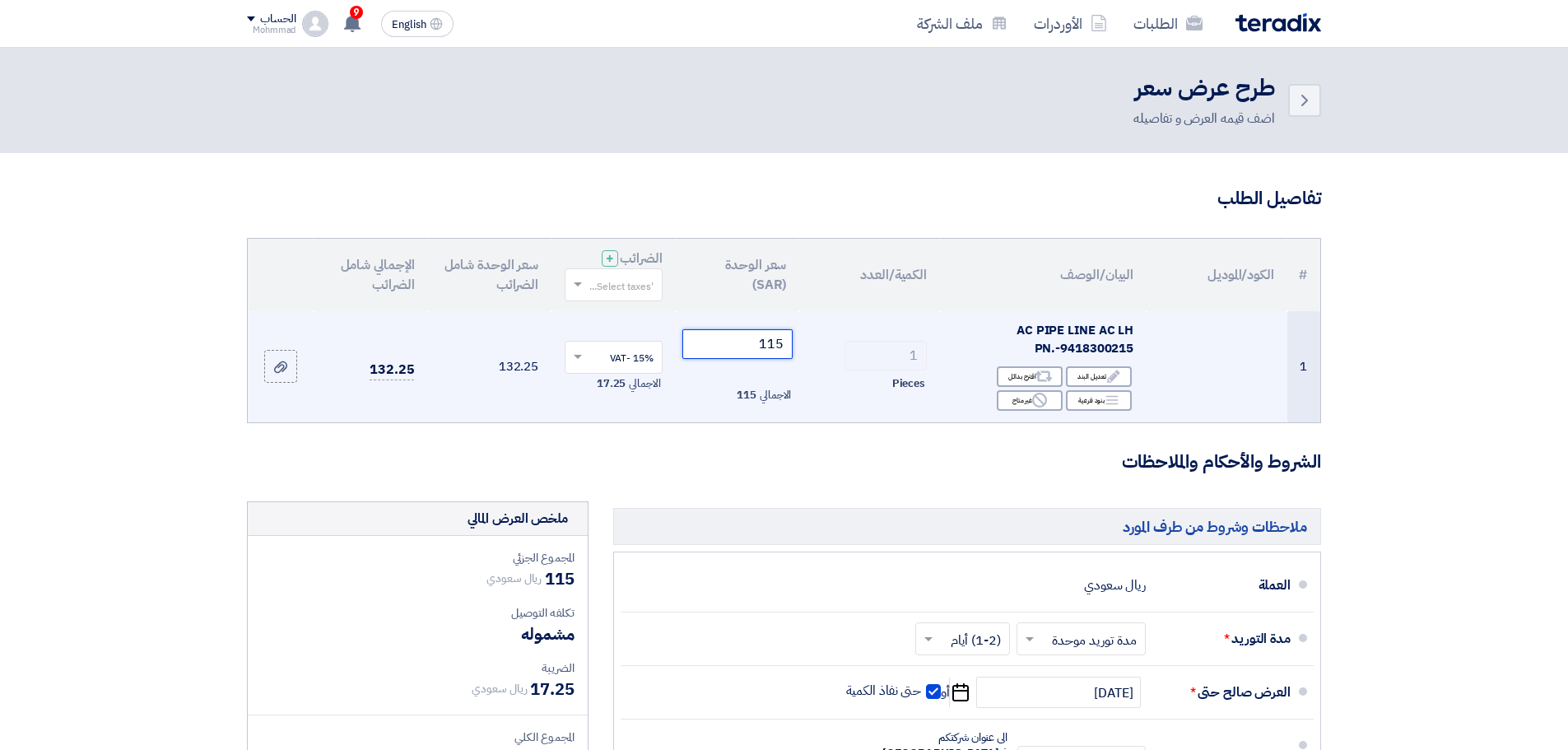
click at [774, 343] on input "115" at bounding box center [737, 344] width 111 height 30
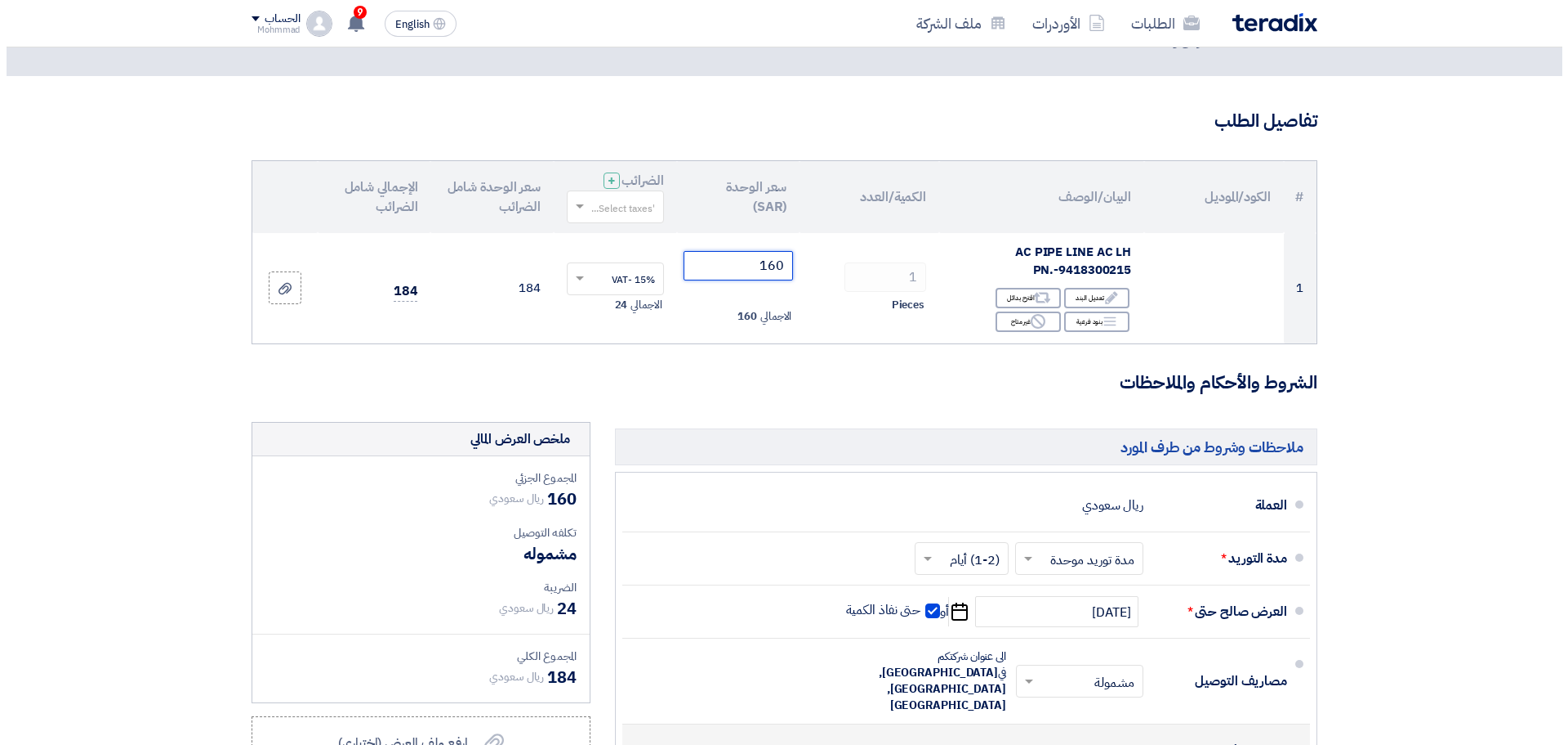
scroll to position [204, 0]
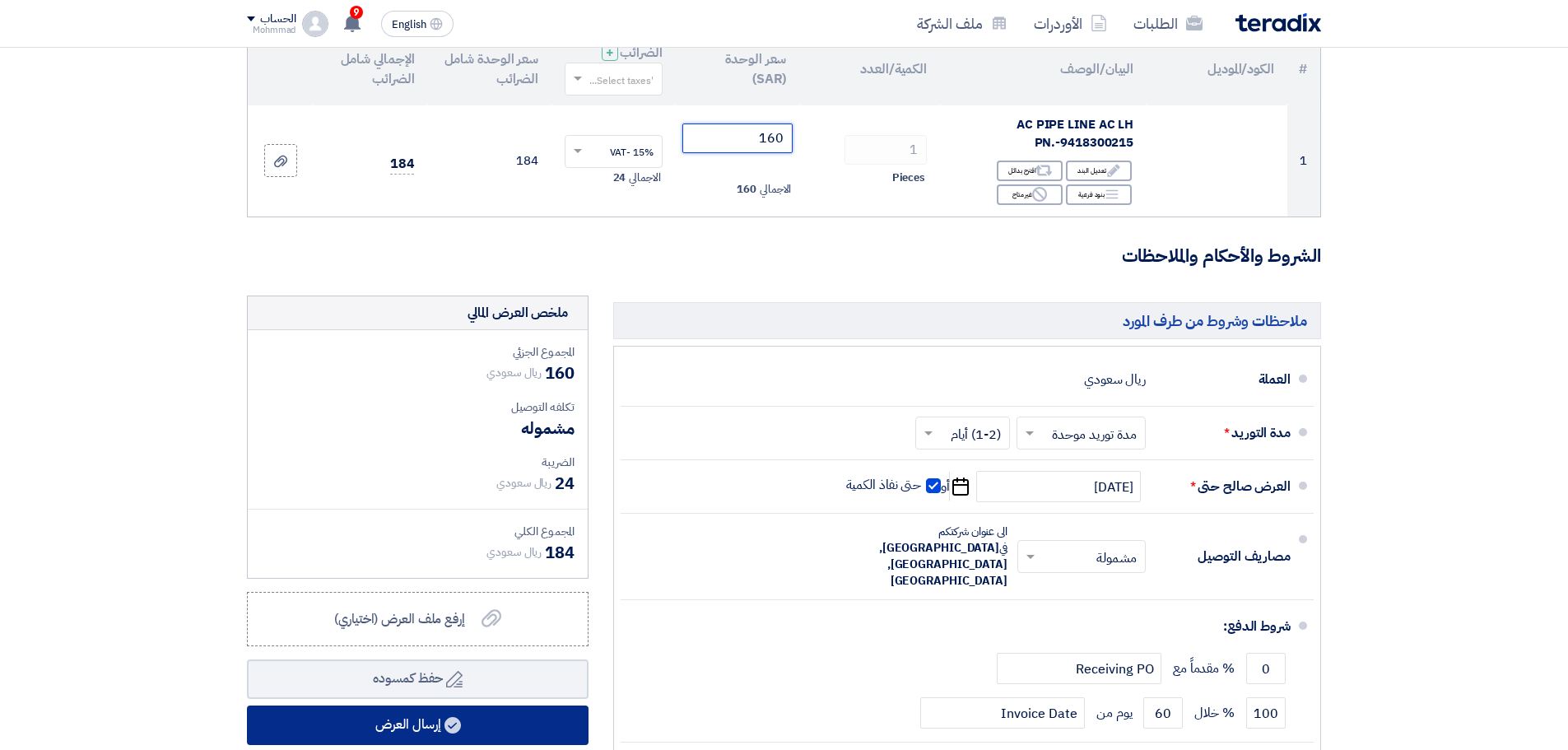
type input "160"
click at [428, 714] on button "إرسال العرض" at bounding box center [417, 725] width 341 height 40
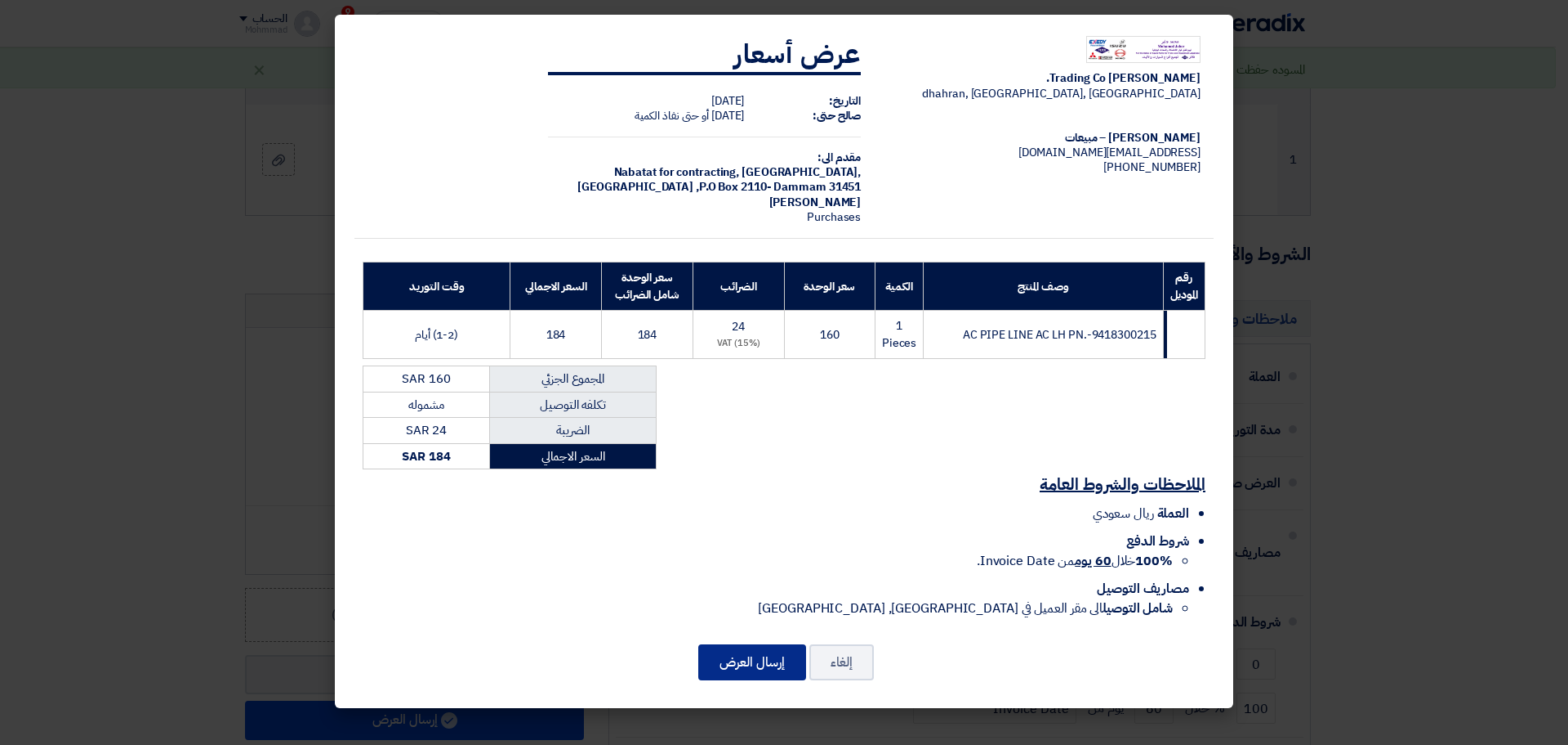
click at [743, 659] on button "إرسال العرض" at bounding box center [752, 662] width 108 height 36
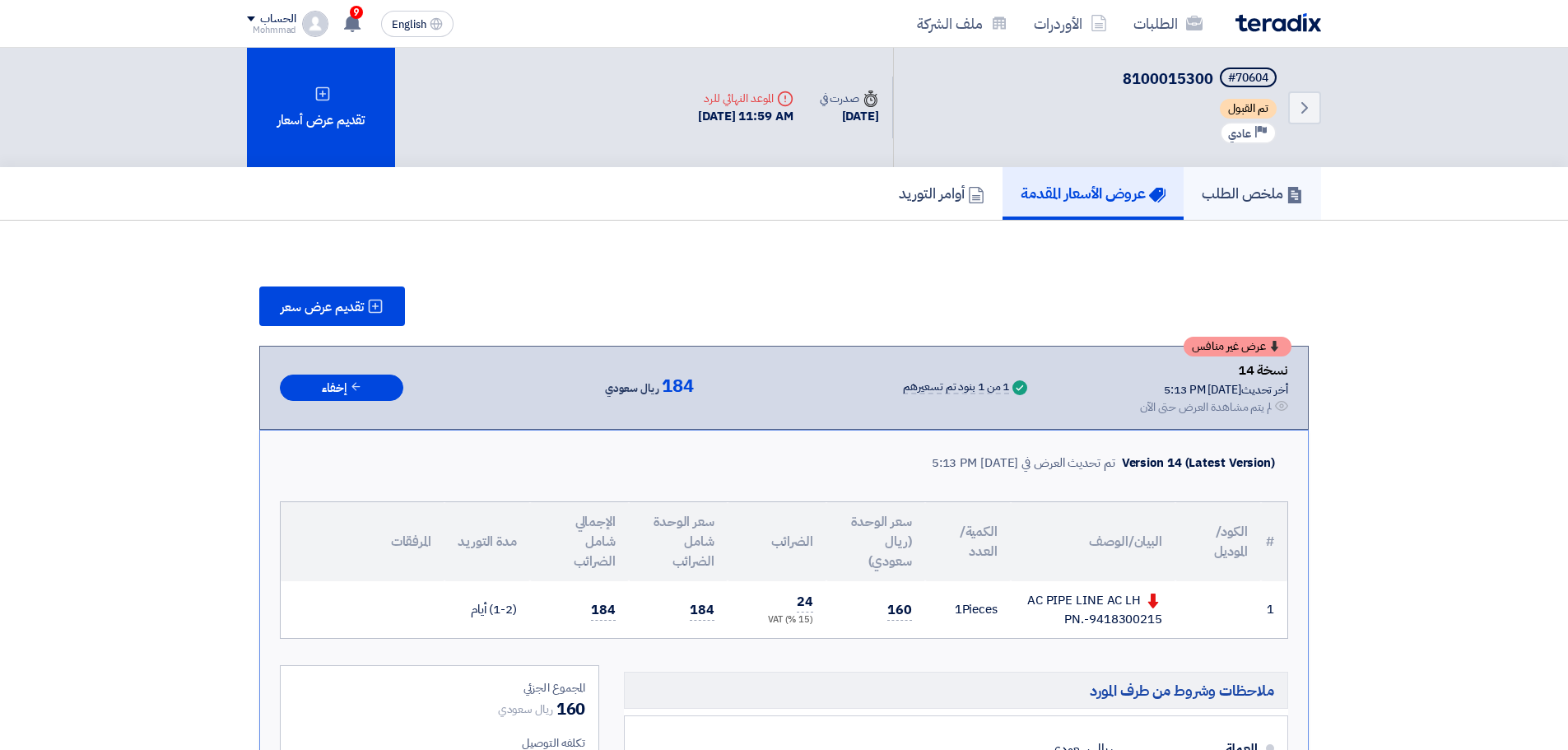
click at [1270, 188] on h5 "ملخص الطلب" at bounding box center [1252, 193] width 102 height 19
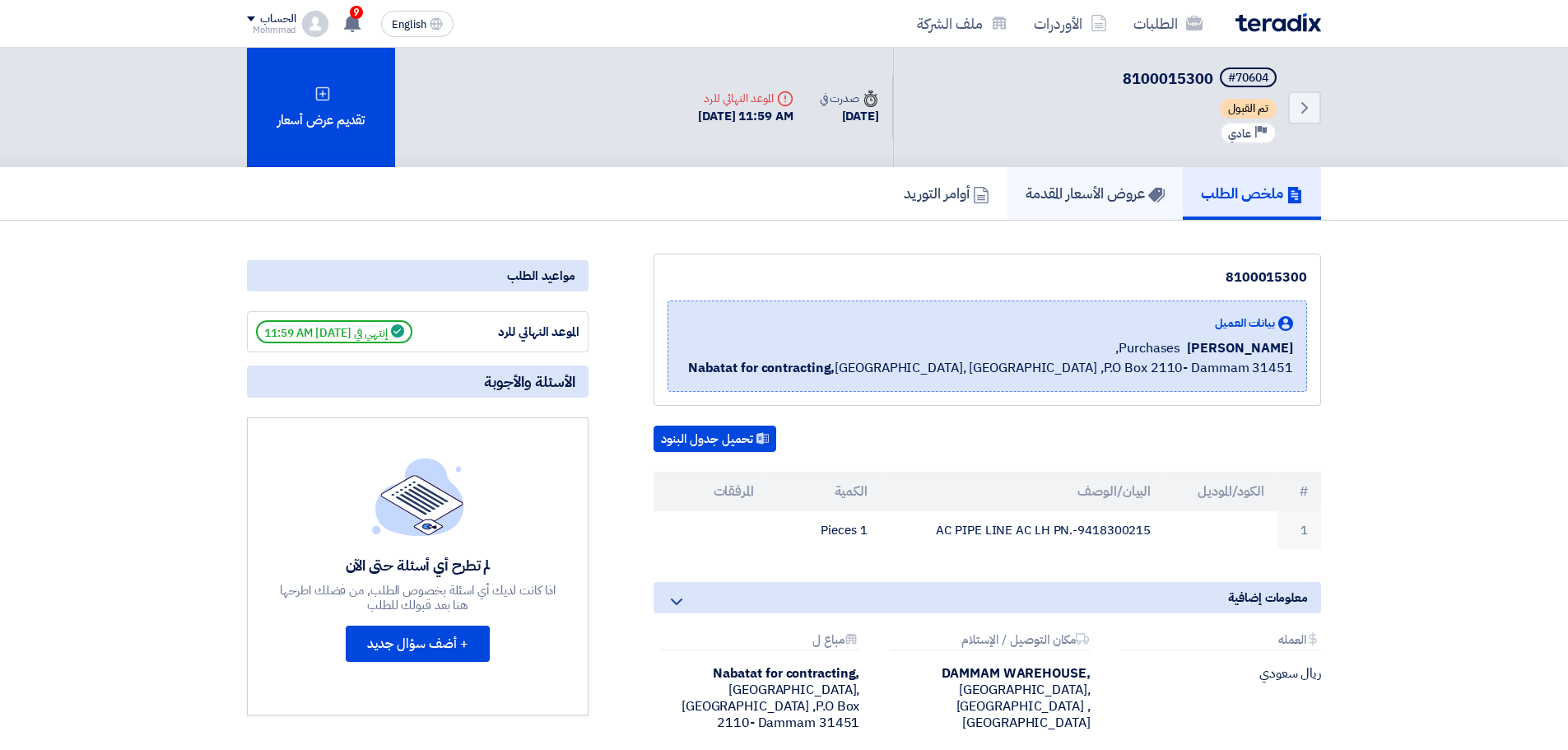
click at [1090, 201] on h5 "عروض الأسعار المقدمة" at bounding box center [1095, 193] width 139 height 19
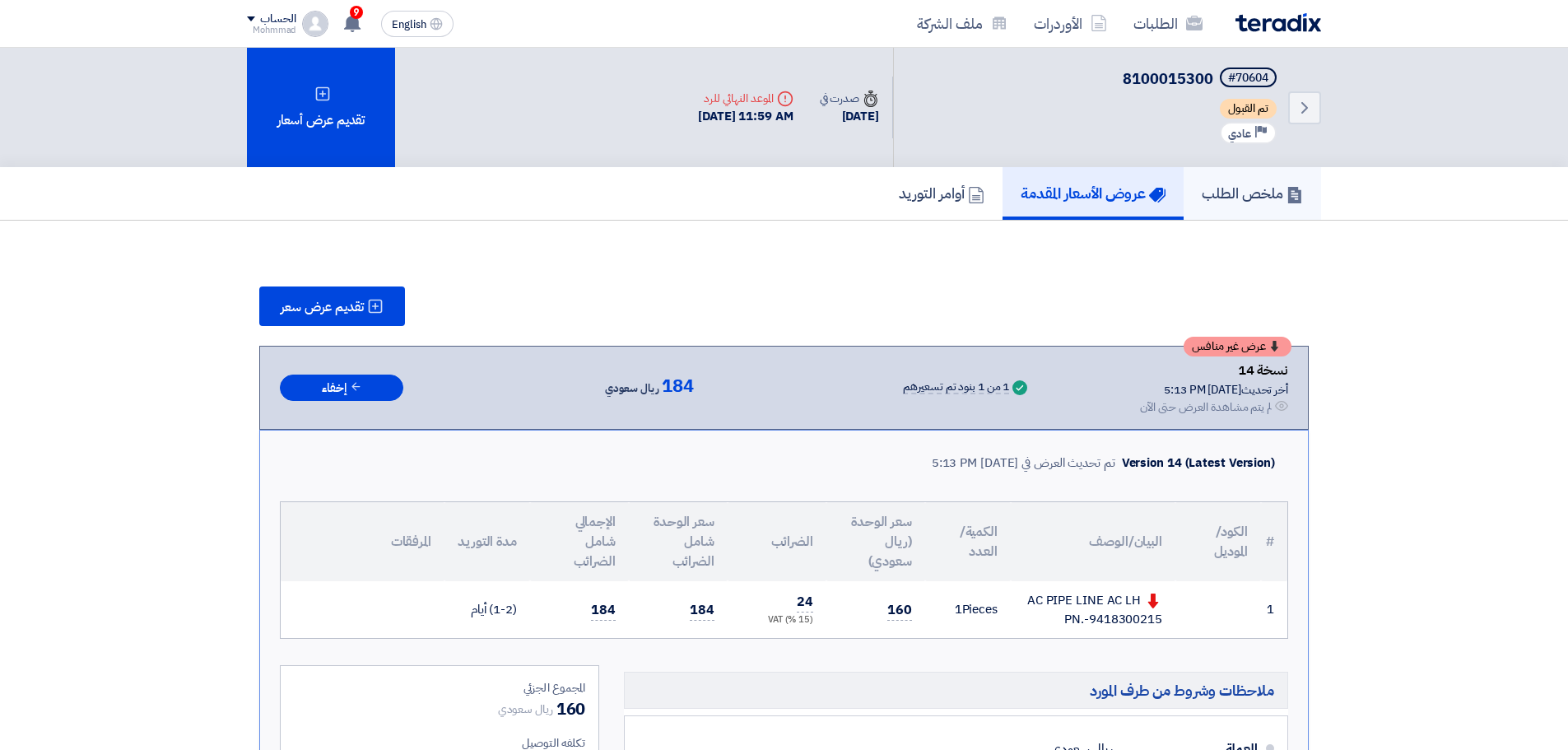
click at [1267, 187] on h5 "ملخص الطلب" at bounding box center [1252, 193] width 102 height 19
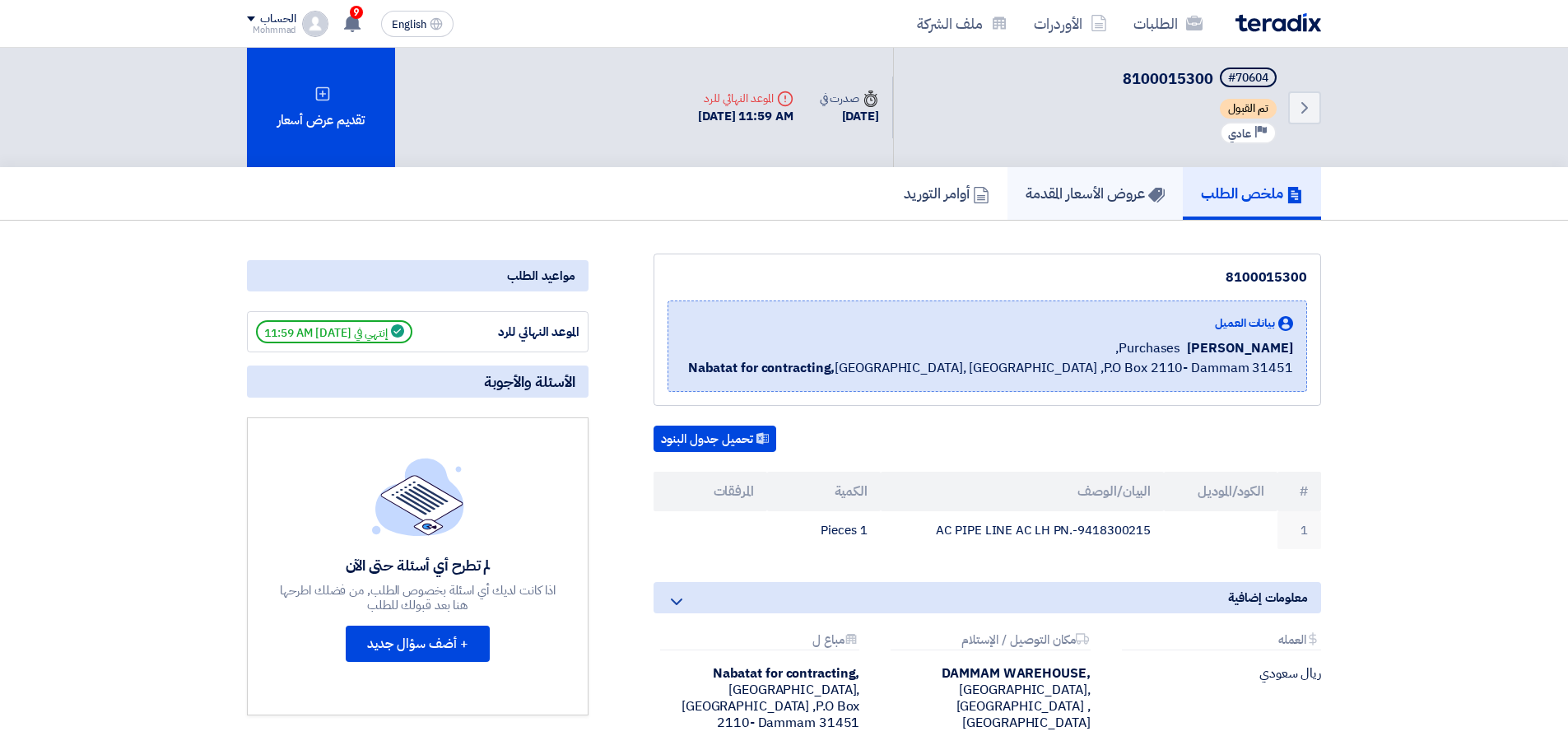
click at [1113, 196] on h5 "عروض الأسعار المقدمة" at bounding box center [1095, 193] width 139 height 19
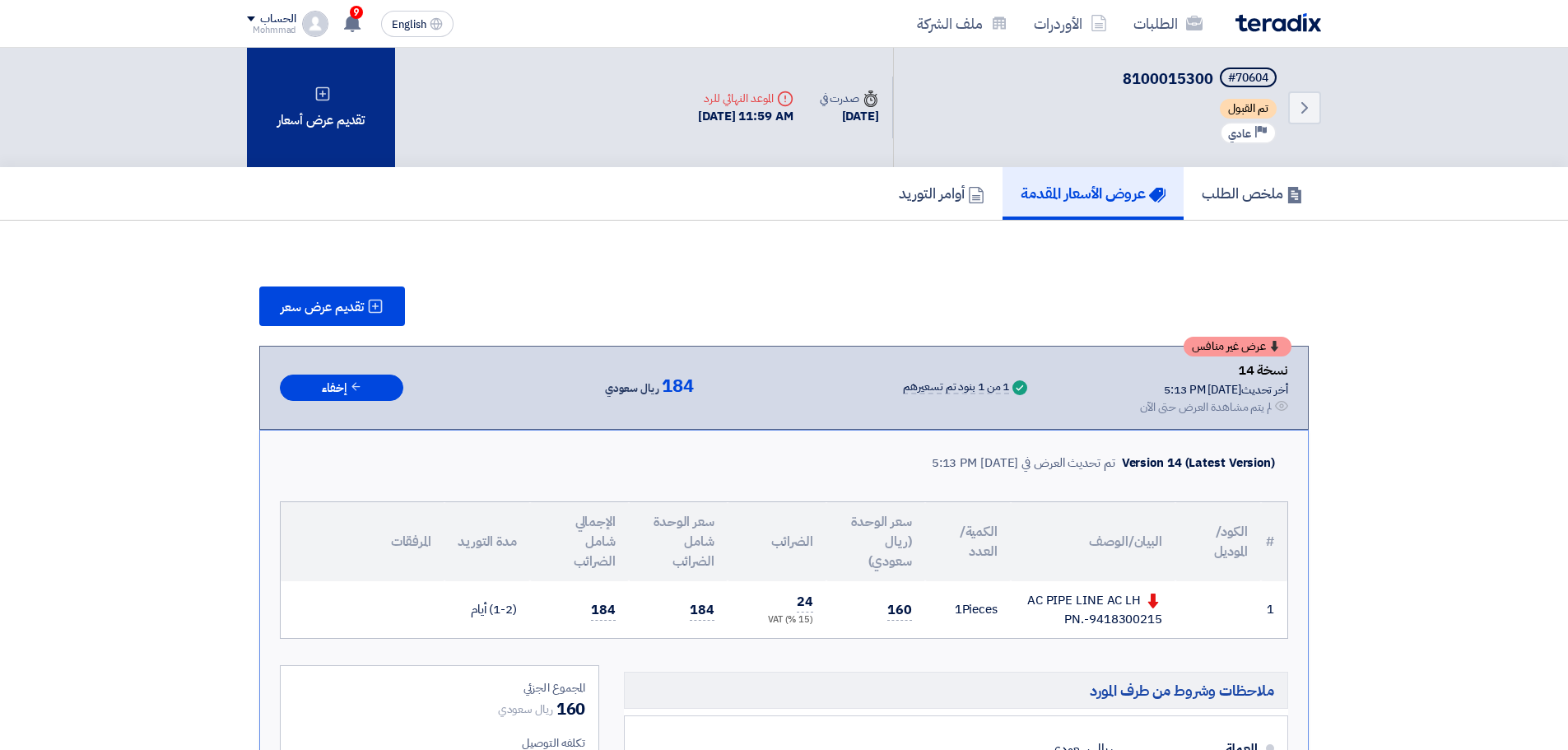
click at [291, 124] on div "تقديم عرض أسعار" at bounding box center [321, 107] width 148 height 119
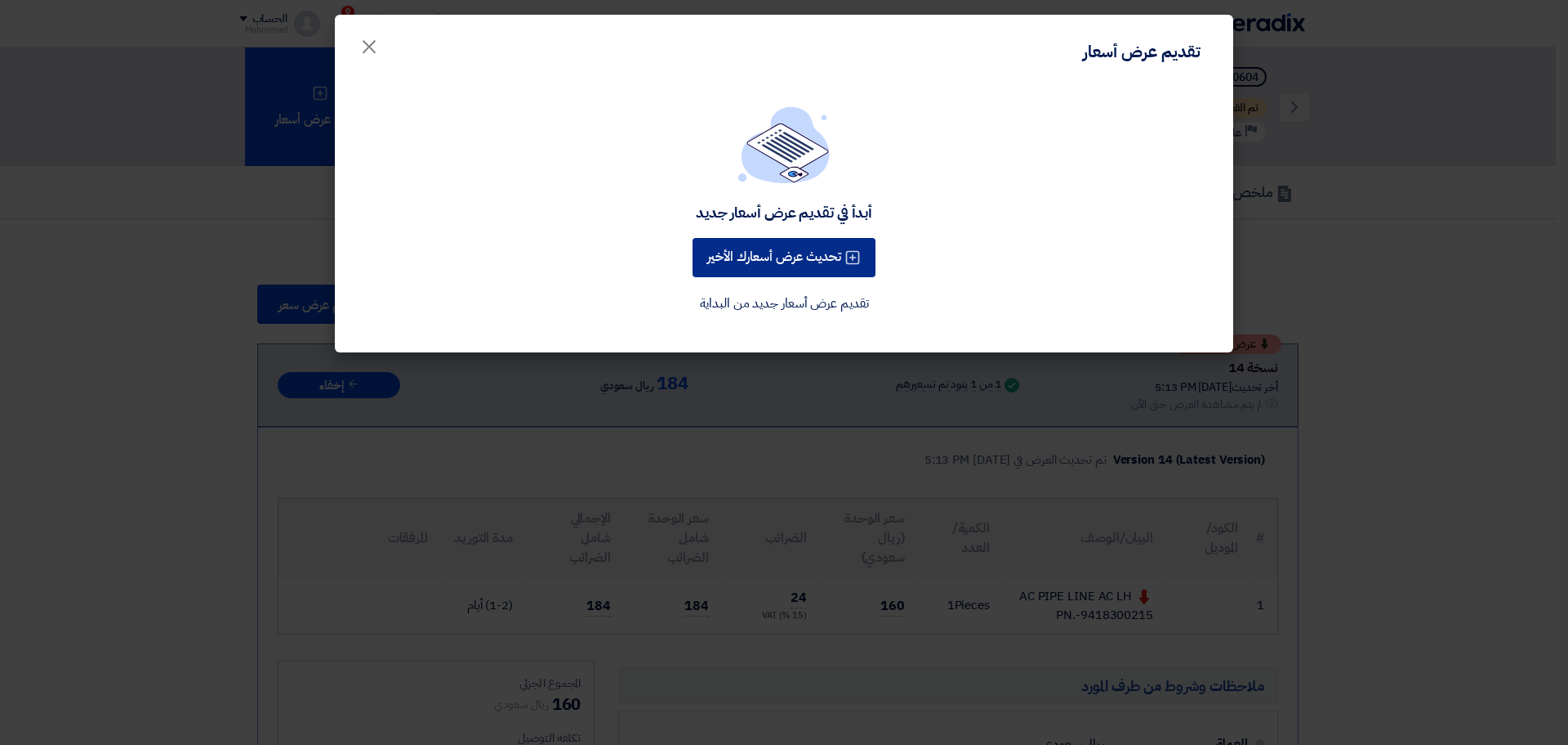
click at [808, 256] on button "تحديث عرض أسعارك الأخير" at bounding box center [784, 257] width 183 height 40
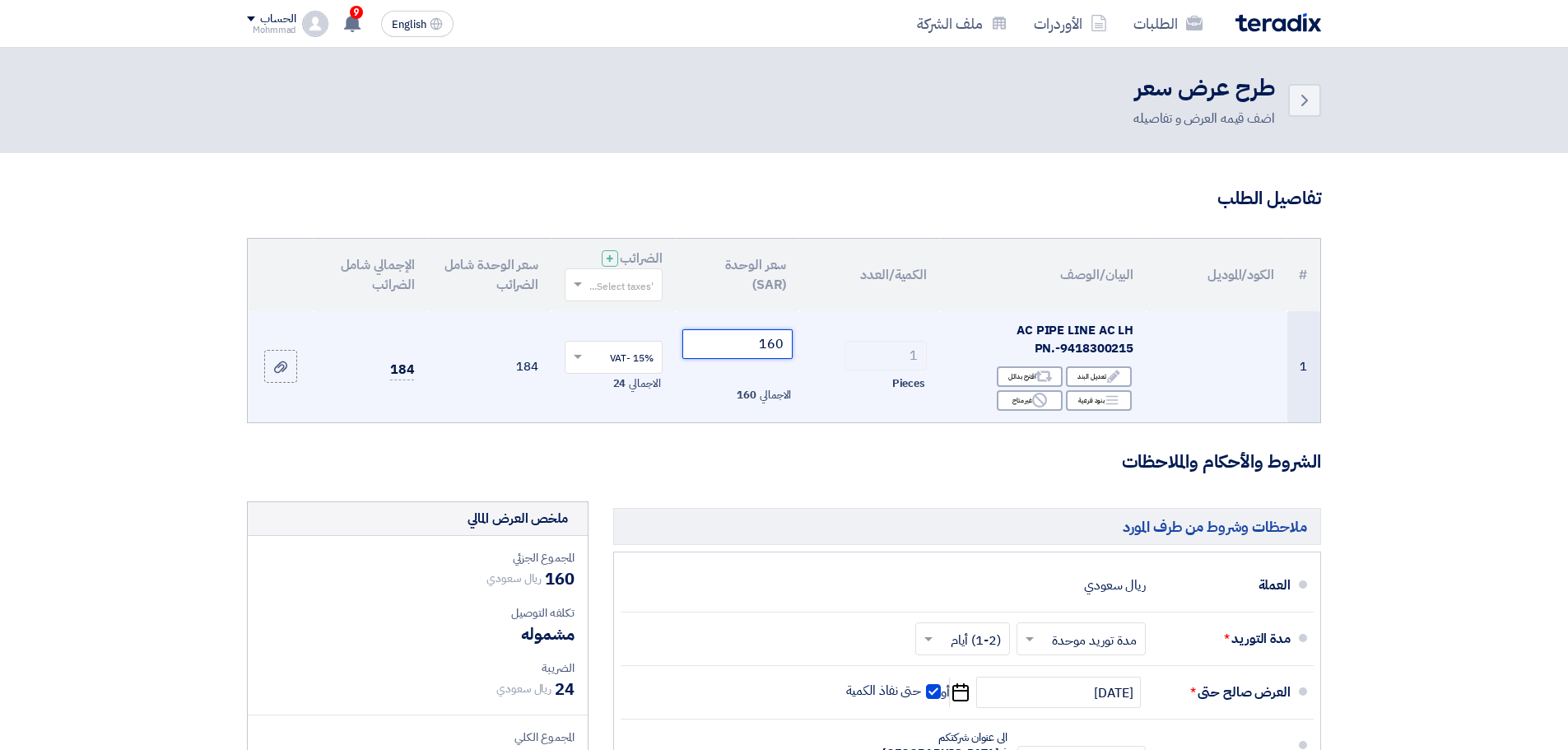
click at [763, 344] on input "160" at bounding box center [737, 344] width 111 height 30
click at [771, 345] on input "160" at bounding box center [737, 344] width 111 height 30
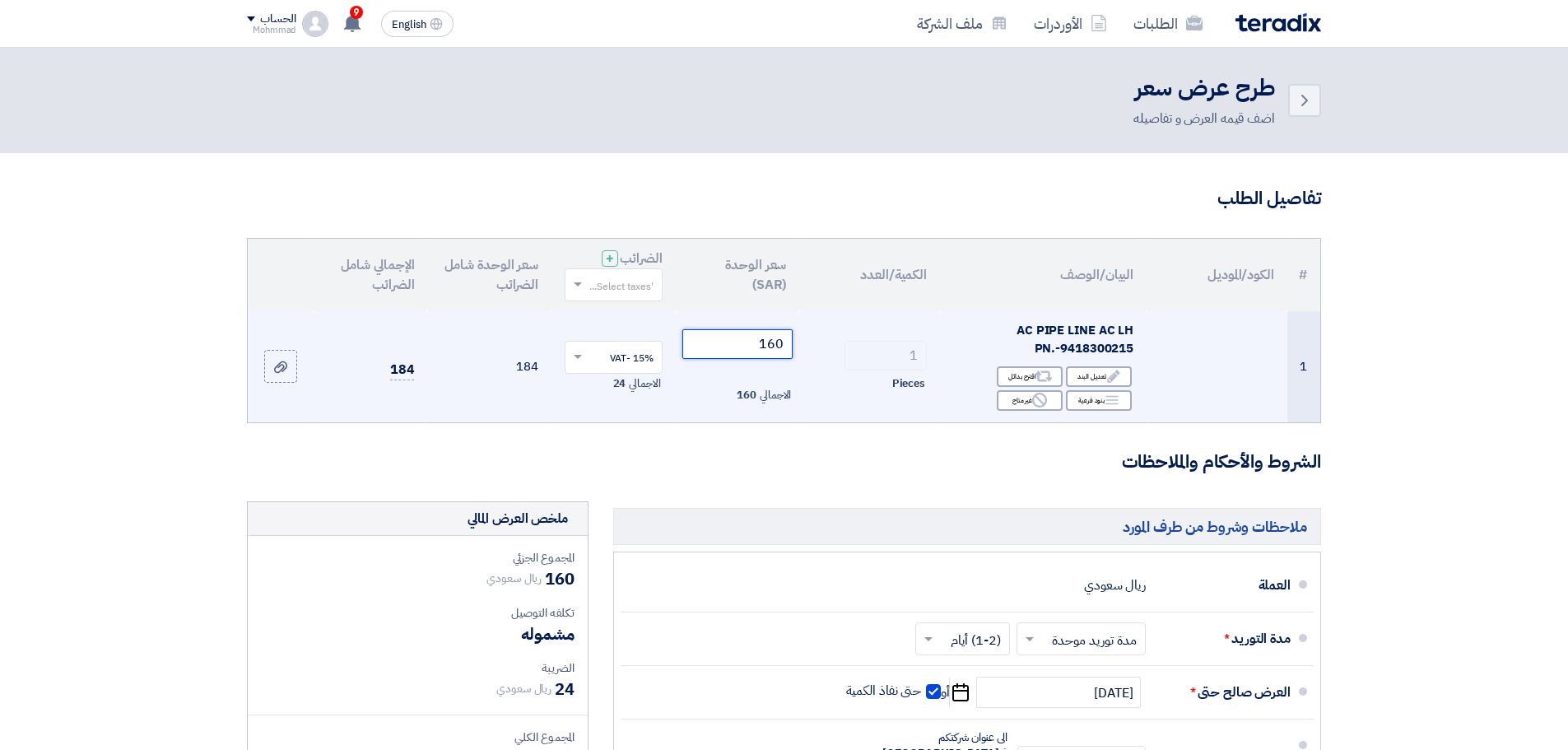
click at [771, 345] on input "160" at bounding box center [737, 344] width 111 height 30
drag, startPoint x: 782, startPoint y: 344, endPoint x: 748, endPoint y: 344, distance: 34.0
click at [748, 344] on input "160" at bounding box center [737, 344] width 111 height 30
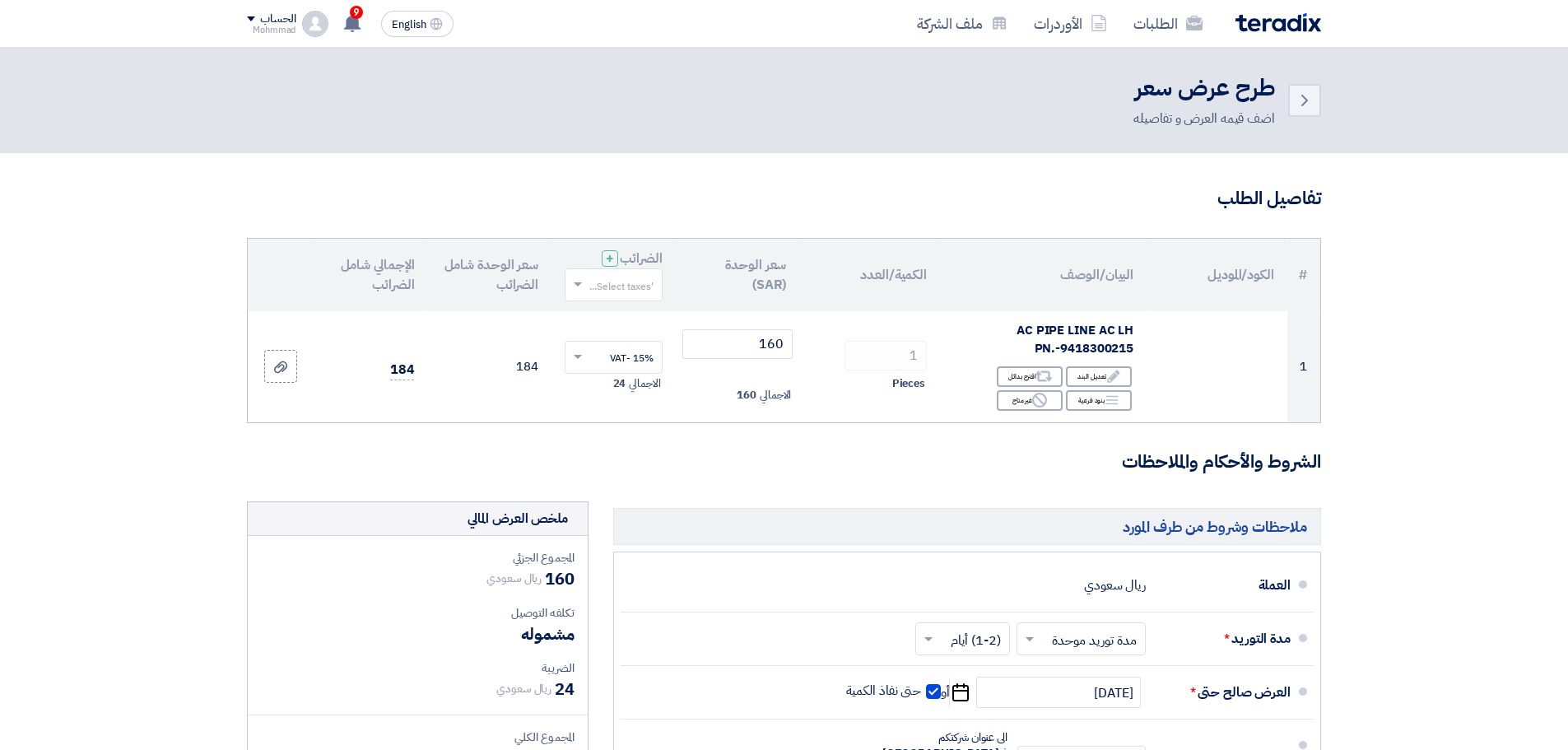
click at [1456, 309] on section "تفاصيل الطلب # الكود/الموديل البيان/الوصف الكمية/العدد سعر الوحدة (SAR) الضرائب…" at bounding box center [784, 624] width 1568 height 942
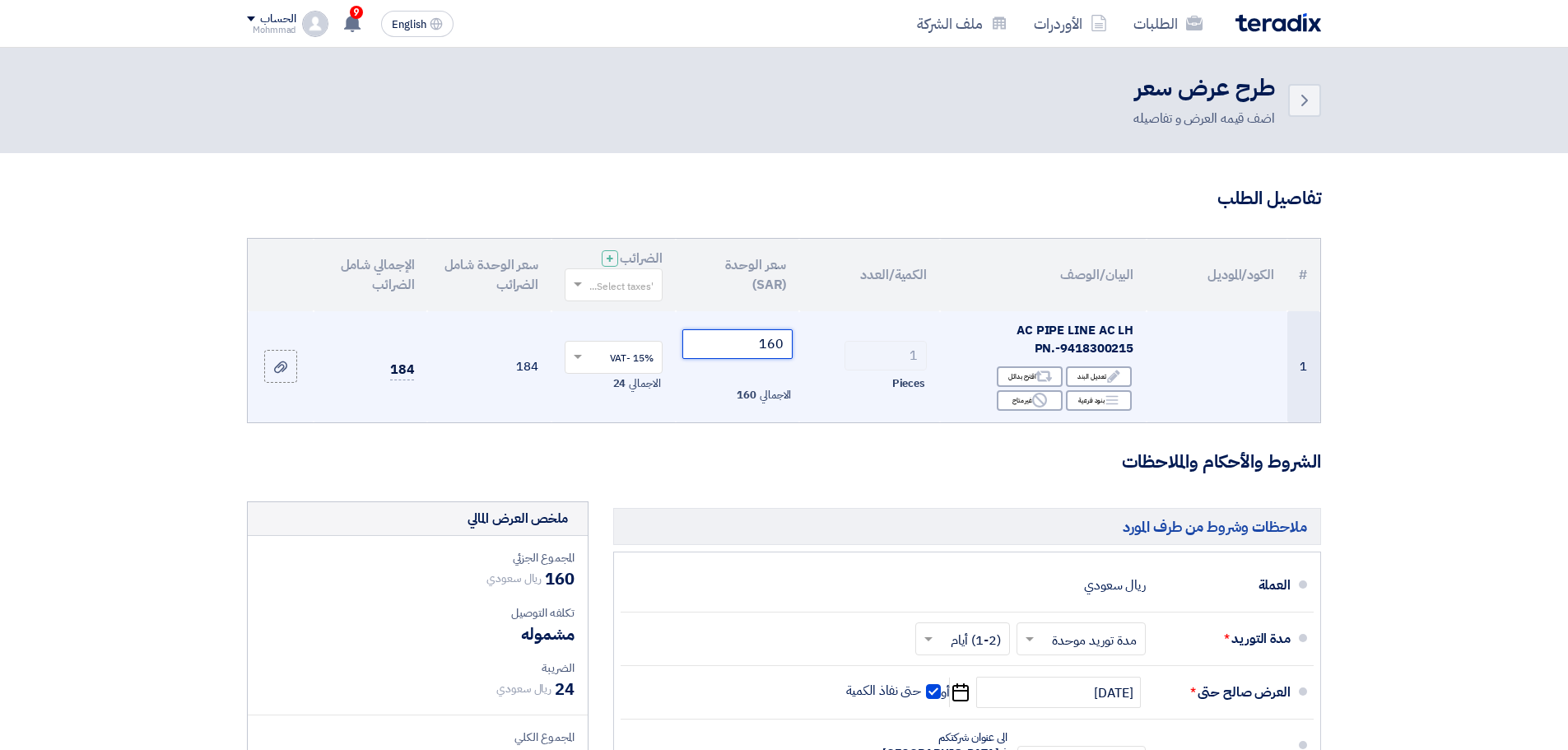
click at [771, 338] on input "160" at bounding box center [737, 344] width 111 height 30
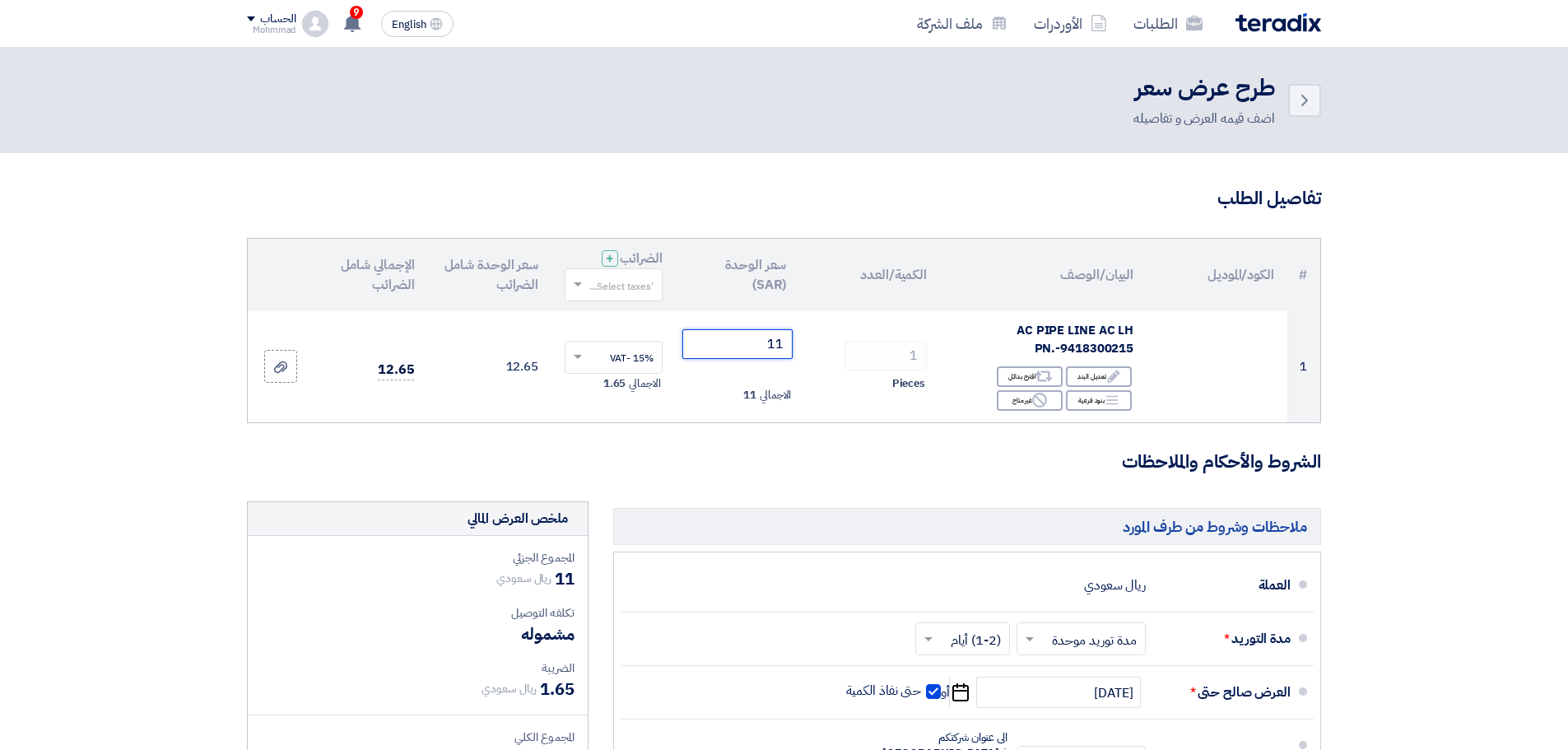
type input "1"
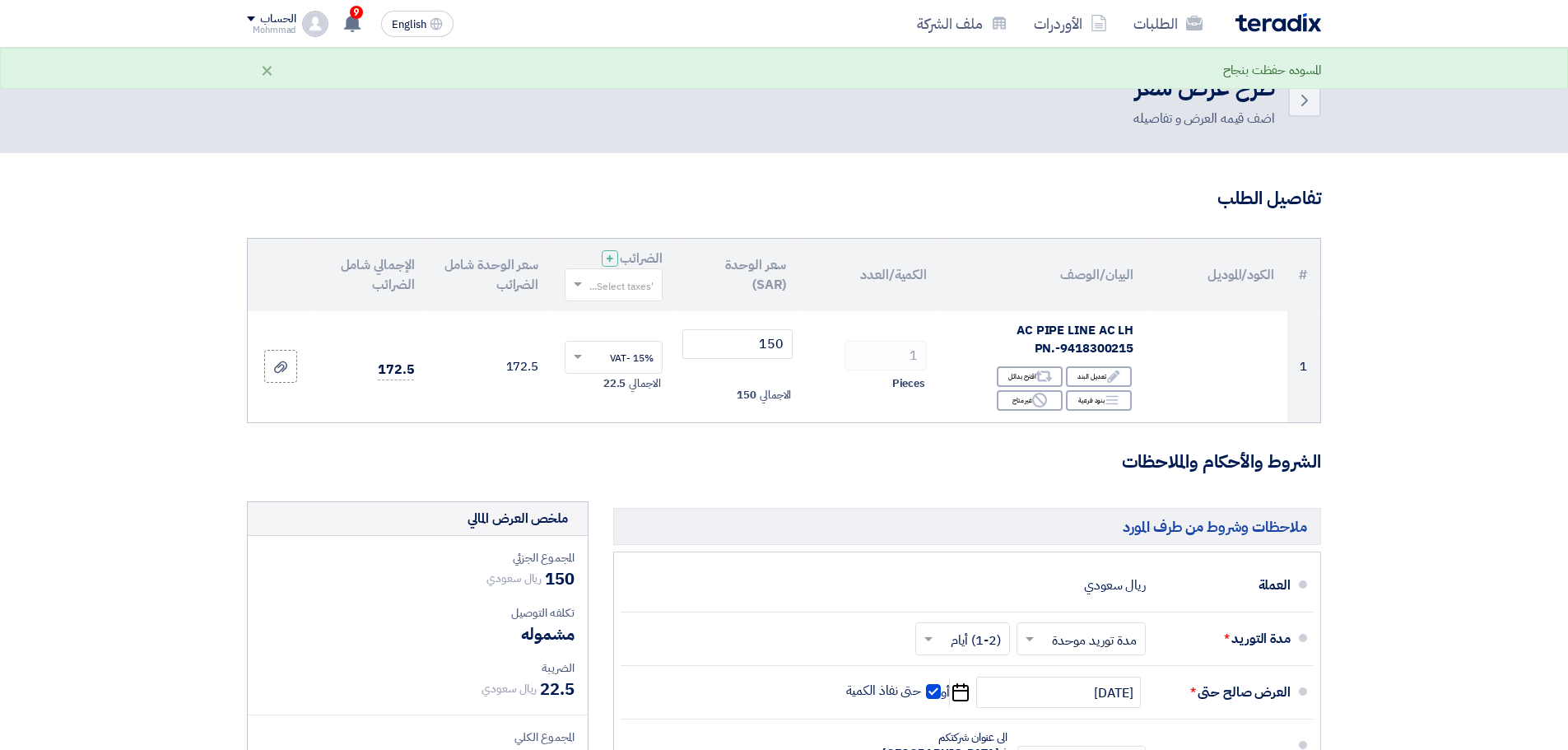
click at [1395, 575] on section "تفاصيل الطلب # الكود/الموديل البيان/الوصف الكمية/العدد سعر الوحدة (SAR) الضرائب…" at bounding box center [784, 624] width 1568 height 942
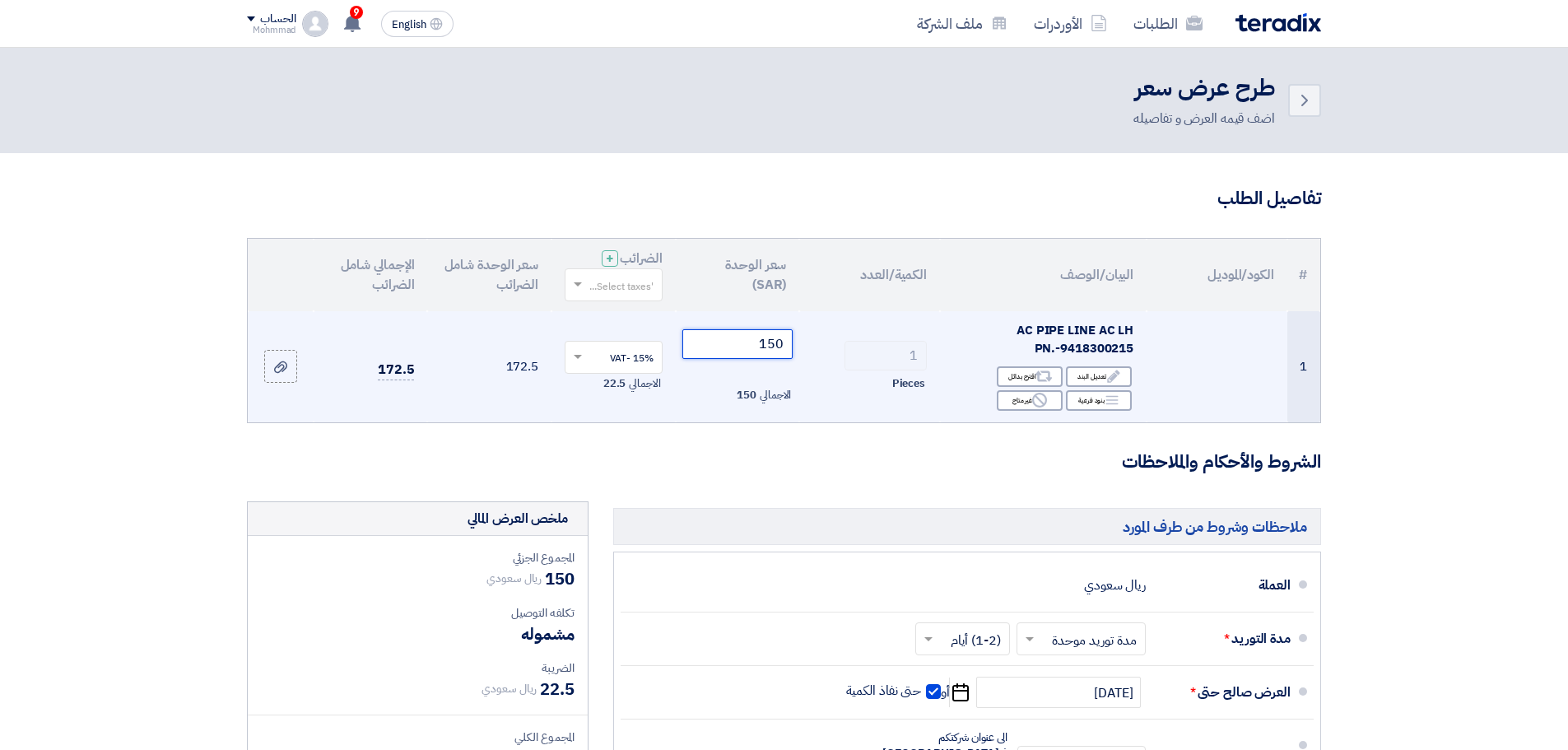
click at [774, 339] on input "150" at bounding box center [737, 344] width 111 height 30
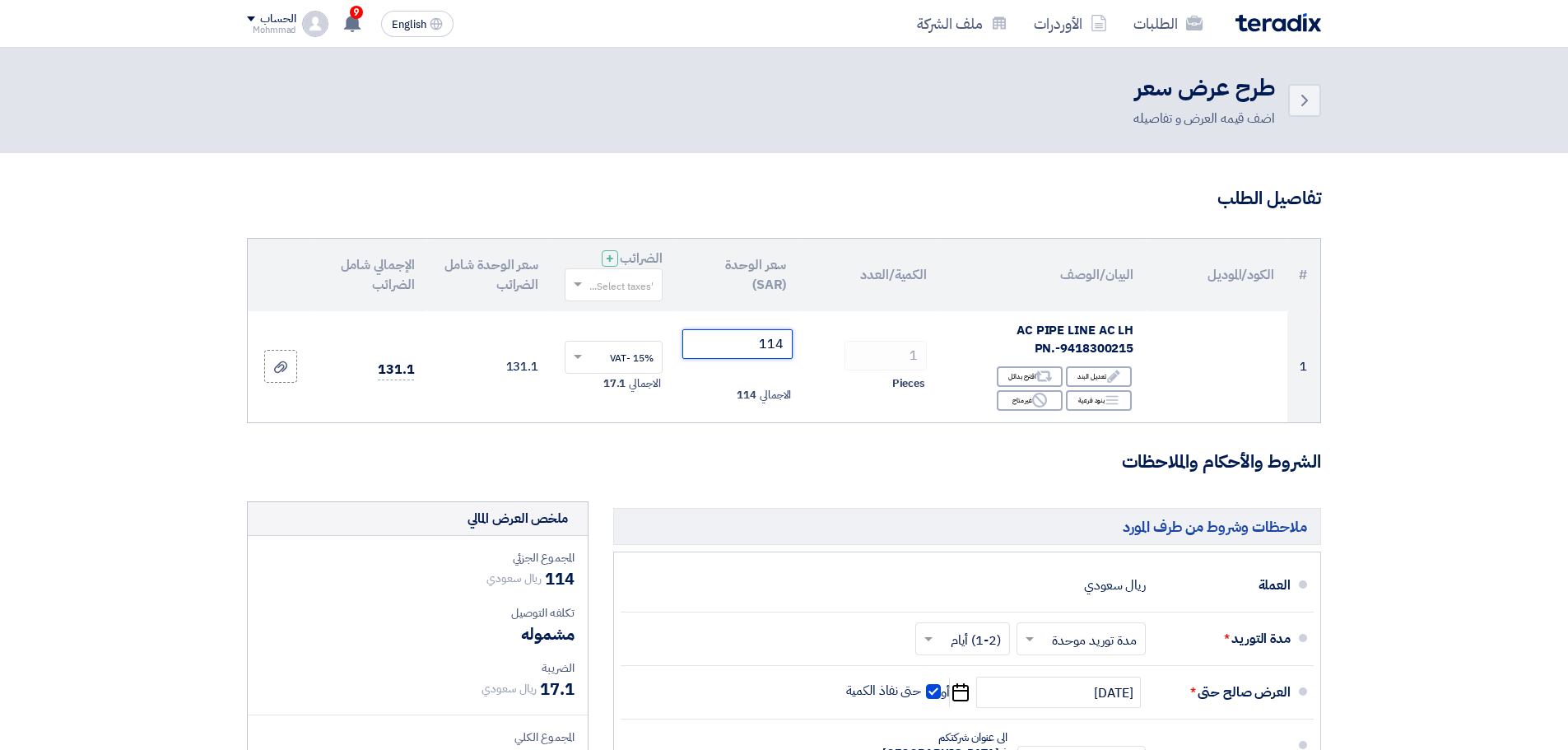
type input "114"
click at [1509, 356] on section "تفاصيل الطلب # الكود/الموديل البيان/الوصف الكمية/العدد سعر الوحدة (SAR) الضرائب…" at bounding box center [784, 624] width 1568 height 942
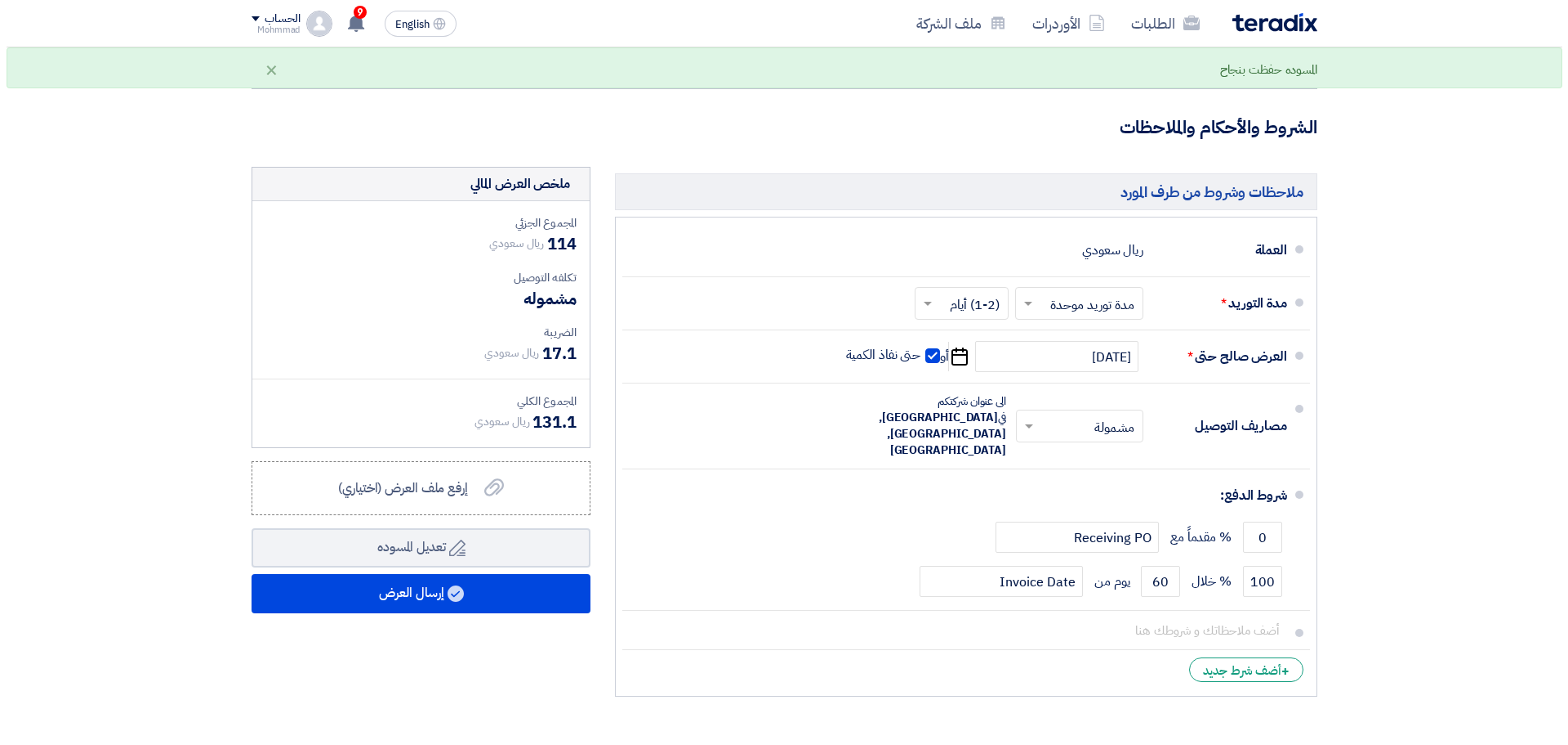
scroll to position [341, 0]
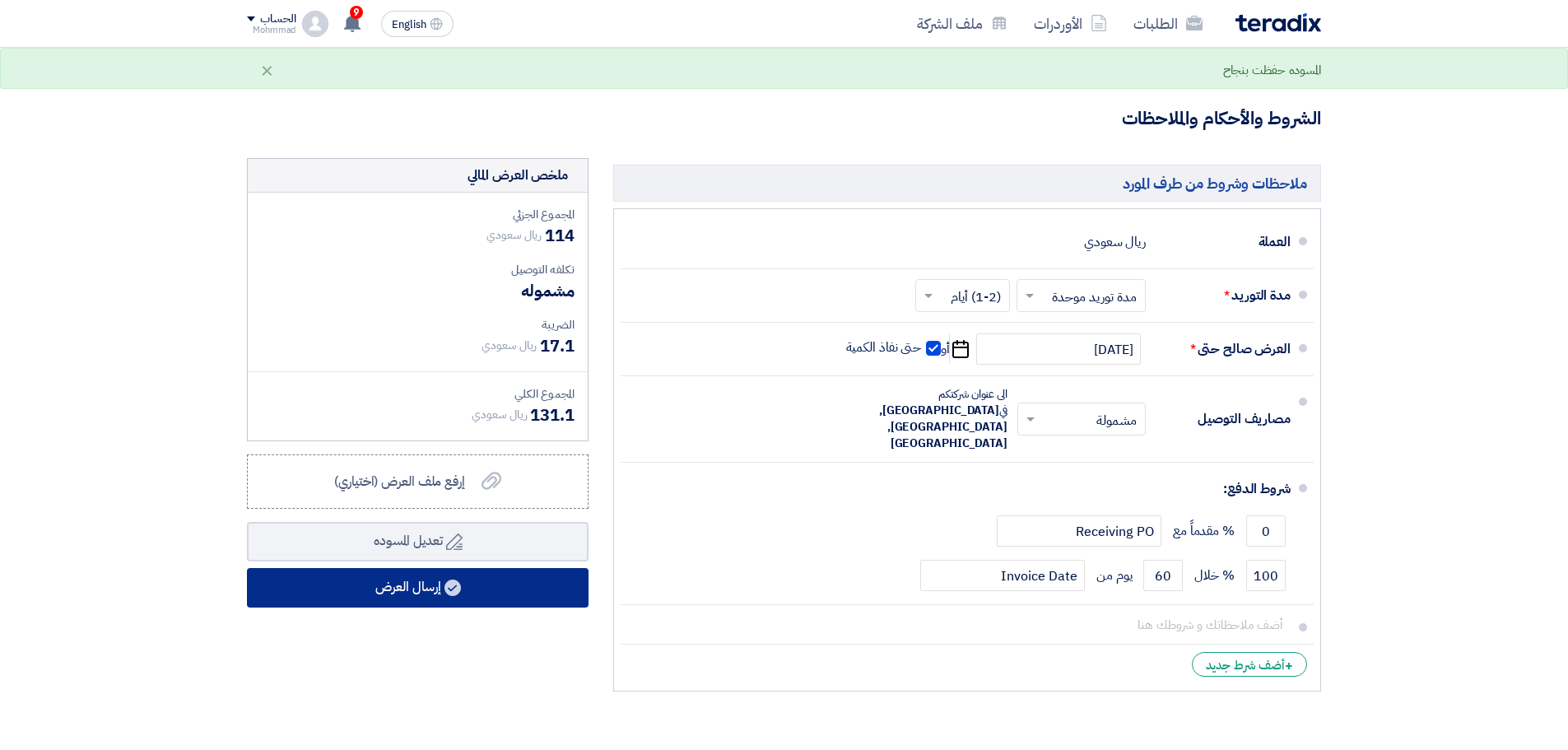
click at [406, 593] on button "إرسال العرض" at bounding box center [417, 587] width 341 height 40
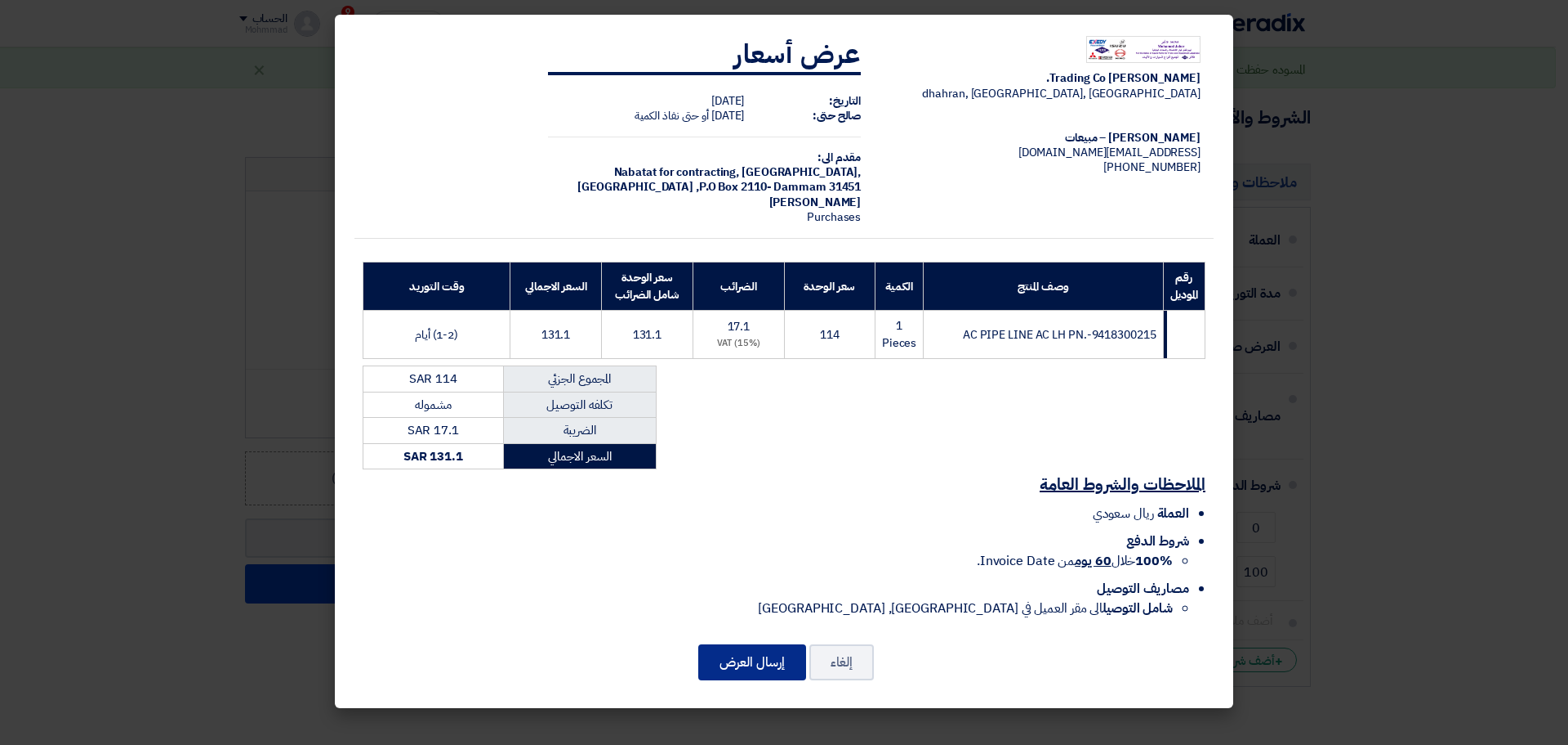
click at [780, 662] on button "إرسال العرض" at bounding box center [752, 662] width 108 height 36
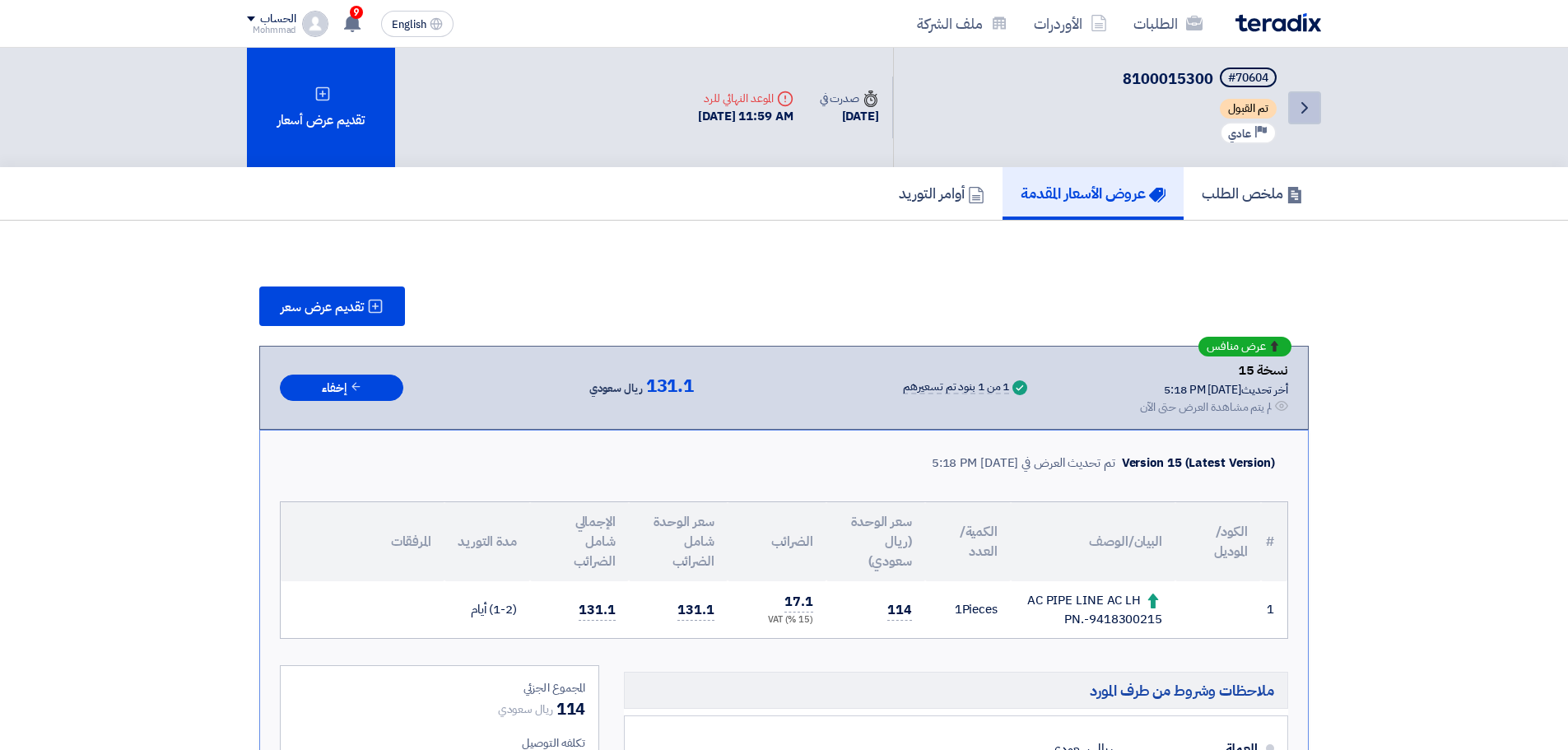
click at [1292, 119] on link "Back" at bounding box center [1304, 108] width 33 height 33
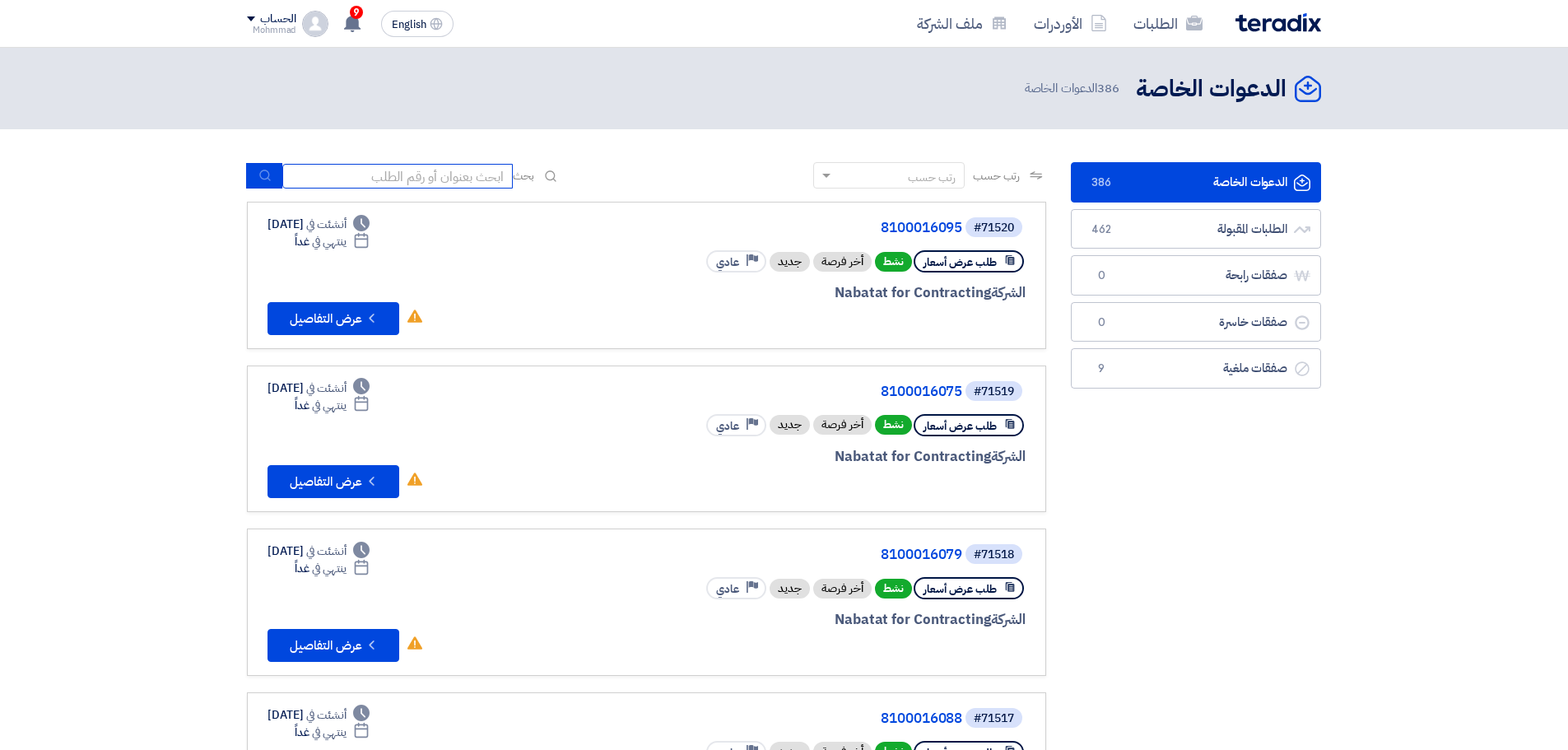
click at [387, 173] on input at bounding box center [397, 175] width 230 height 25
paste input "71521"
type input "71521"
click at [253, 171] on button "submit" at bounding box center [264, 175] width 36 height 25
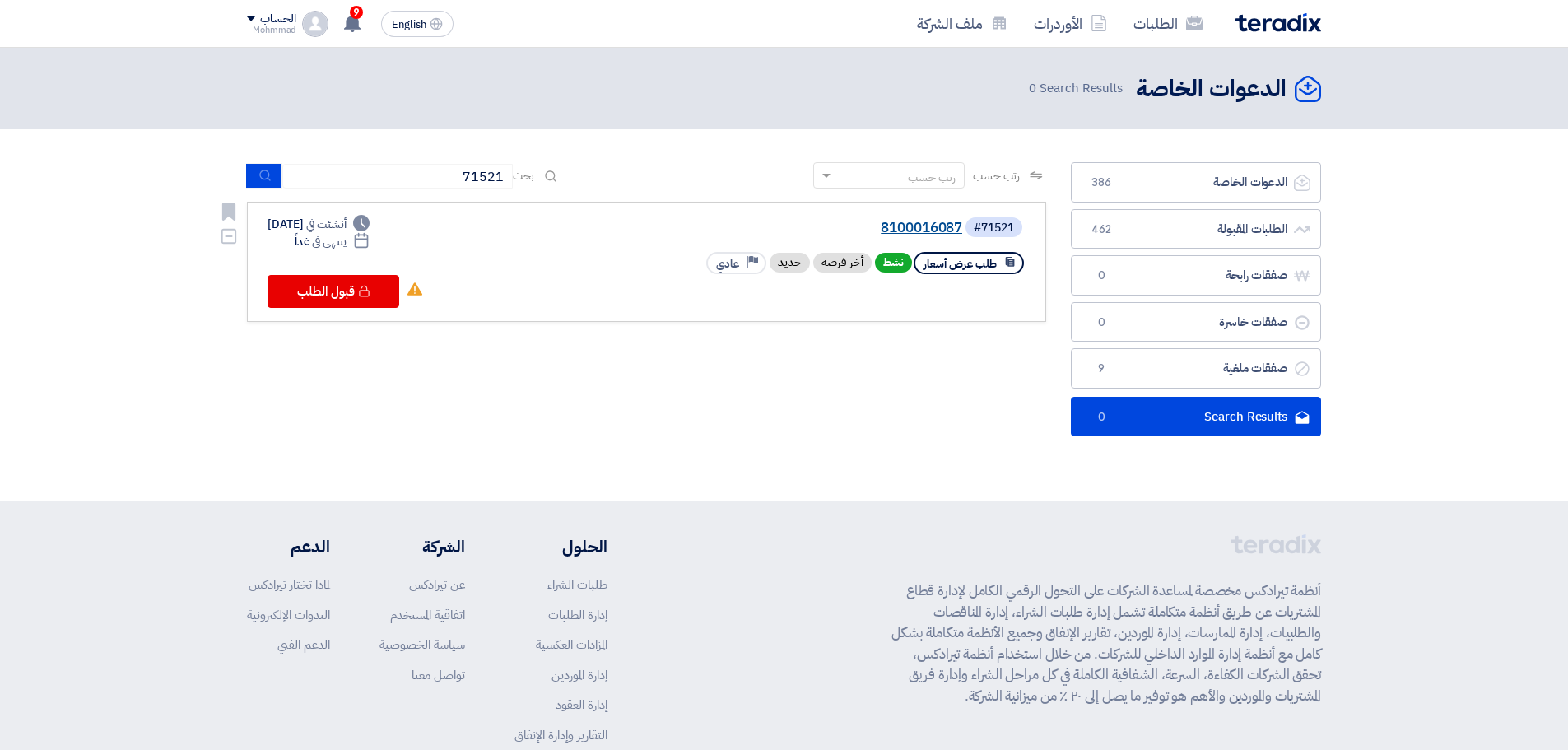
click at [889, 227] on link "8100016087" at bounding box center [797, 227] width 329 height 14
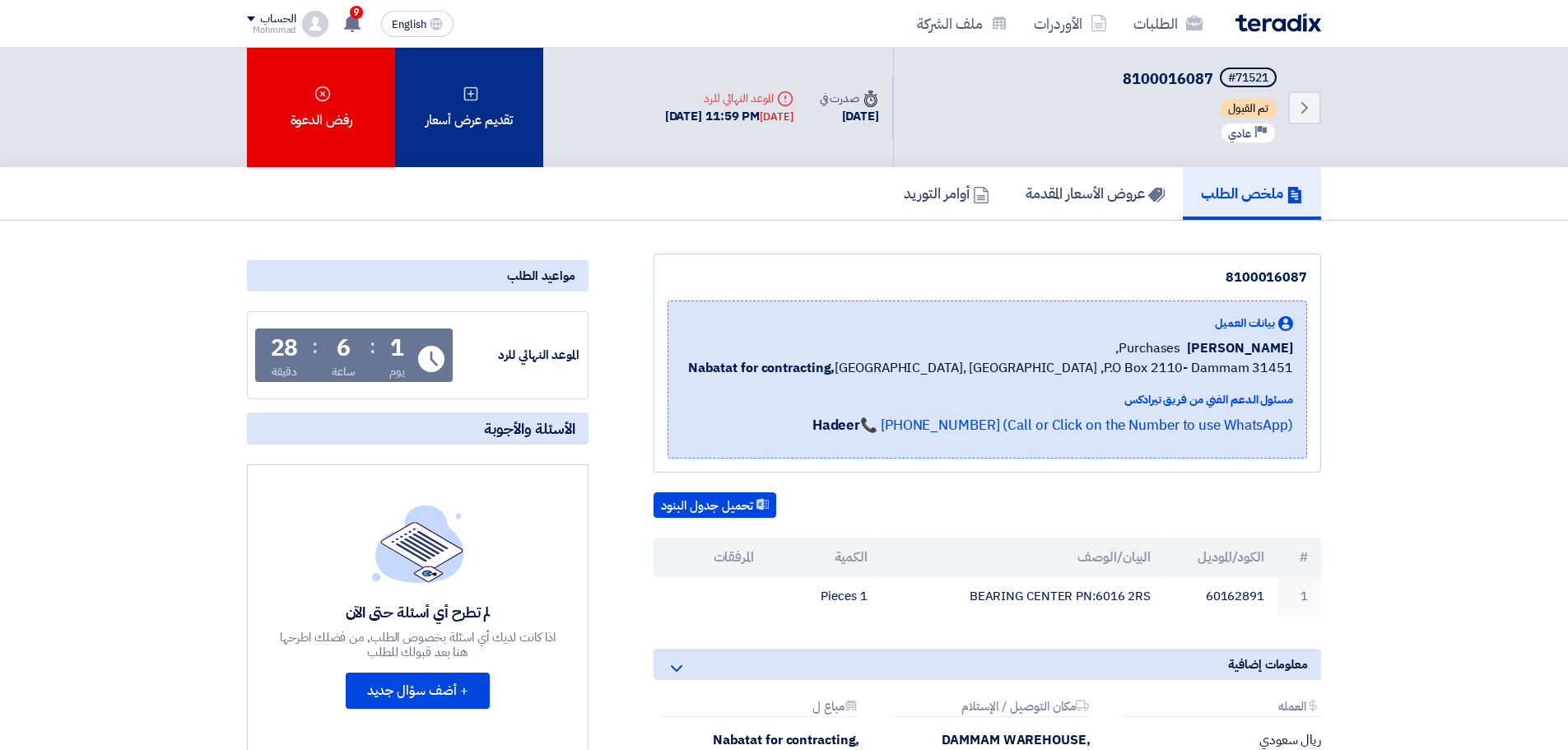
click at [478, 145] on div "تقديم عرض أسعار" at bounding box center [469, 107] width 148 height 119
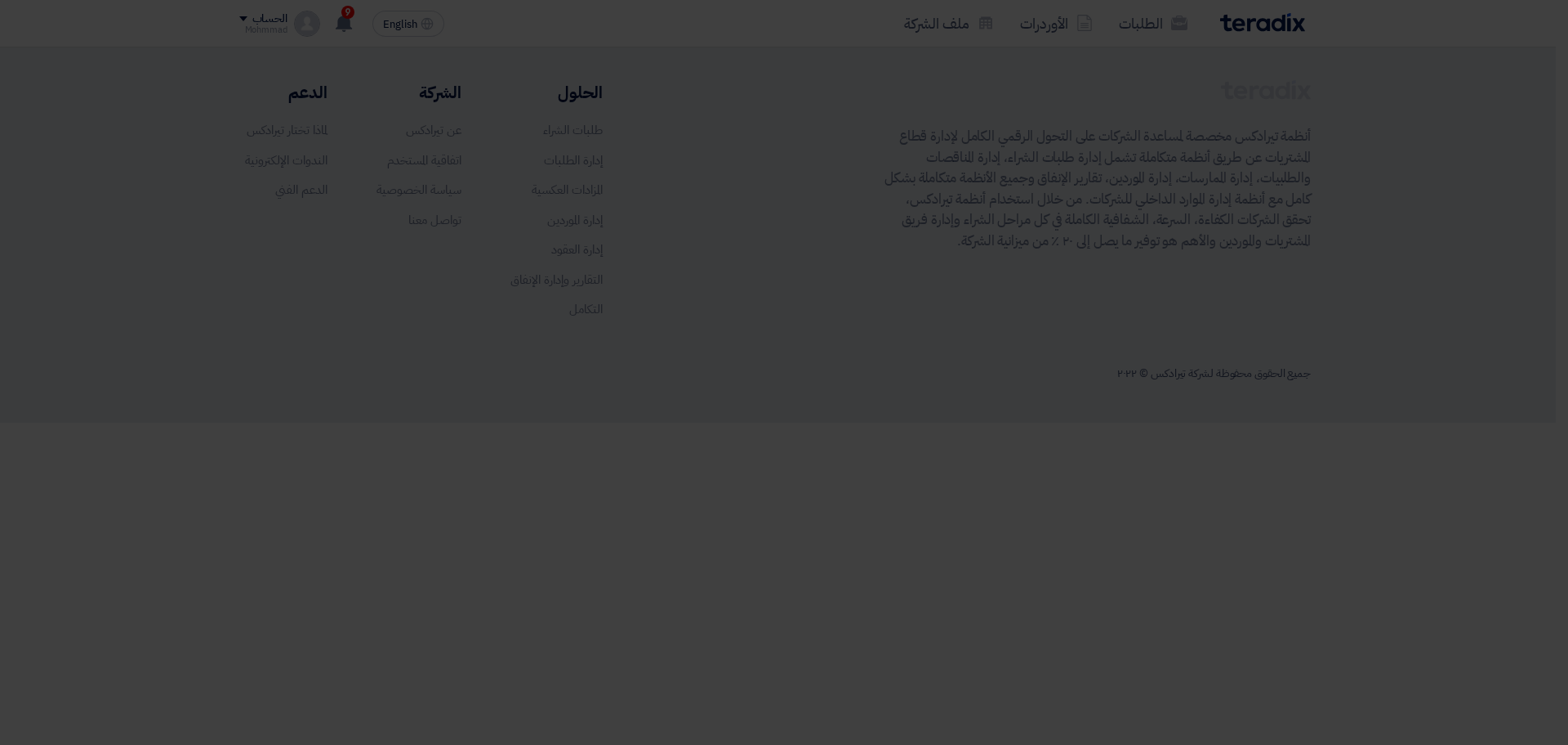
click at [781, 256] on div "أبدأ في تقديم عرض أسعار جديد تقديم عرض أسعار جديد من البداية" at bounding box center [784, 161] width 898 height 235
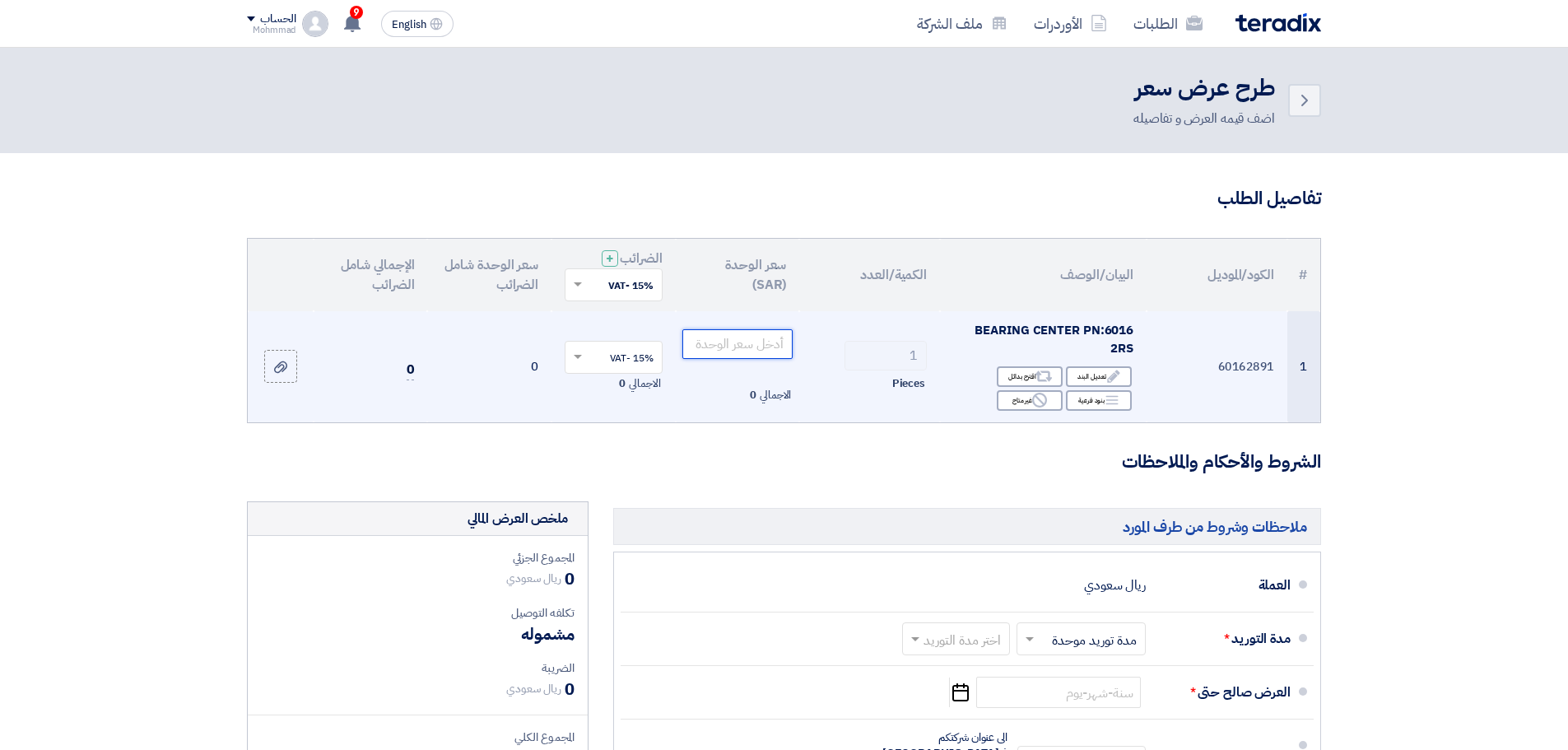
click at [722, 341] on input "number" at bounding box center [737, 344] width 111 height 30
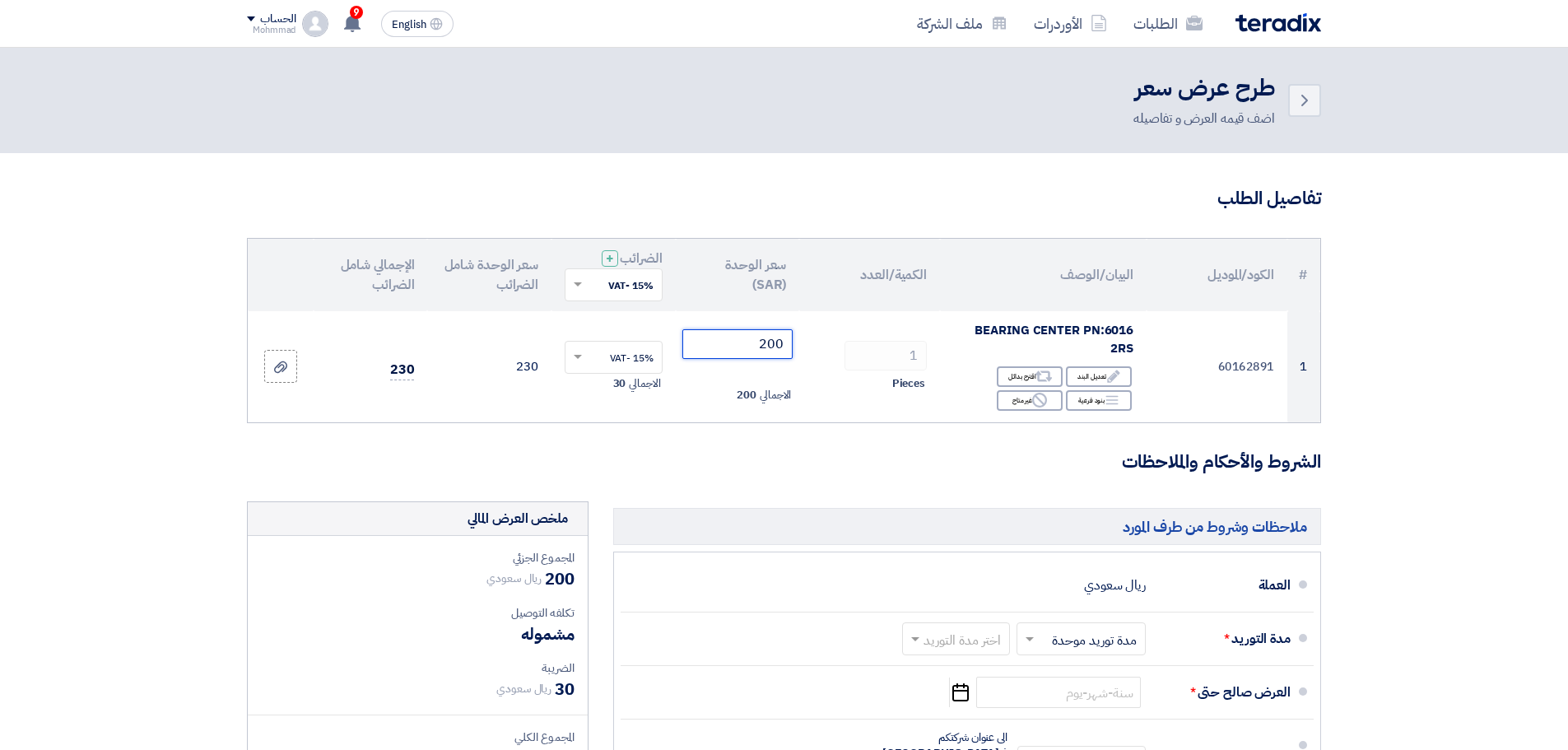
type input "200"
click at [1431, 500] on section "تفاصيل الطلب # الكود/الموديل البيان/الوصف الكمية/العدد سعر الوحدة (SAR) الضرائب…" at bounding box center [784, 638] width 1568 height 970
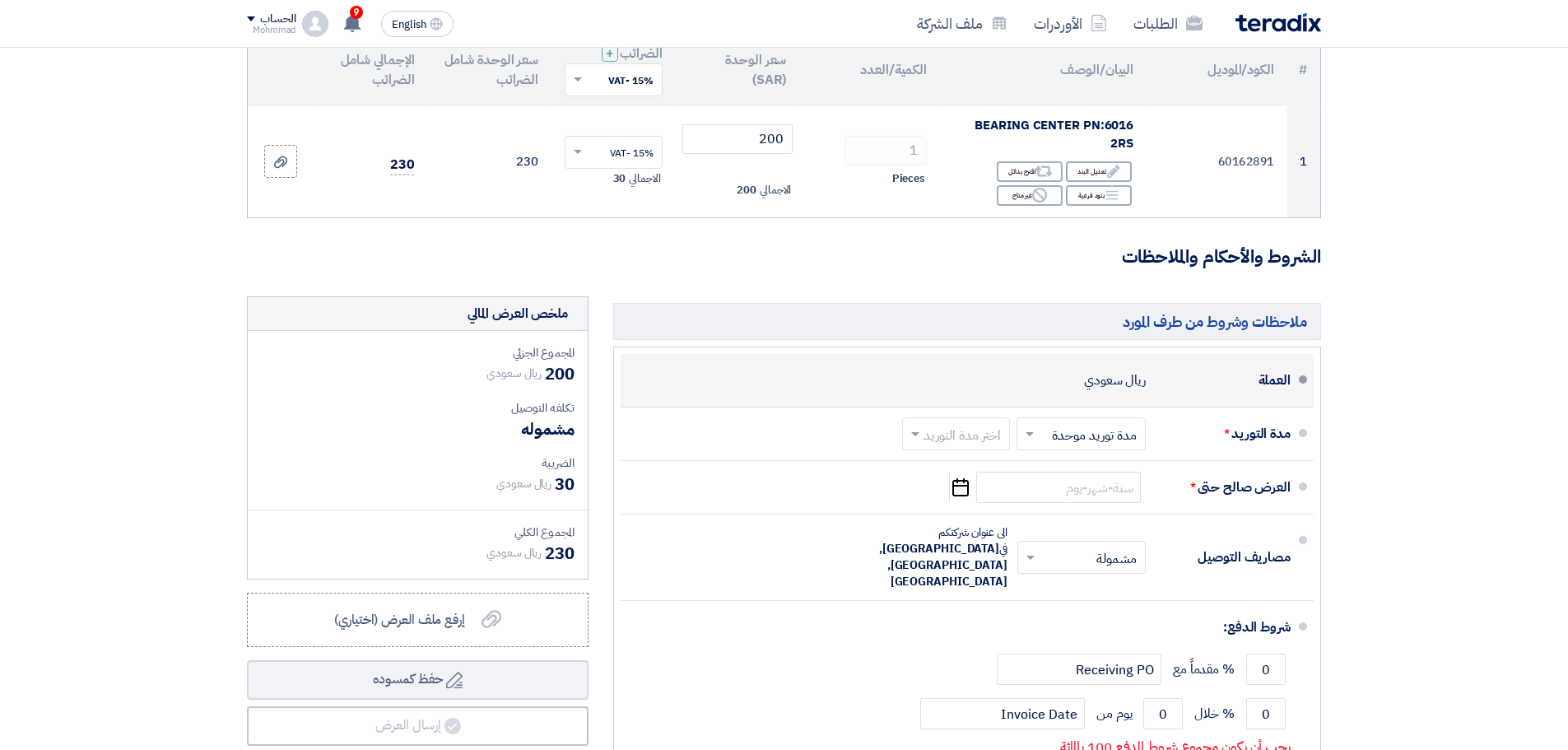
scroll to position [206, 0]
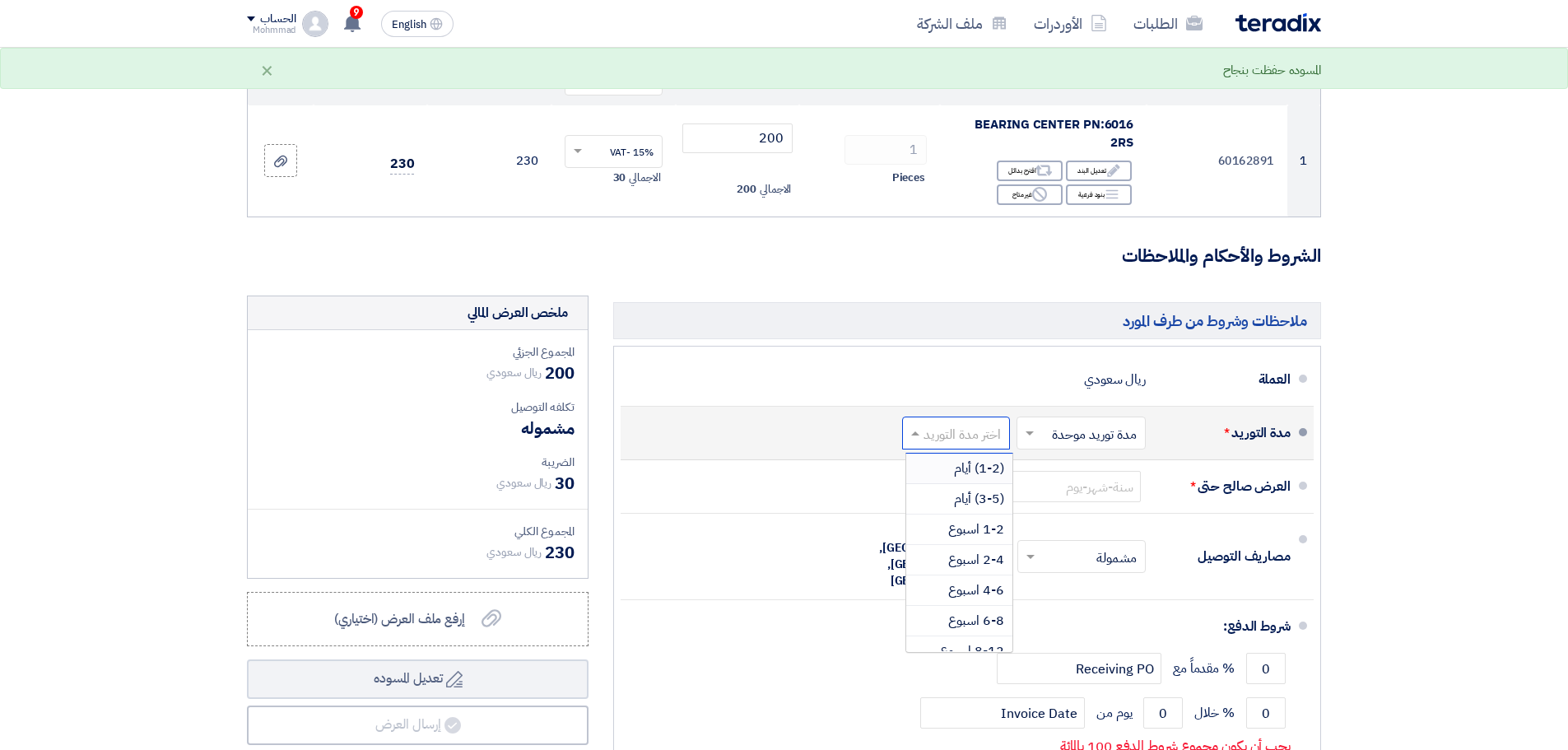
click at [970, 437] on input "text" at bounding box center [952, 435] width 100 height 24
click at [983, 474] on span "(1-2) أيام" at bounding box center [979, 467] width 50 height 19
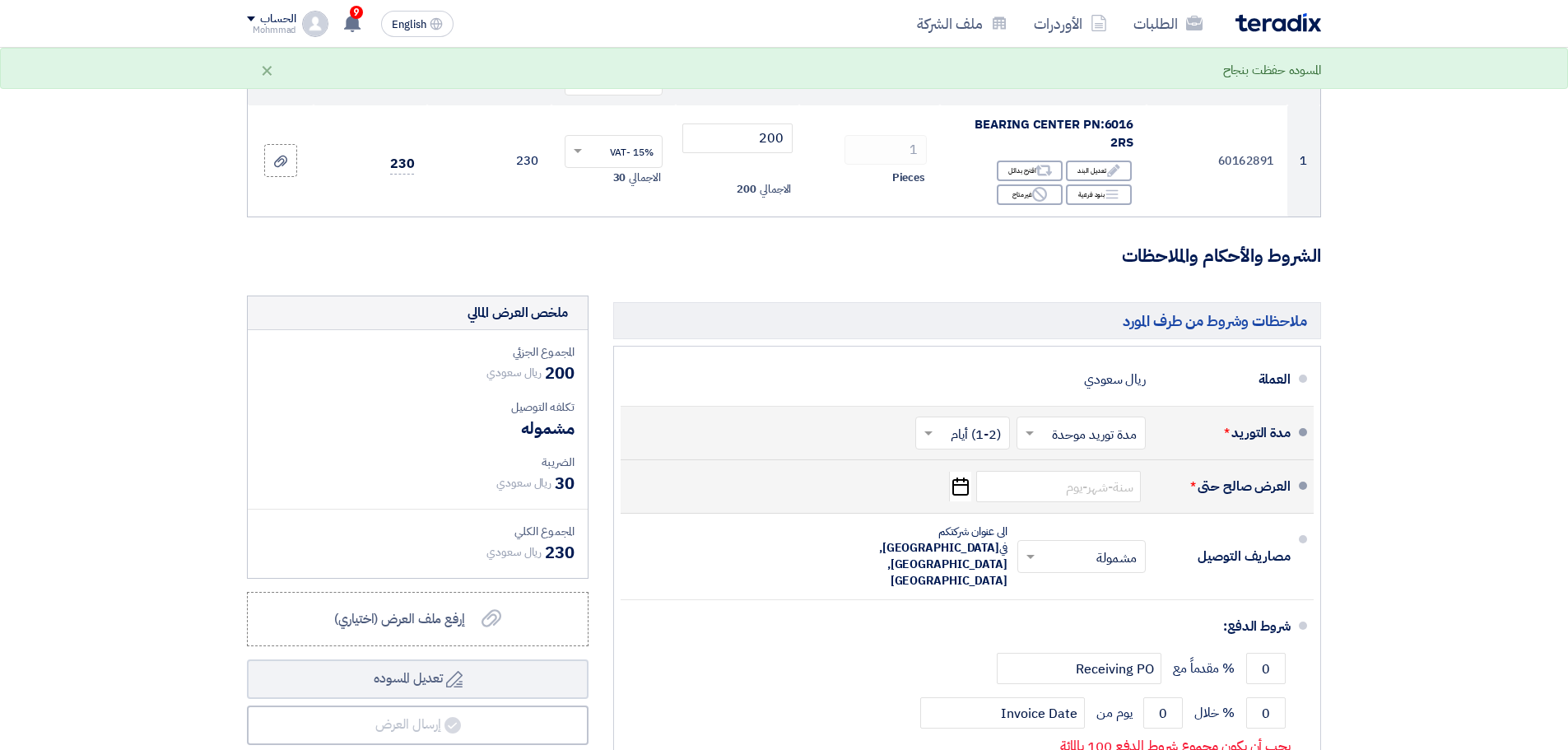
click at [957, 491] on icon "Pick a date" at bounding box center [960, 486] width 22 height 30
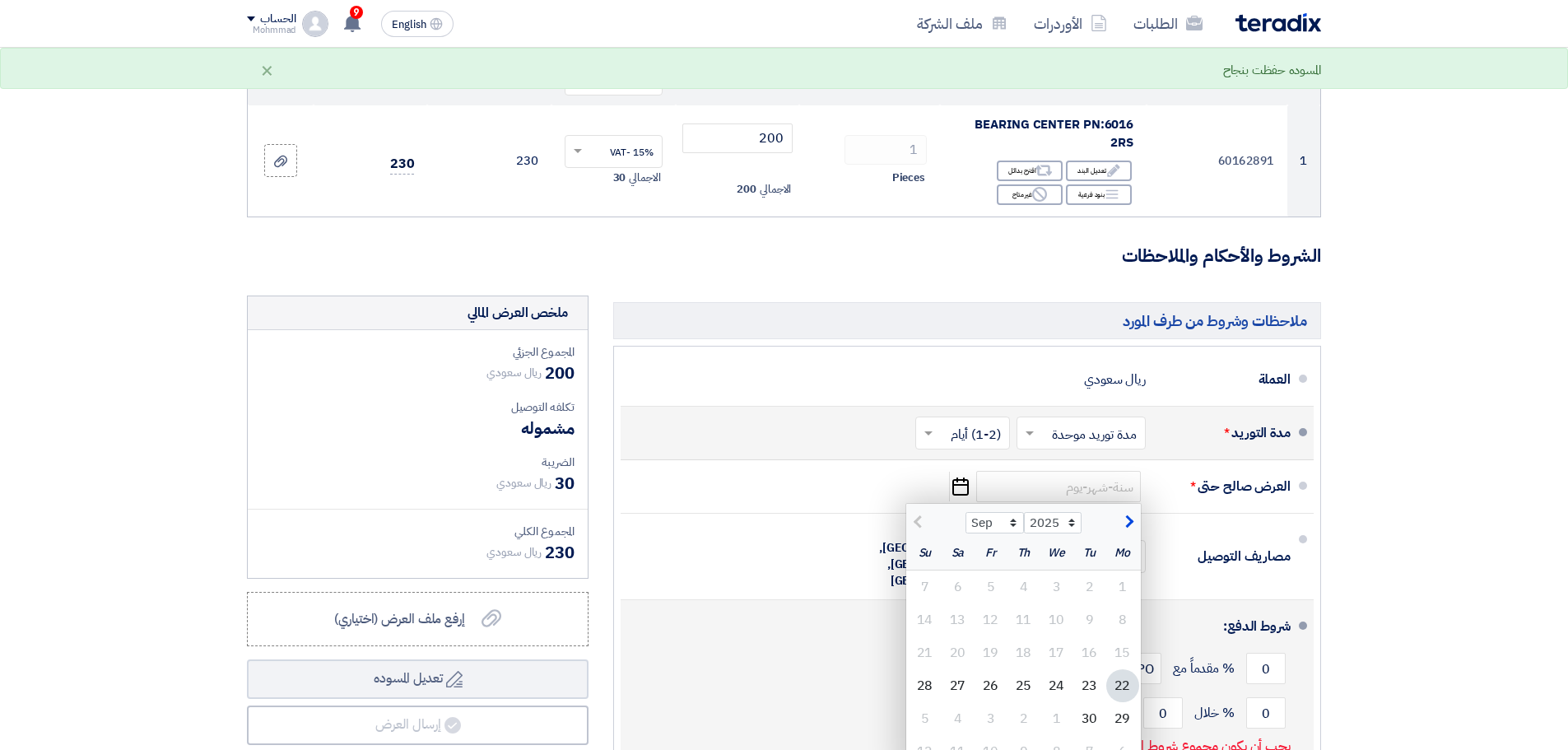
click at [1127, 725] on div "29" at bounding box center [1122, 718] width 33 height 33
type input "[DATE]"
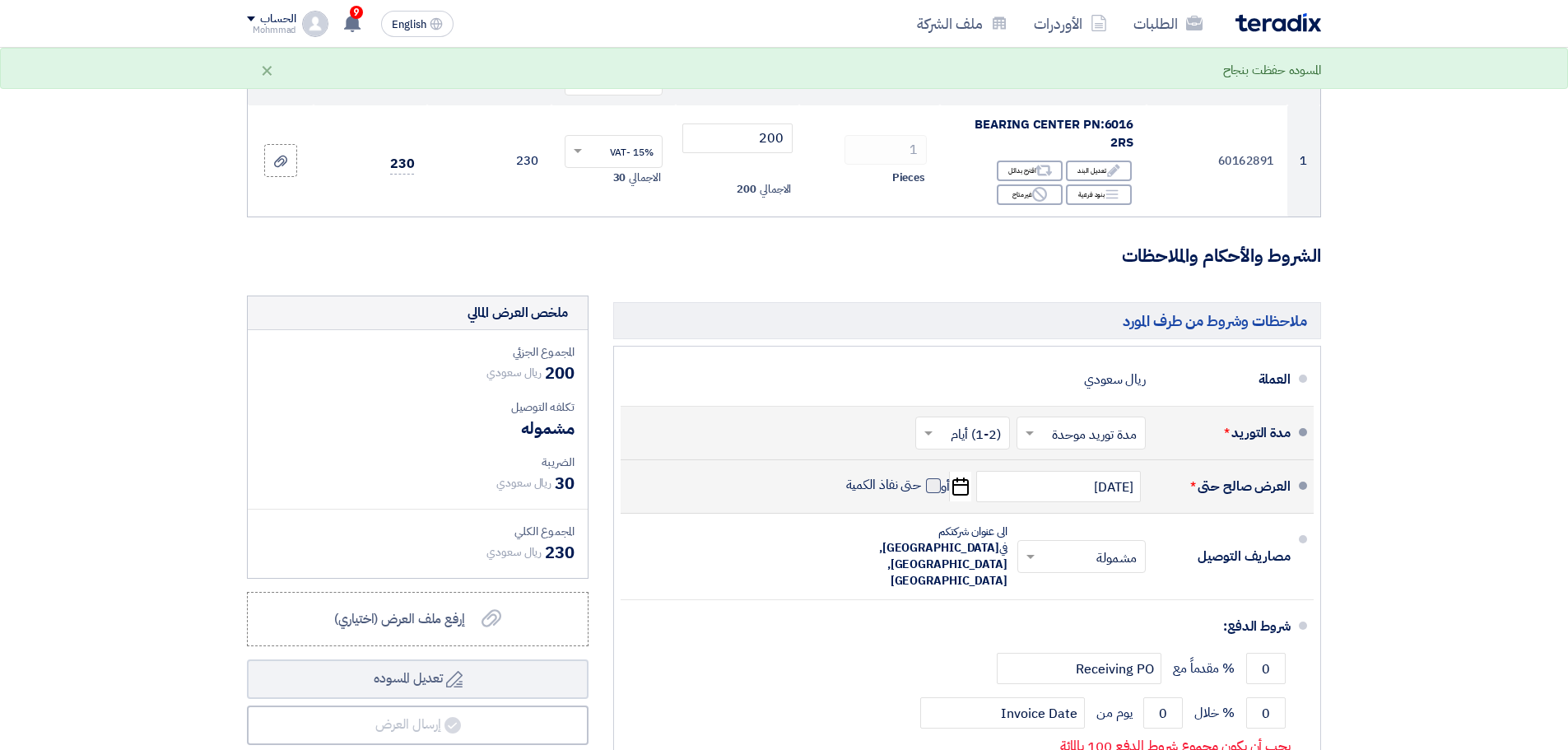
click at [928, 483] on span at bounding box center [933, 485] width 14 height 14
click at [922, 483] on input "حتى نفاذ الكمية" at bounding box center [881, 492] width 79 height 31
checkbox input "true"
click at [1486, 477] on section "تفاصيل الطلب # الكود/الموديل البيان/الوصف الكمية/العدد سعر الوحدة (SAR) الضرائب…" at bounding box center [784, 433] width 1568 height 970
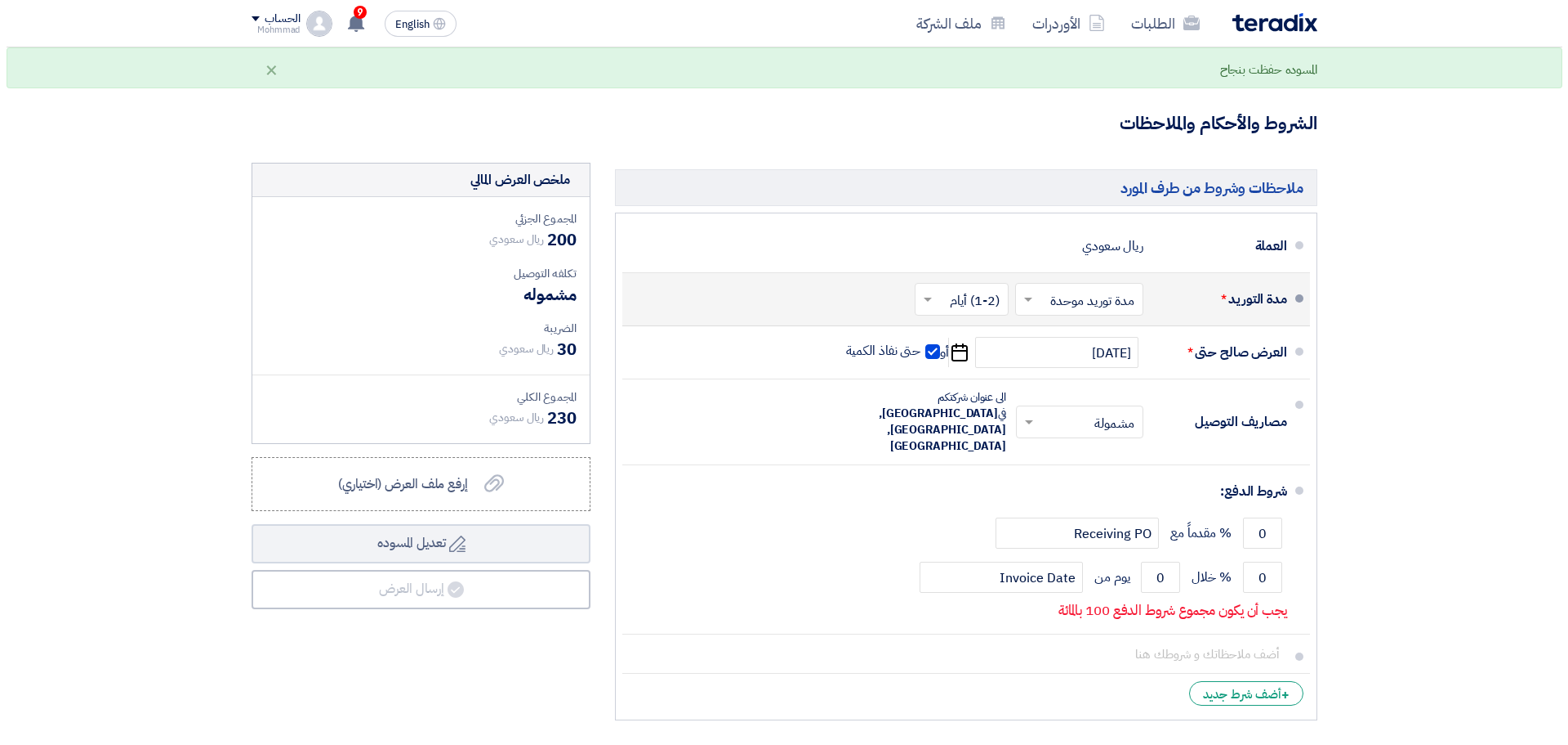
scroll to position [409, 0]
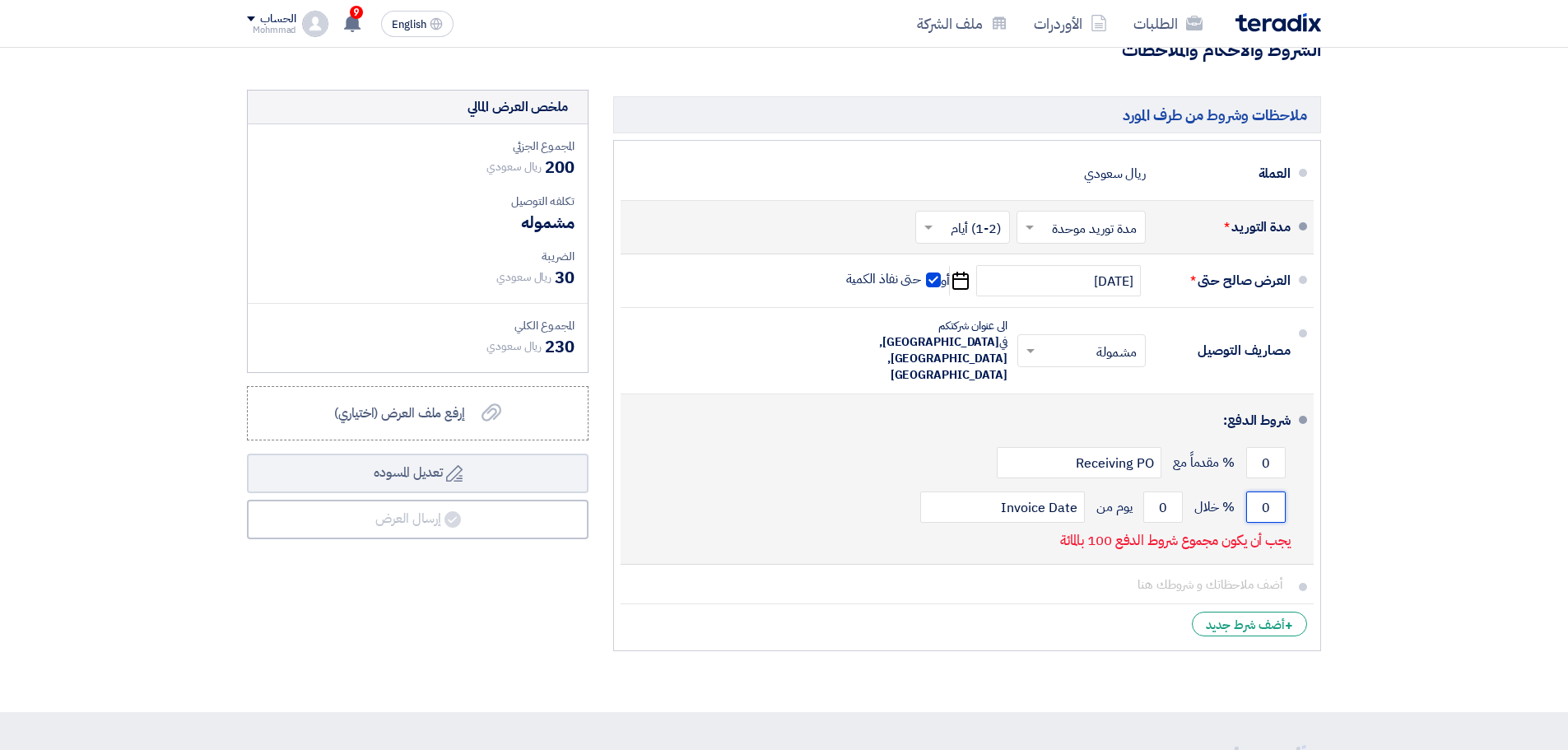
click at [1268, 491] on input "0" at bounding box center [1266, 506] width 40 height 31
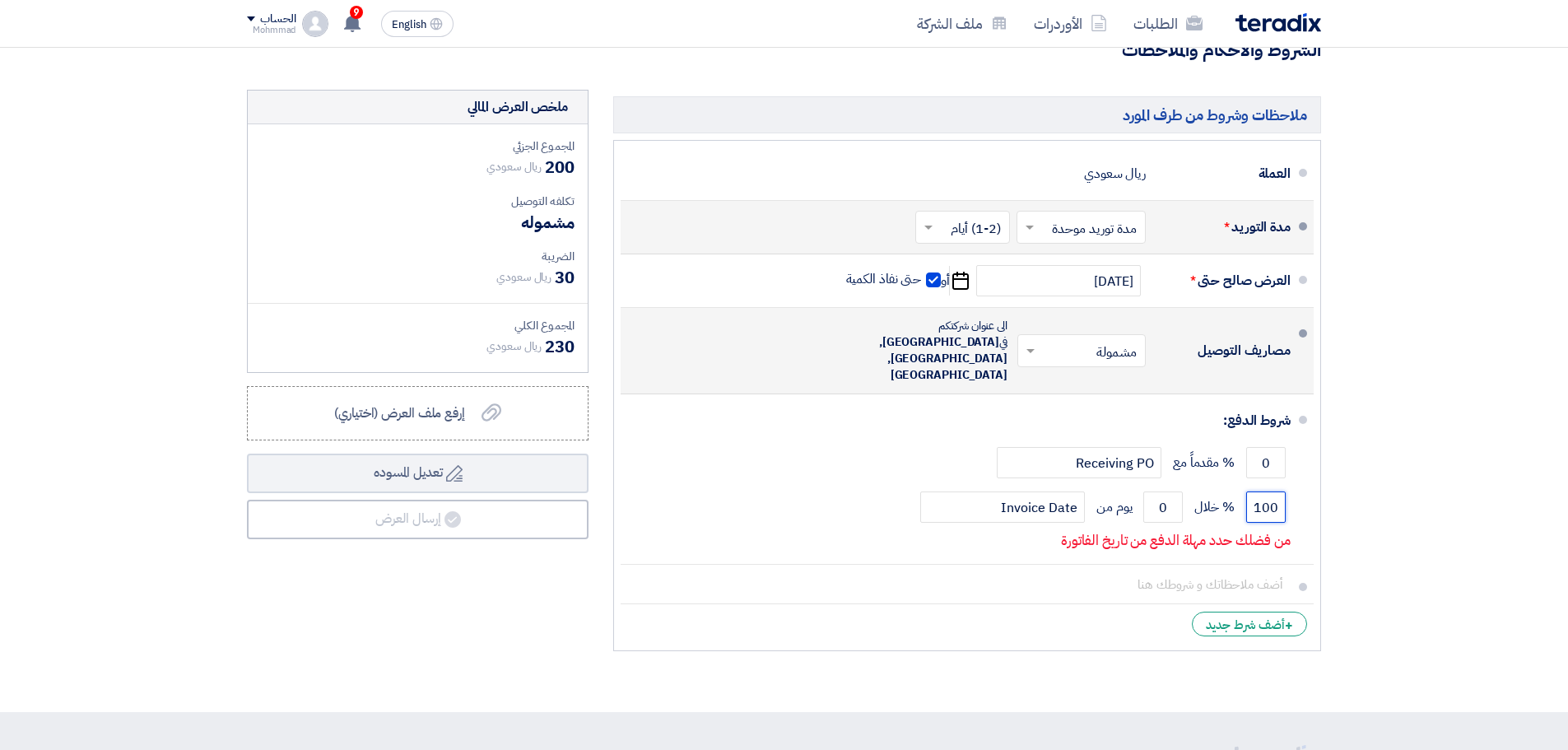
type input "100"
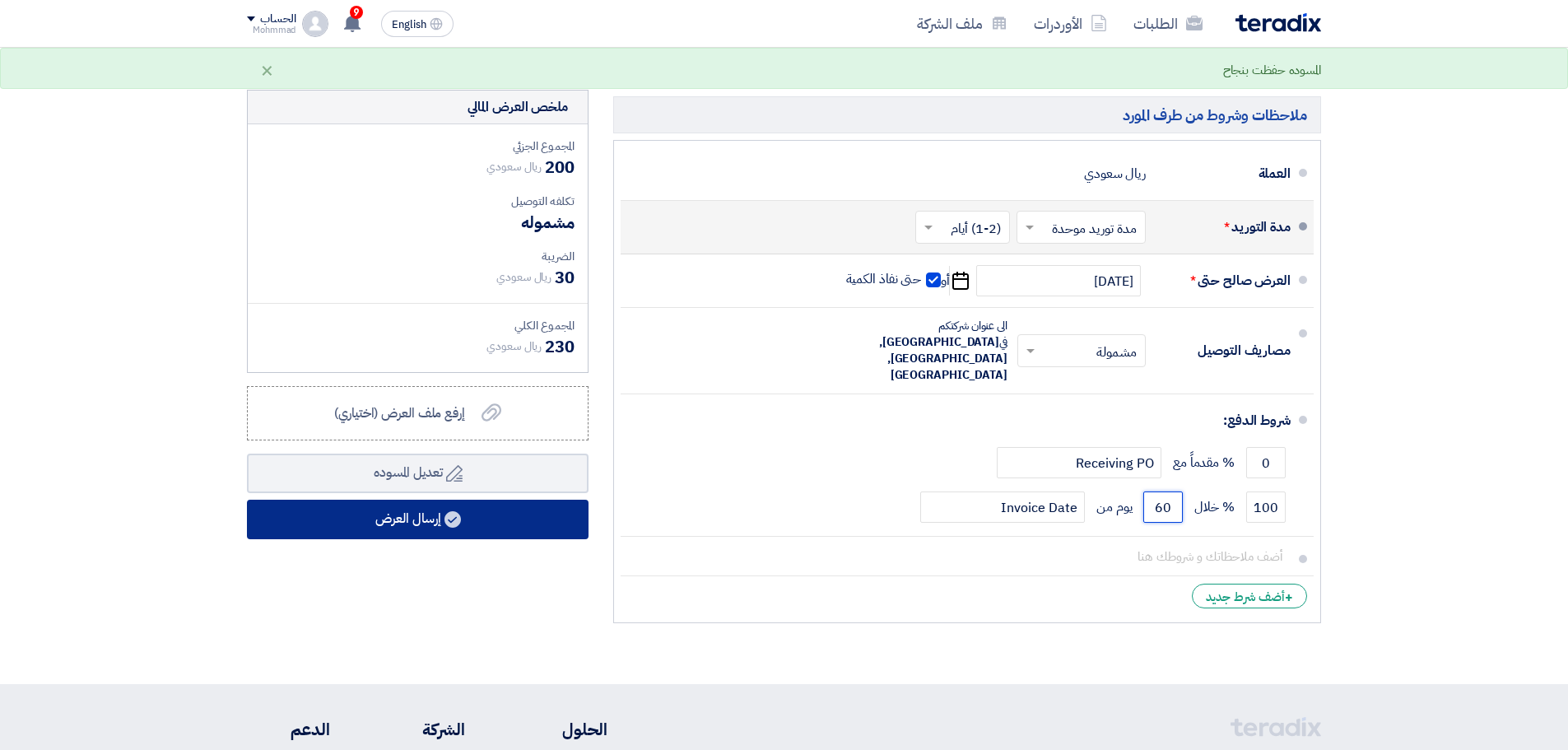
type input "60"
click at [437, 530] on button "إرسال العرض" at bounding box center [417, 519] width 341 height 40
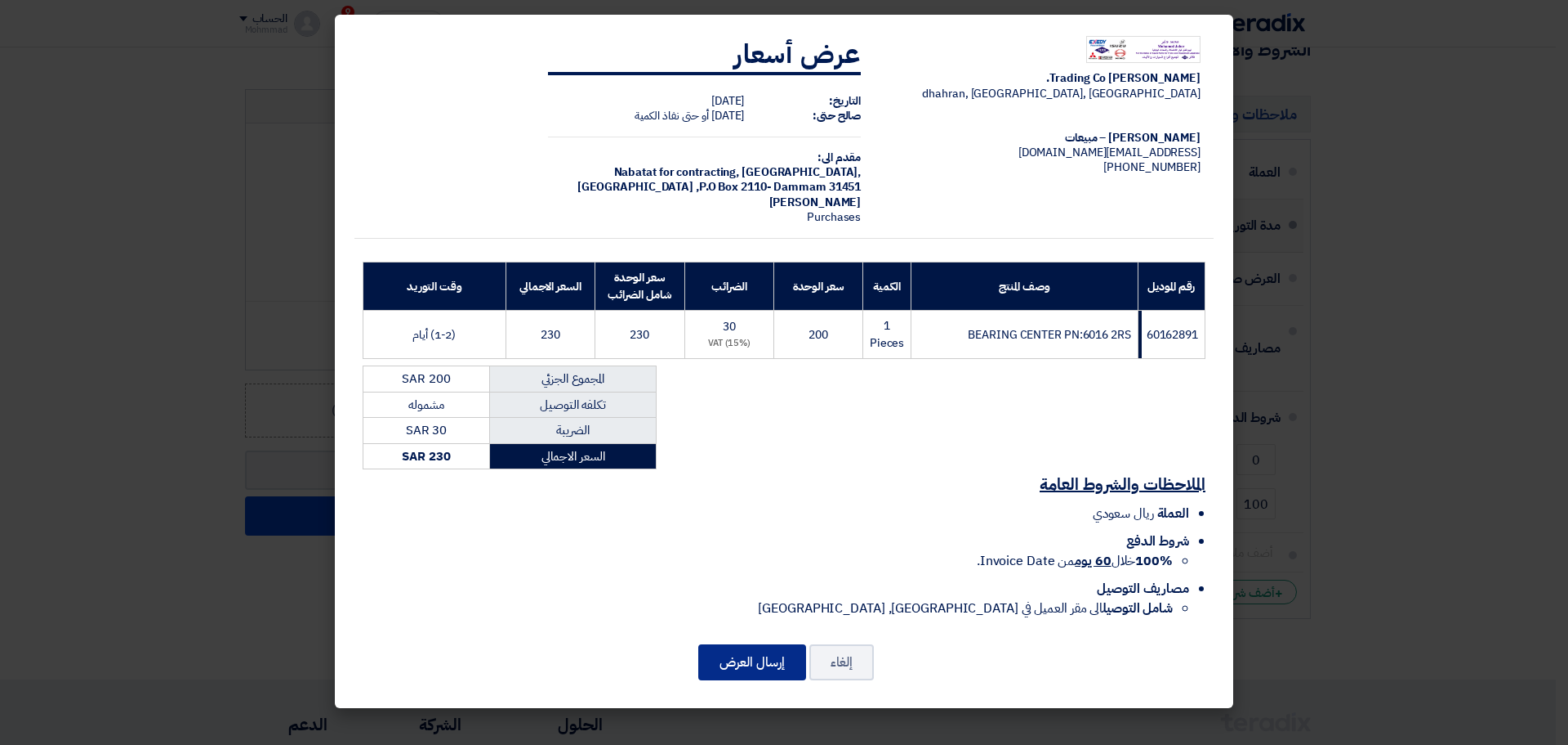
click at [726, 660] on button "إرسال العرض" at bounding box center [752, 662] width 108 height 36
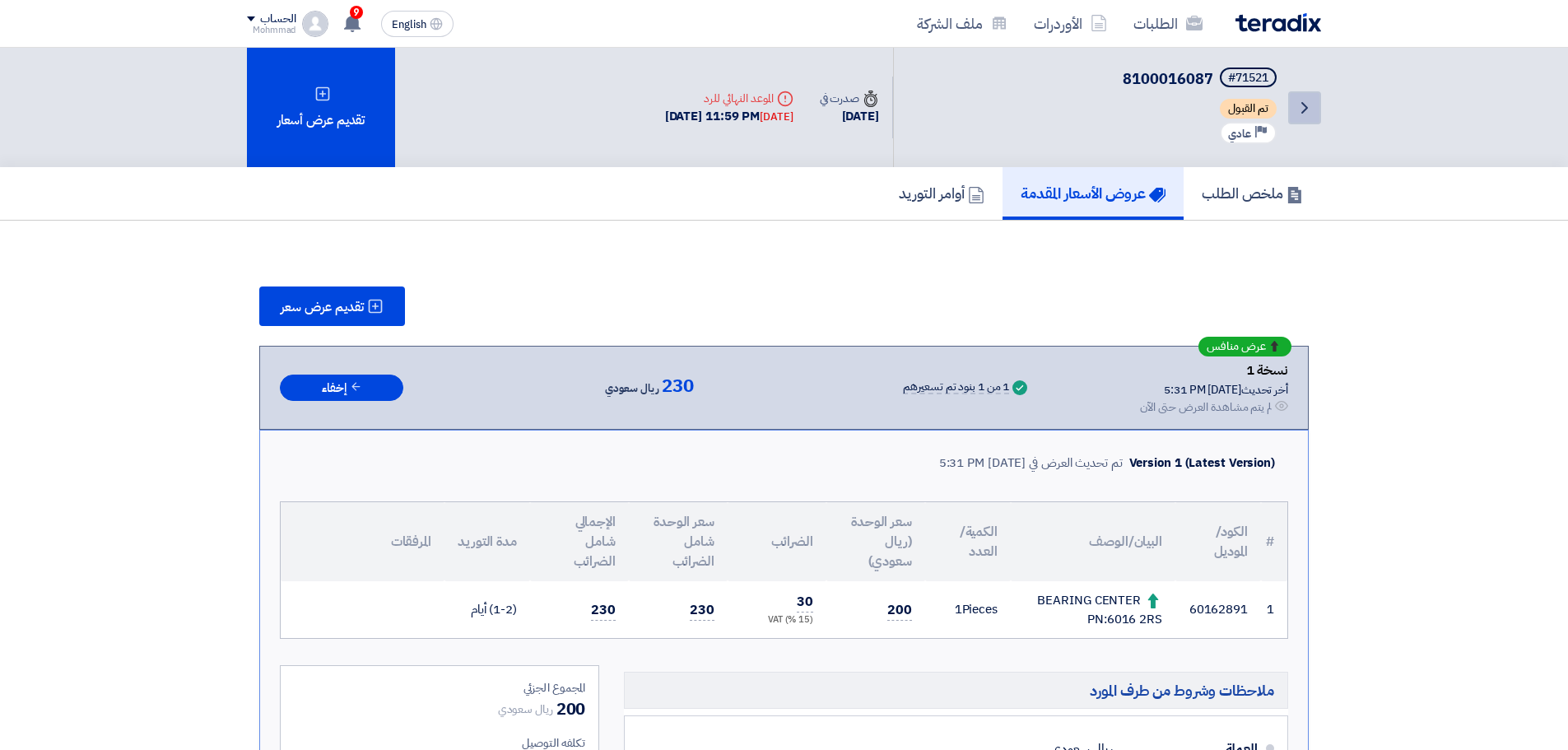
click at [1292, 113] on link "Back" at bounding box center [1304, 108] width 33 height 33
